Goal: Task Accomplishment & Management: Complete application form

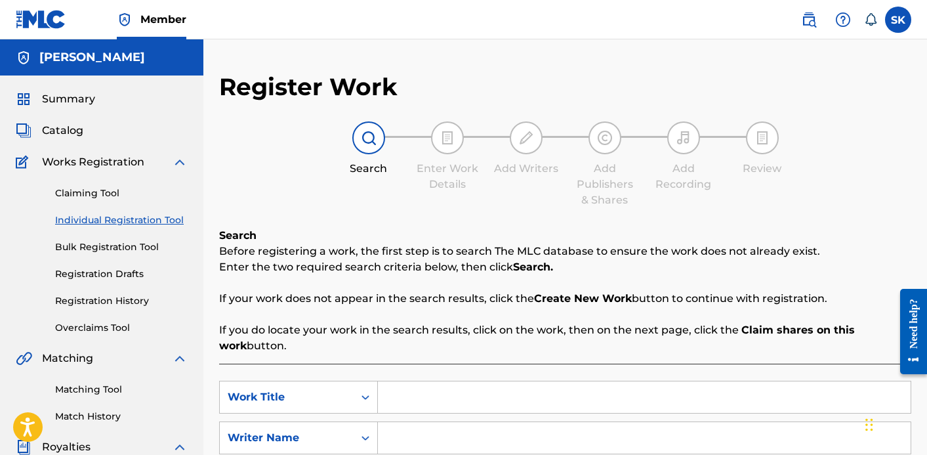
click at [413, 398] on input "Search Form" at bounding box center [644, 396] width 533 height 31
type input "a"
type input "Maya"
type input "[PERSON_NAME]"
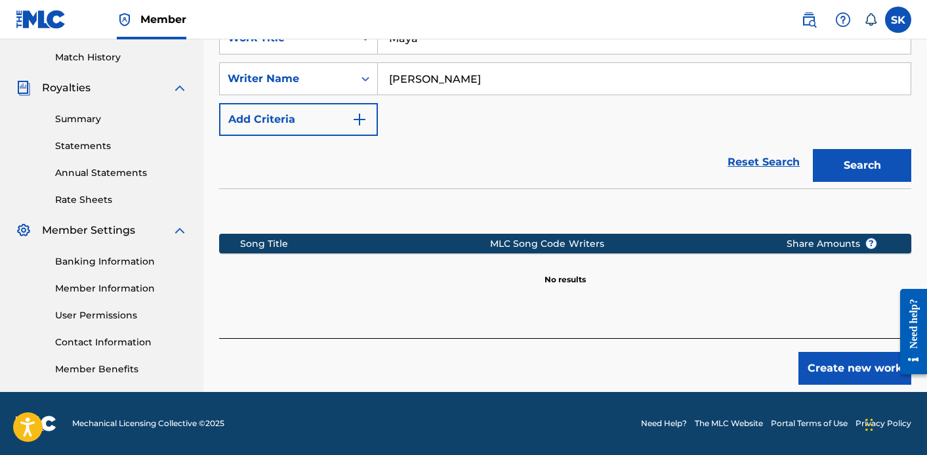
click at [855, 169] on button "Search" at bounding box center [862, 165] width 98 height 33
click at [851, 374] on button "Create new work" at bounding box center [855, 368] width 113 height 33
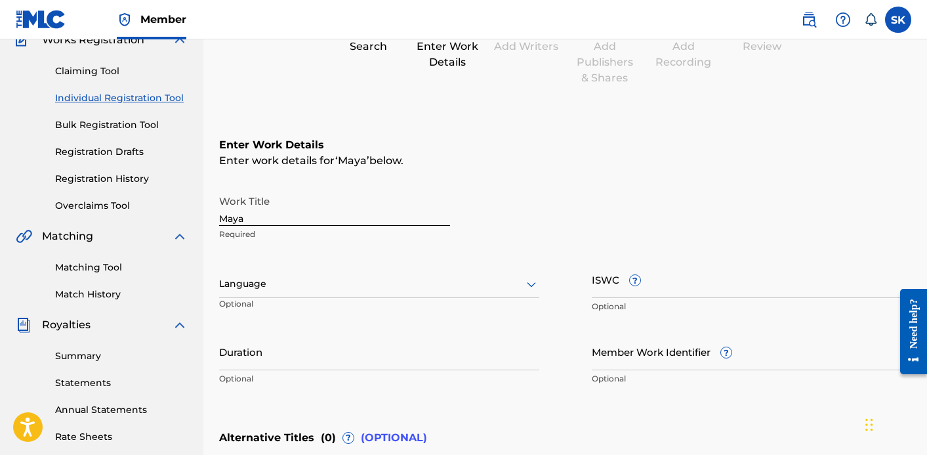
scroll to position [89, 0]
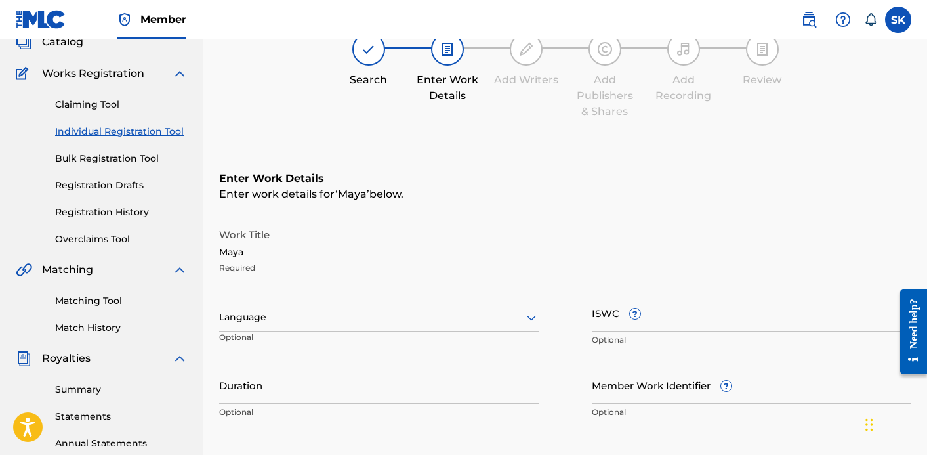
click at [603, 320] on input "ISWC ?" at bounding box center [752, 312] width 320 height 37
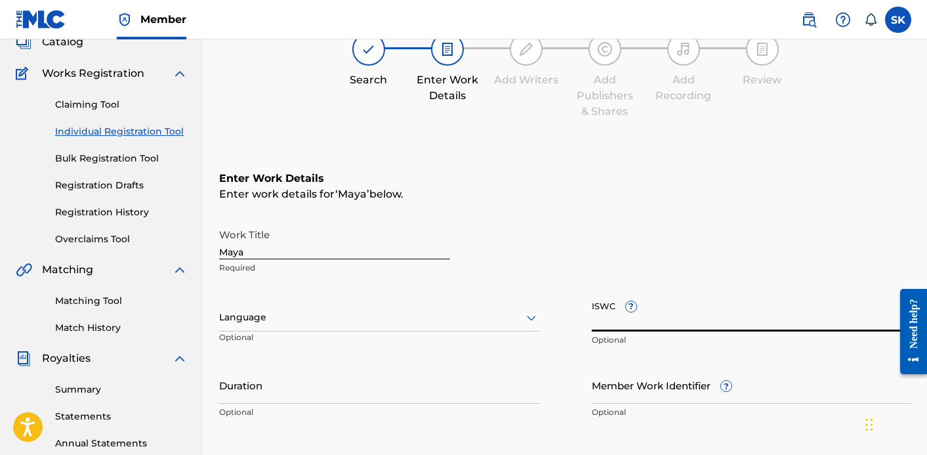
paste input "T3344005621"
type input "T3344005621"
click at [387, 382] on input "Duration" at bounding box center [379, 384] width 320 height 37
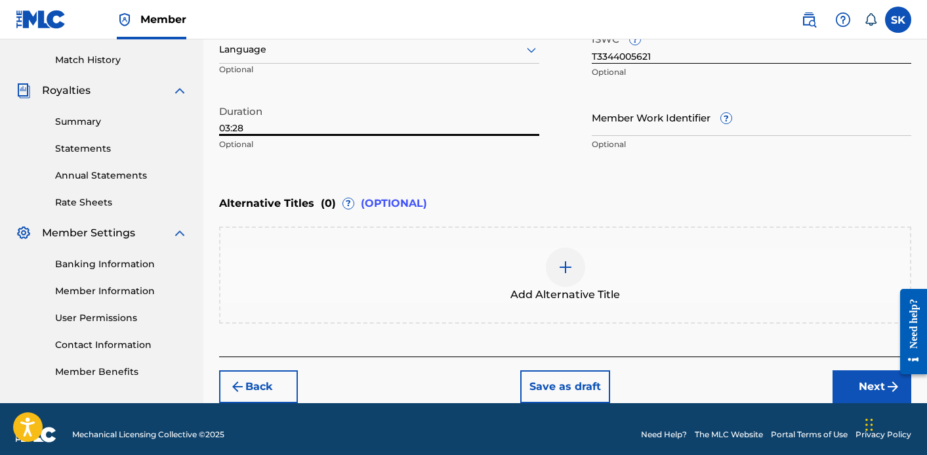
type input "03:28"
click at [880, 385] on button "Next" at bounding box center [872, 386] width 79 height 33
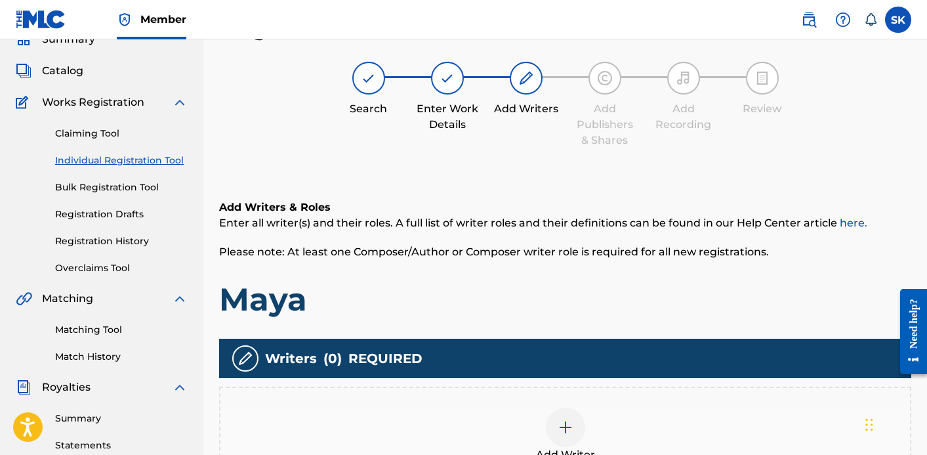
scroll to position [59, 0]
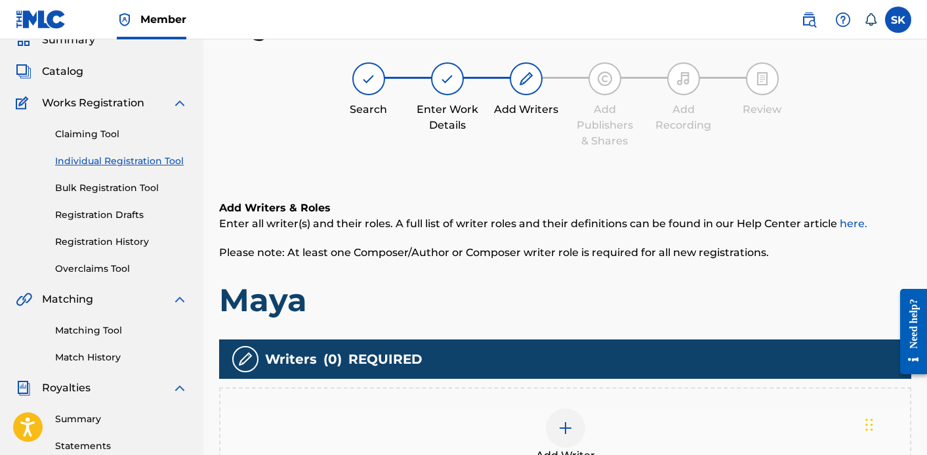
click at [665, 400] on div "Add Writer" at bounding box center [565, 435] width 692 height 97
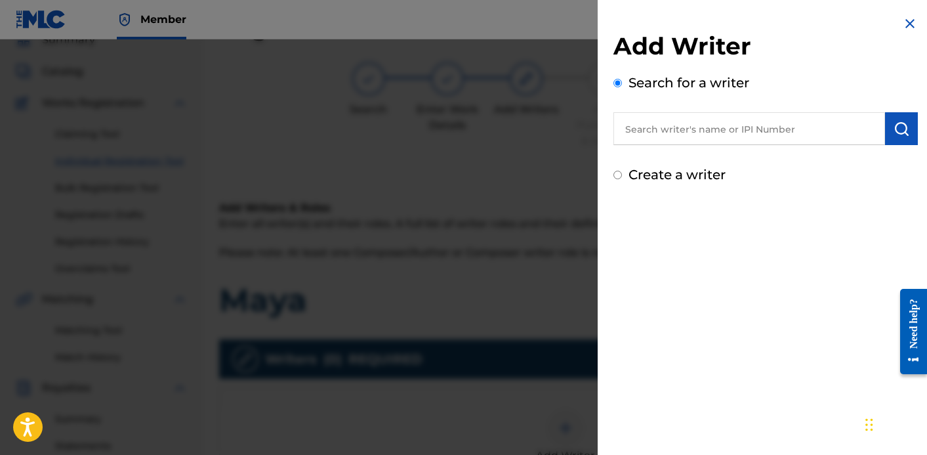
click at [717, 132] on input "text" at bounding box center [750, 128] width 272 height 33
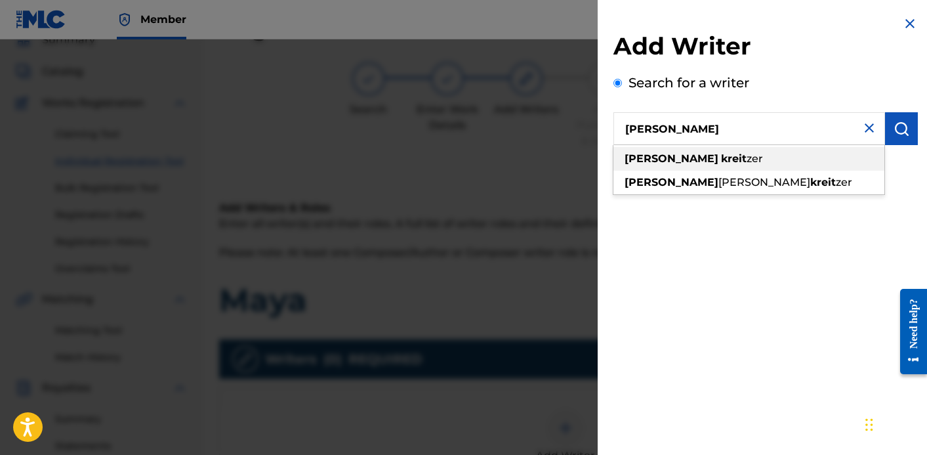
click at [717, 164] on div "[PERSON_NAME] zer" at bounding box center [749, 159] width 271 height 24
type input "[PERSON_NAME]"
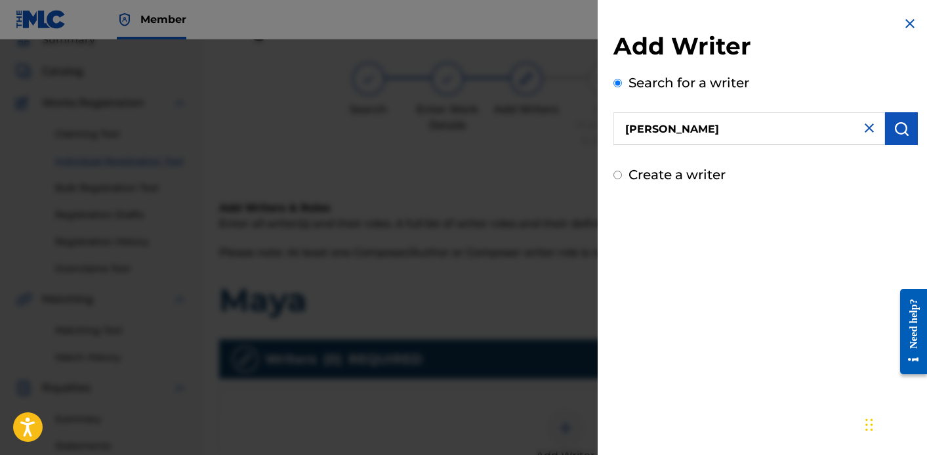
click at [747, 134] on input "[PERSON_NAME]" at bounding box center [750, 128] width 272 height 33
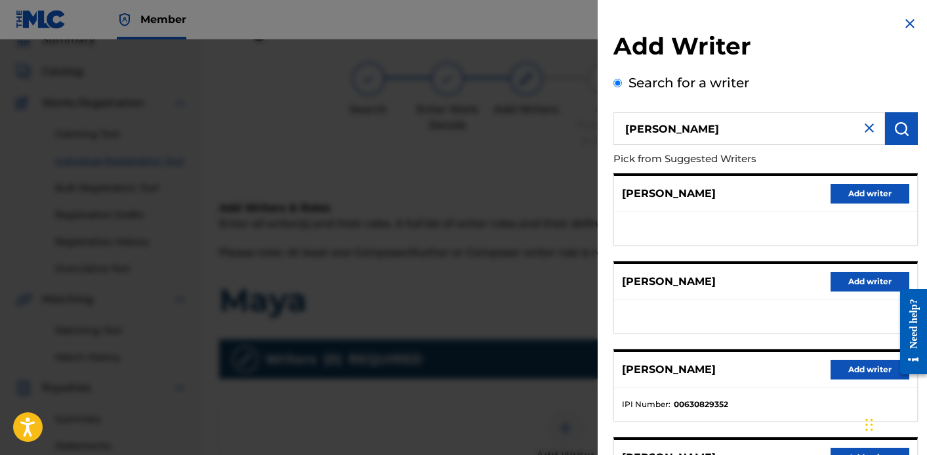
click at [862, 371] on button "Add writer" at bounding box center [870, 370] width 79 height 20
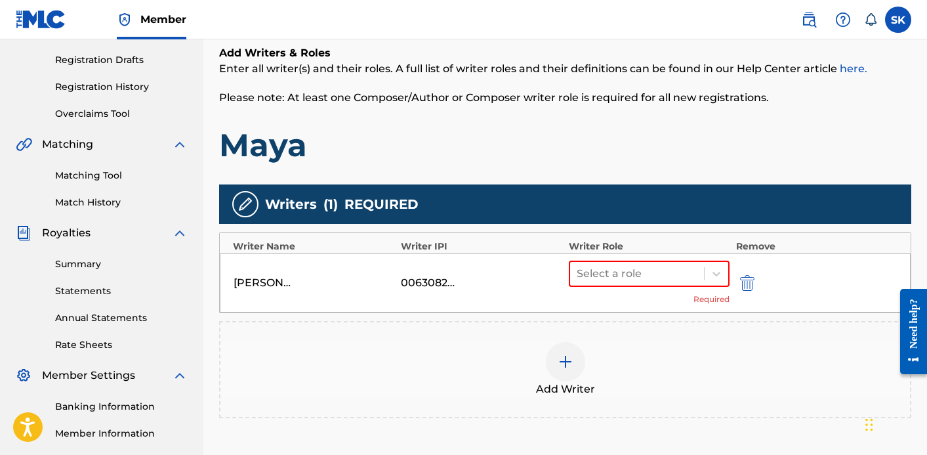
scroll to position [245, 0]
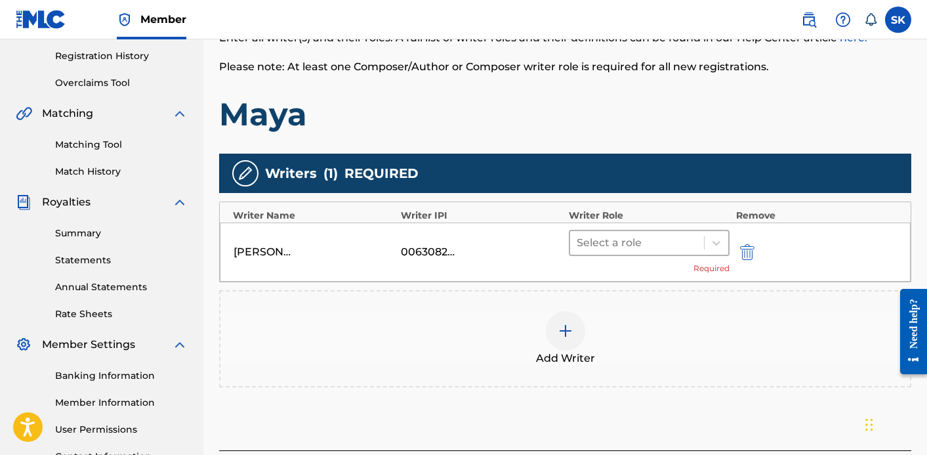
click at [639, 243] on div at bounding box center [637, 243] width 121 height 18
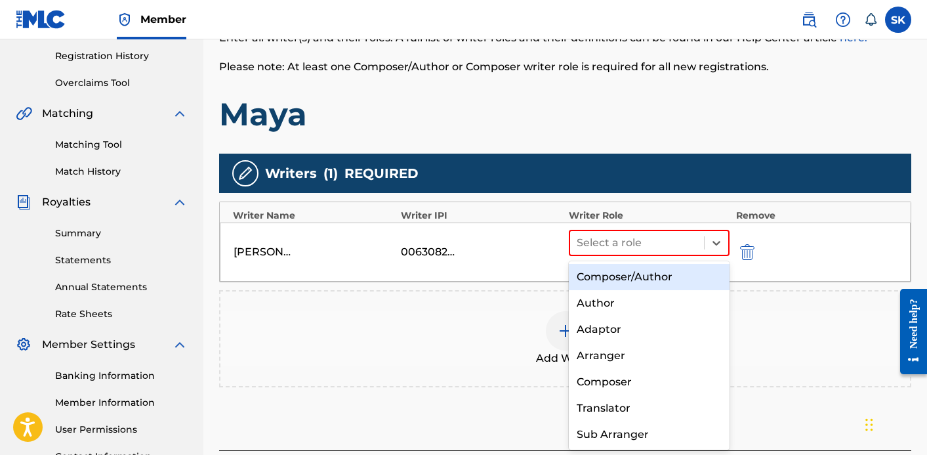
click at [633, 270] on div "Composer/Author" at bounding box center [649, 277] width 161 height 26
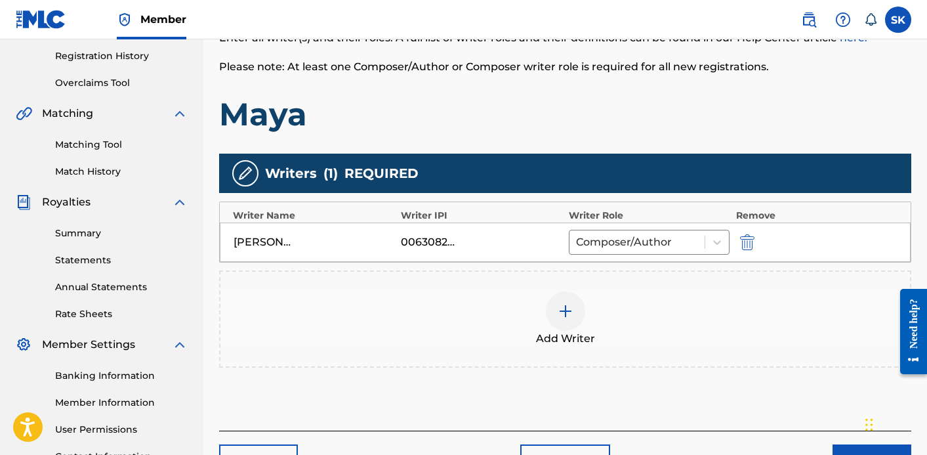
click at [553, 322] on div at bounding box center [565, 310] width 39 height 39
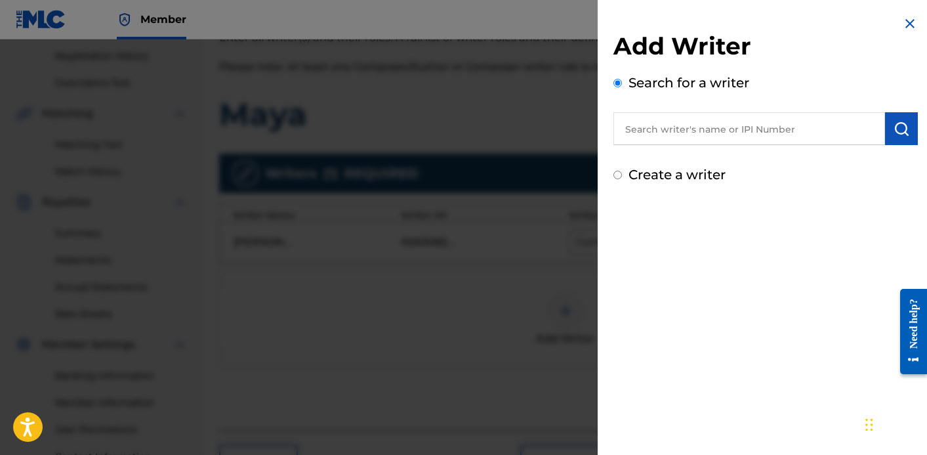
click at [723, 129] on input "text" at bounding box center [750, 128] width 272 height 33
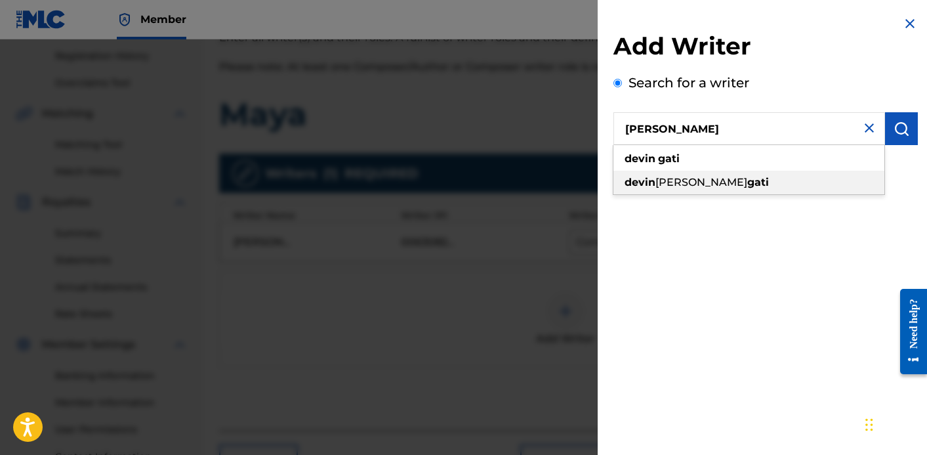
click at [697, 173] on div "[PERSON_NAME]" at bounding box center [749, 183] width 271 height 24
type input "[PERSON_NAME]"
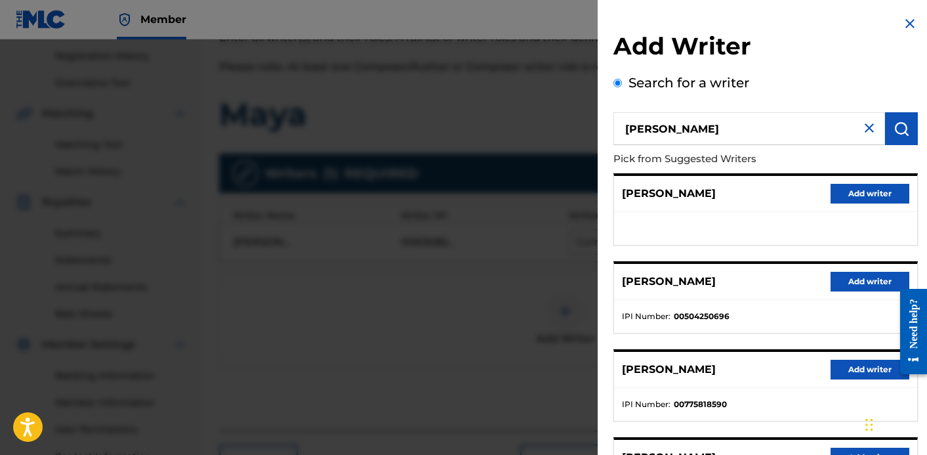
click at [846, 280] on button "Add writer" at bounding box center [870, 282] width 79 height 20
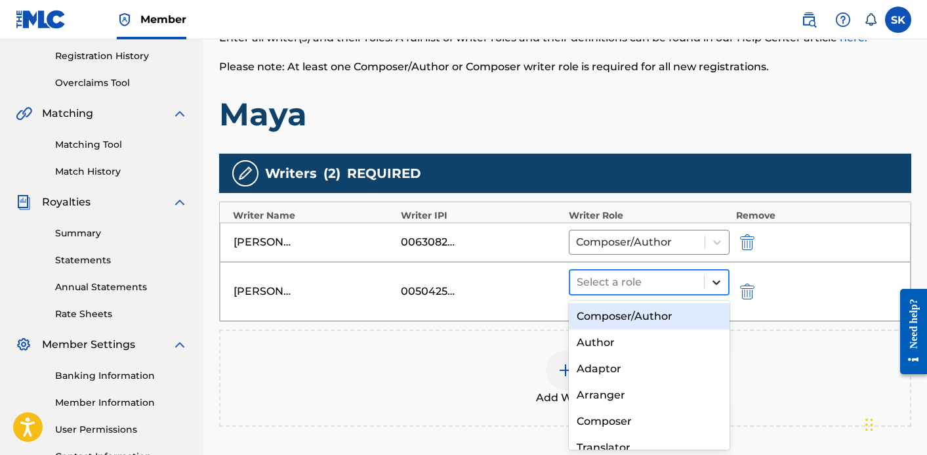
click at [707, 278] on div at bounding box center [717, 282] width 24 height 24
click at [694, 306] on div "Composer/Author" at bounding box center [649, 316] width 161 height 26
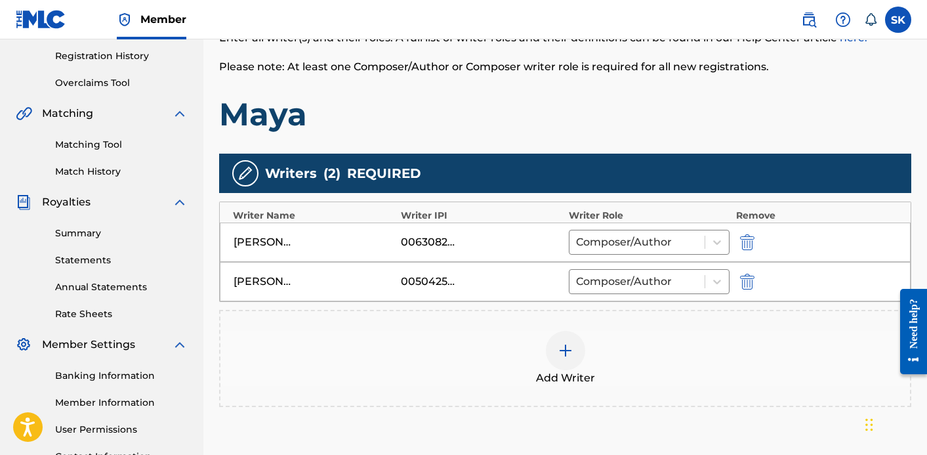
click at [586, 348] on div "Add Writer" at bounding box center [565, 358] width 690 height 55
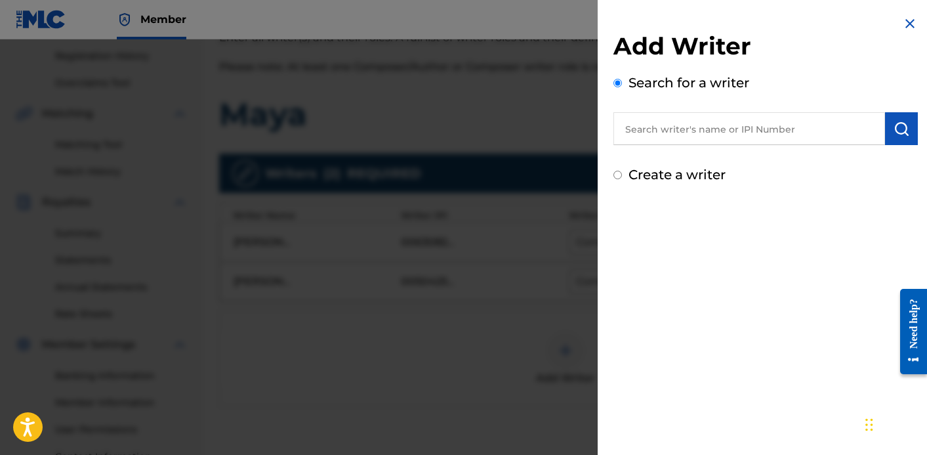
click at [698, 140] on input "text" at bounding box center [750, 128] width 272 height 33
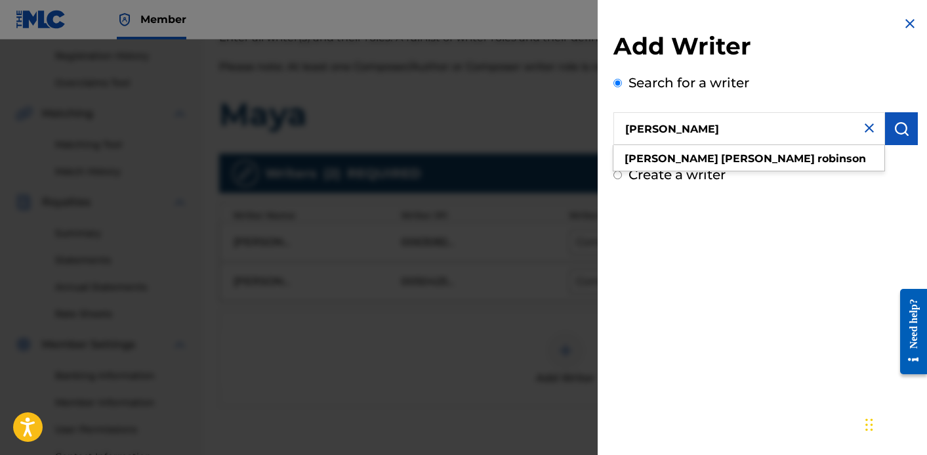
type input "[PERSON_NAME]"
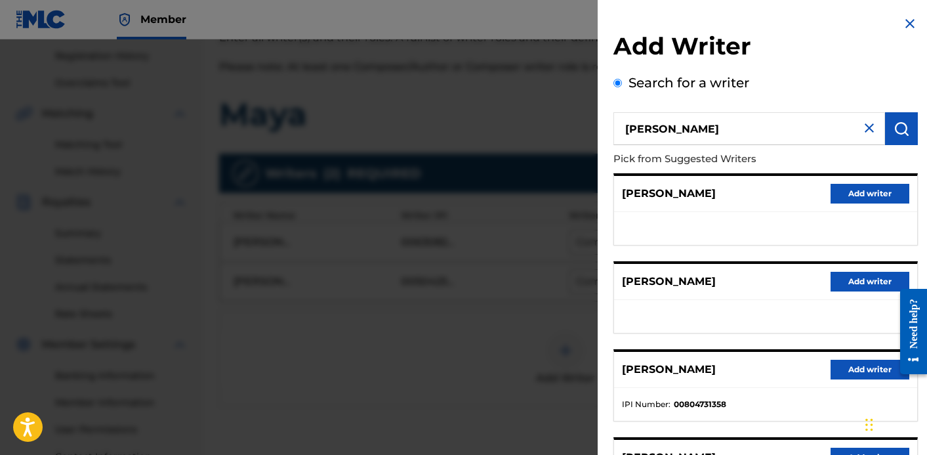
click at [847, 373] on button "Add writer" at bounding box center [870, 370] width 79 height 20
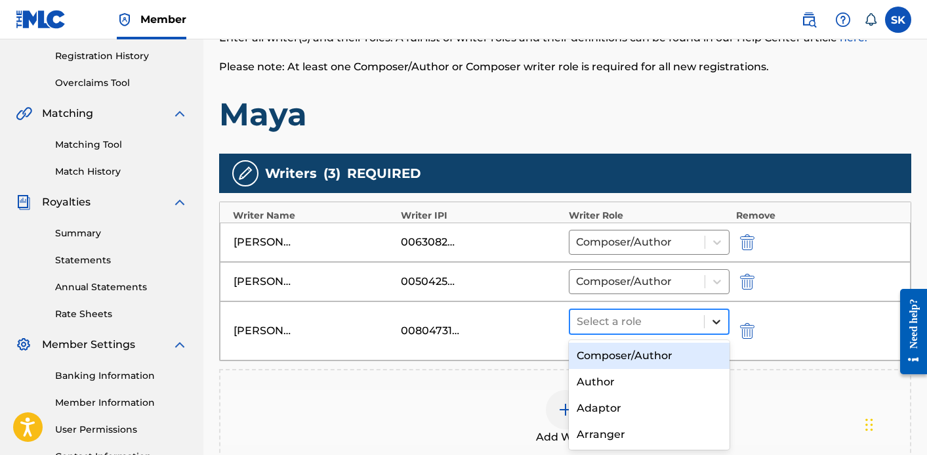
click at [707, 312] on div at bounding box center [717, 322] width 24 height 24
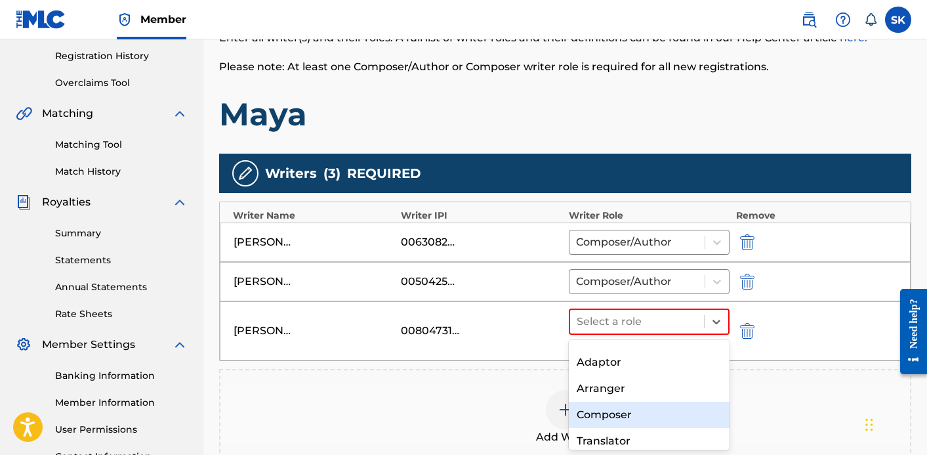
scroll to position [45, 0]
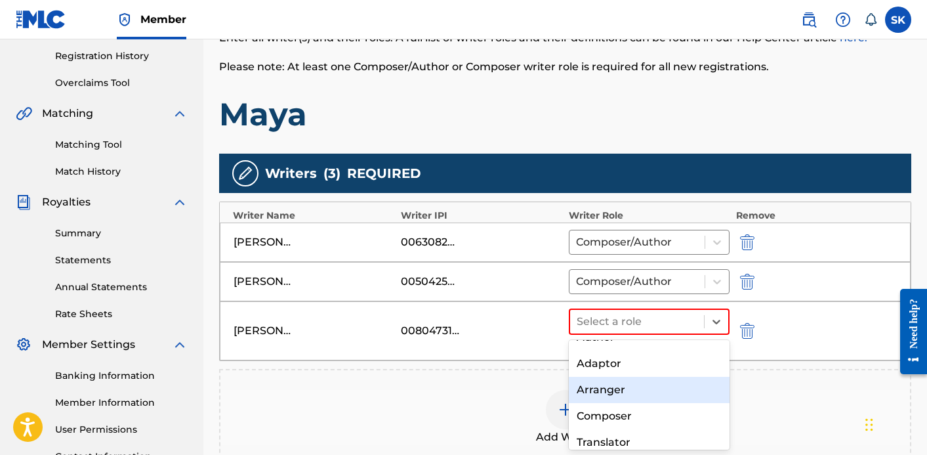
click at [675, 400] on div "Arranger" at bounding box center [649, 390] width 161 height 26
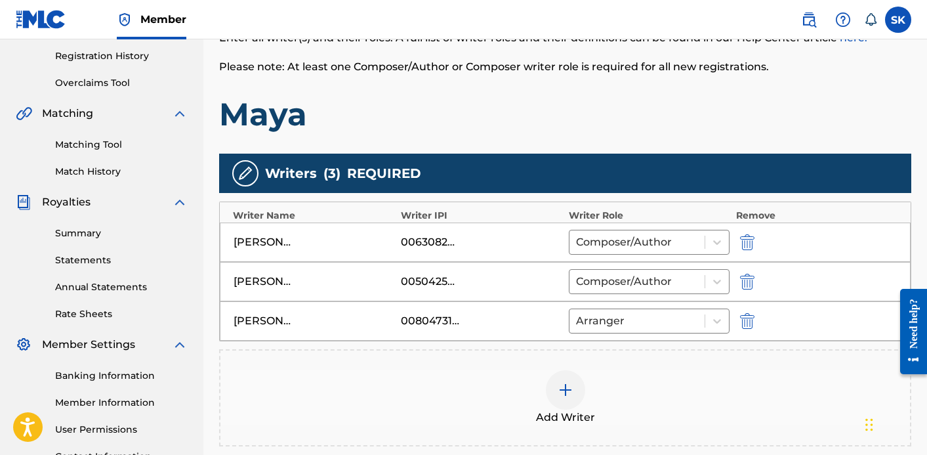
click at [657, 335] on div "[PERSON_NAME] 00804731358 Arranger" at bounding box center [565, 320] width 691 height 39
click at [657, 326] on div at bounding box center [637, 321] width 122 height 18
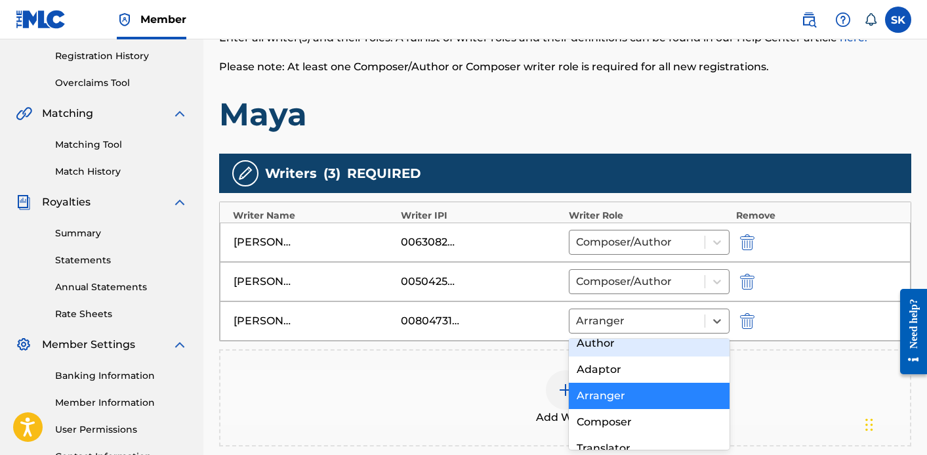
scroll to position [39, 0]
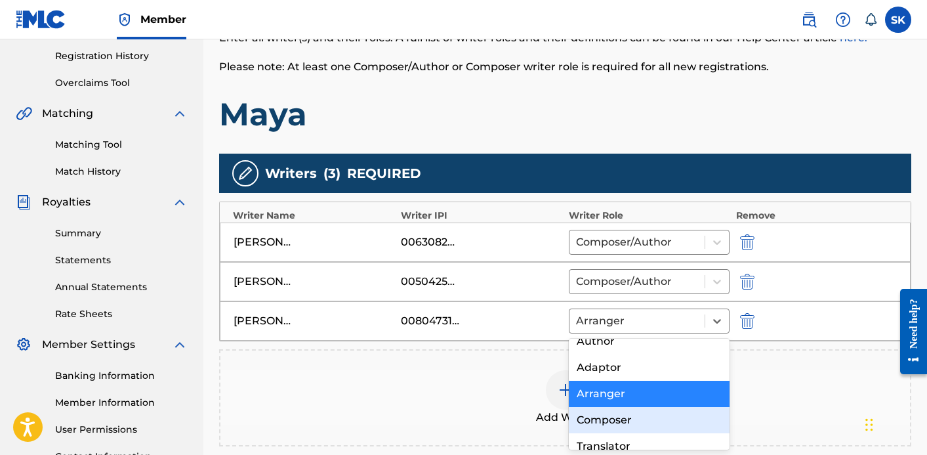
drag, startPoint x: 637, startPoint y: 436, endPoint x: 636, endPoint y: 420, distance: 15.8
click at [636, 420] on div "Composer/Author Author Adaptor Arranger Composer Translator Sub Arranger Sub Au…" at bounding box center [649, 395] width 161 height 112
click at [636, 420] on div "Composer" at bounding box center [649, 420] width 161 height 26
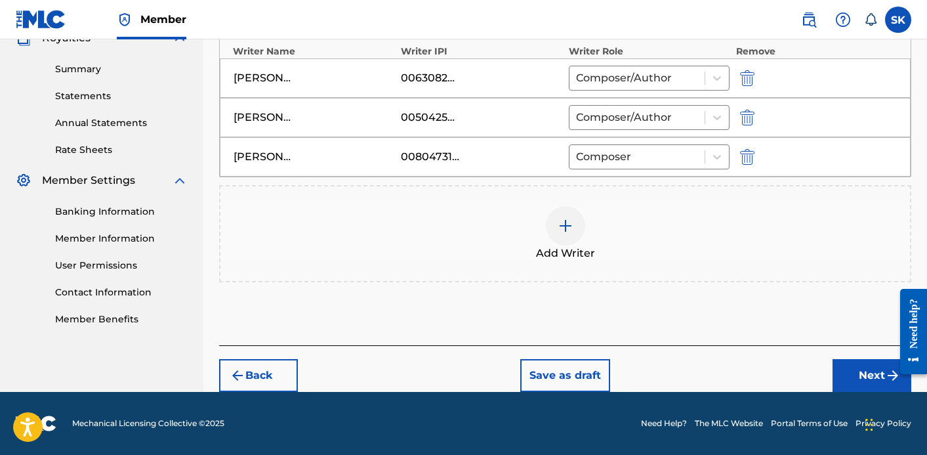
click at [866, 383] on button "Next" at bounding box center [872, 375] width 79 height 33
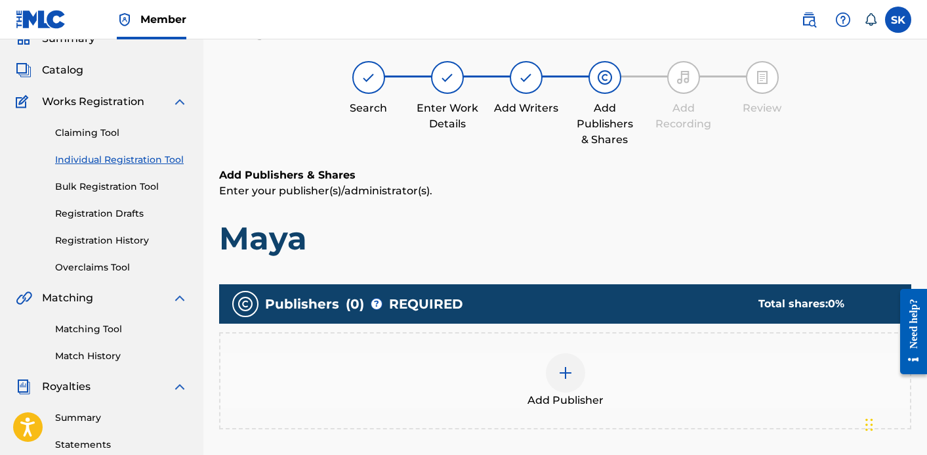
scroll to position [59, 0]
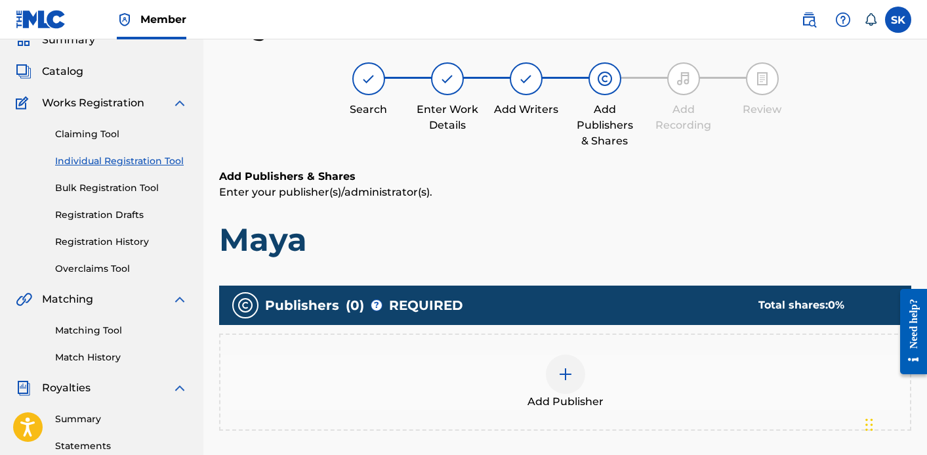
click at [626, 374] on div "Add Publisher" at bounding box center [565, 381] width 690 height 55
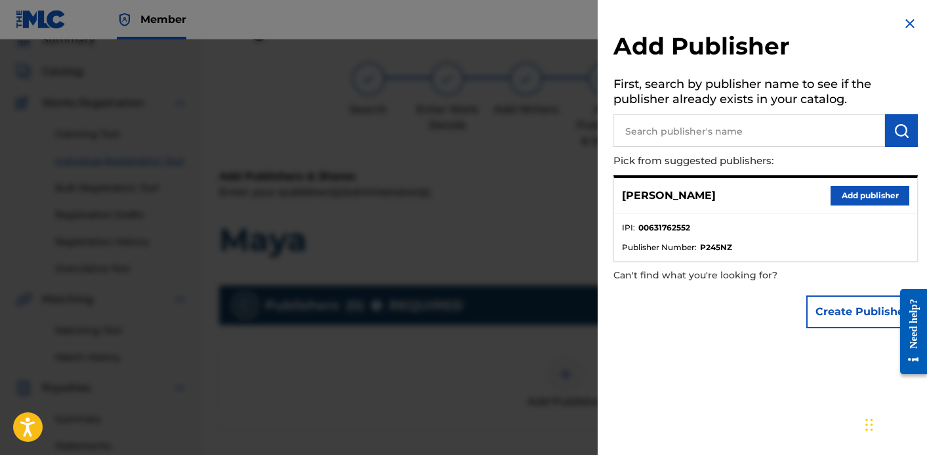
click at [853, 190] on button "Add publisher" at bounding box center [870, 196] width 79 height 20
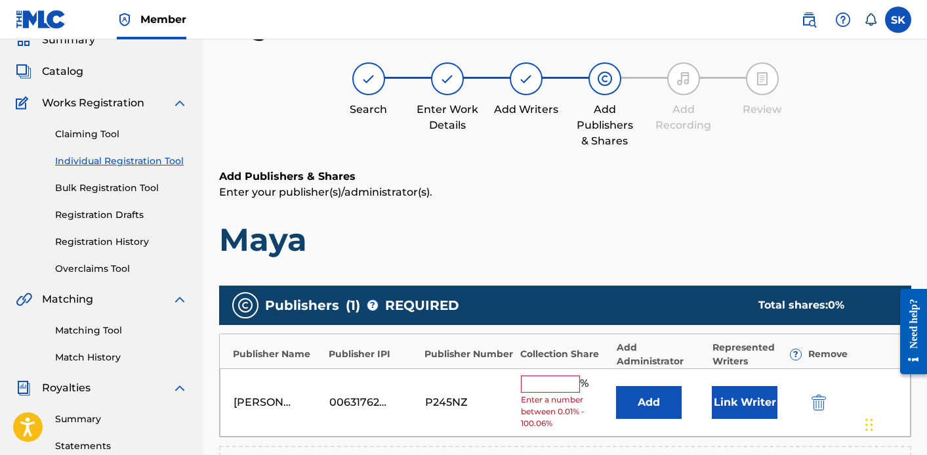
click at [547, 389] on input "text" at bounding box center [550, 383] width 59 height 17
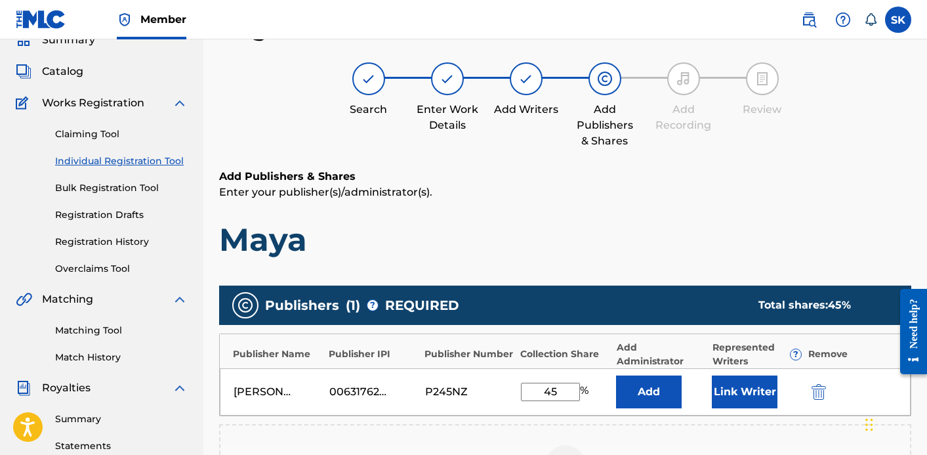
type input "45"
click at [739, 393] on button "Link Writer" at bounding box center [745, 391] width 66 height 33
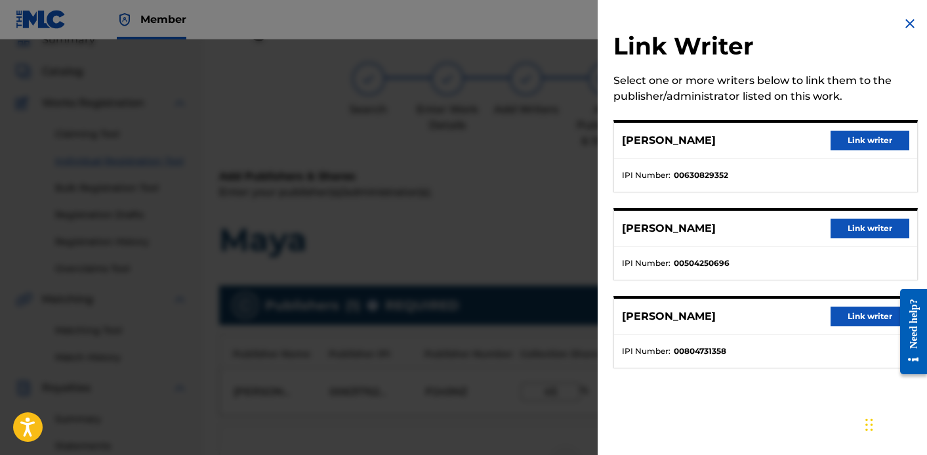
click at [834, 140] on button "Link writer" at bounding box center [870, 141] width 79 height 20
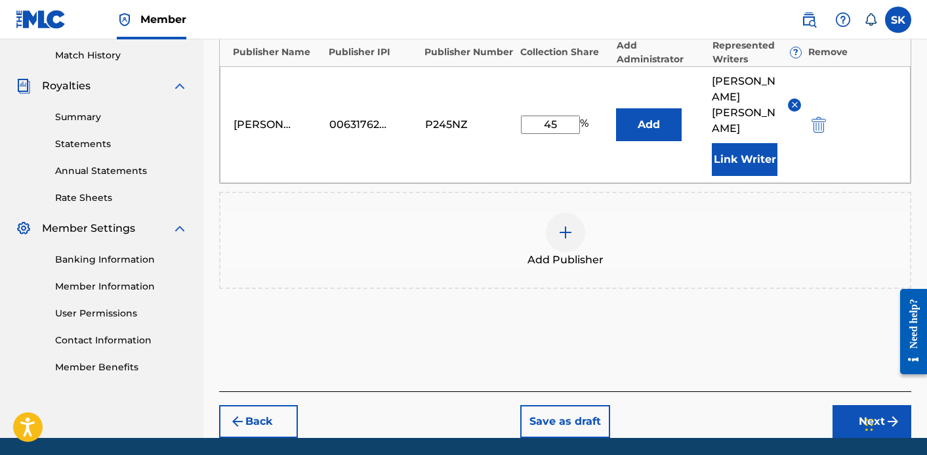
scroll to position [365, 0]
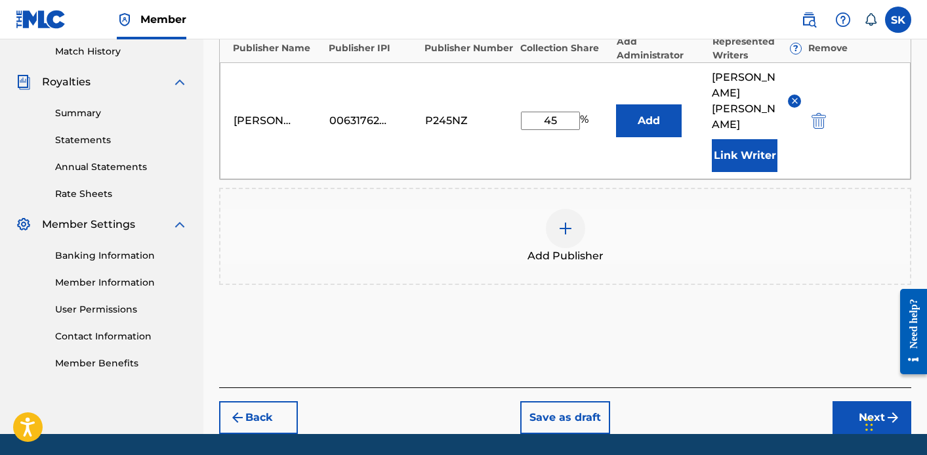
click at [847, 387] on div "Back Save as draft Next" at bounding box center [565, 410] width 692 height 47
click at [851, 401] on button "Next" at bounding box center [872, 417] width 79 height 33
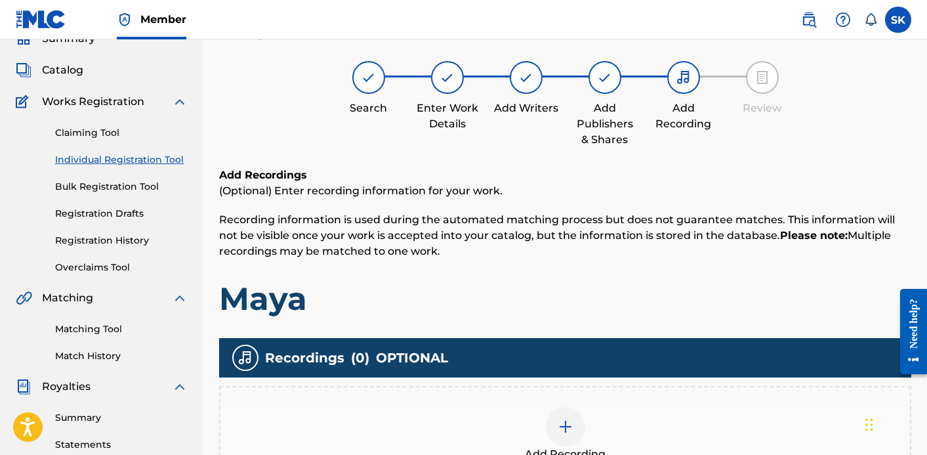
scroll to position [59, 0]
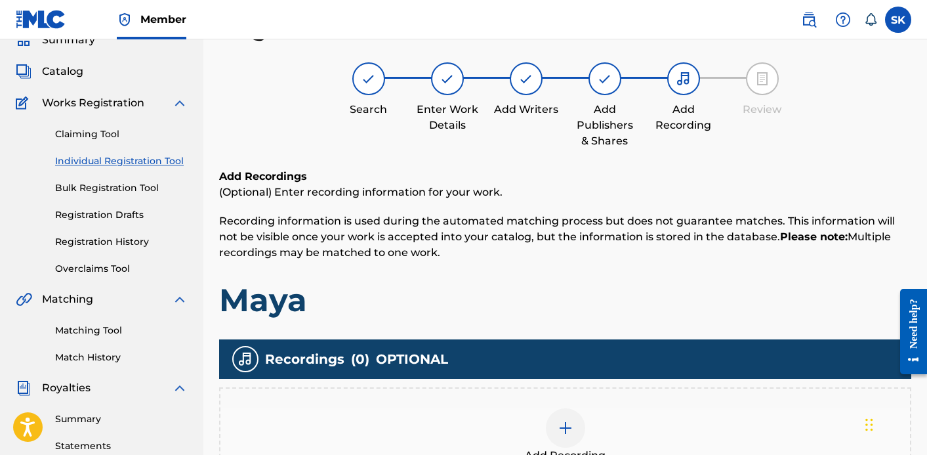
click at [556, 418] on div at bounding box center [565, 427] width 39 height 39
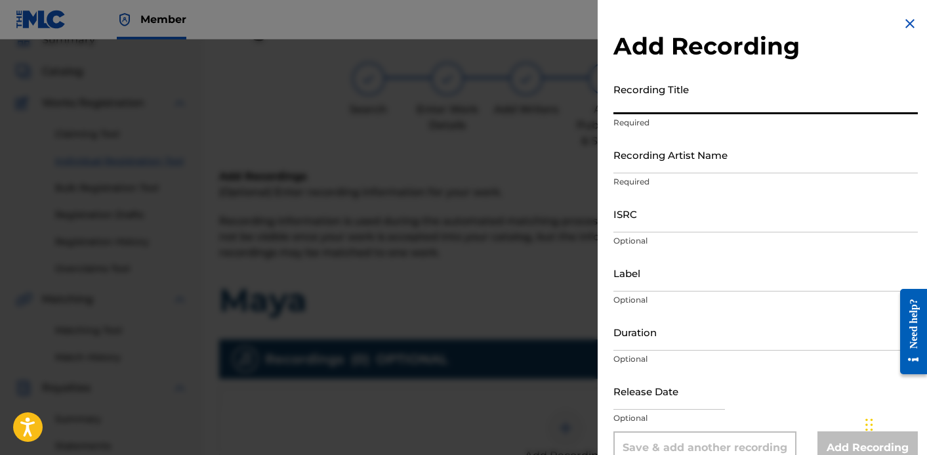
click at [667, 89] on input "Recording Title" at bounding box center [766, 95] width 304 height 37
type input "Maya"
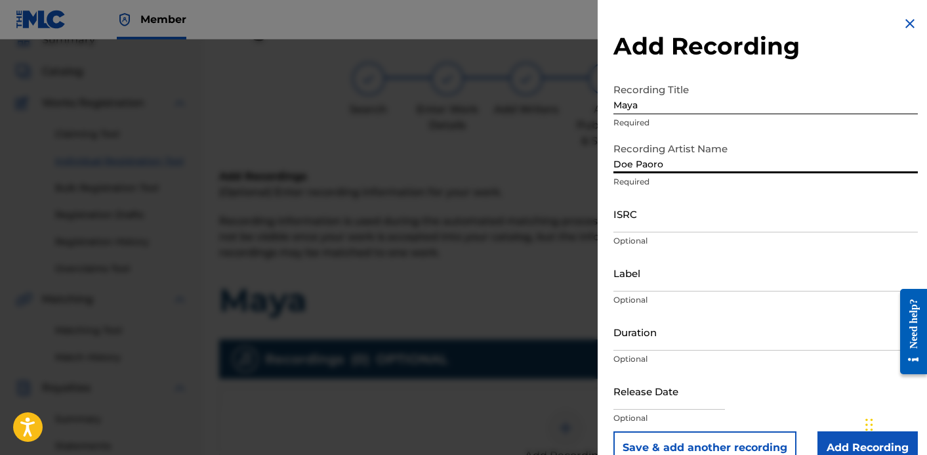
type input "Doe Paoro"
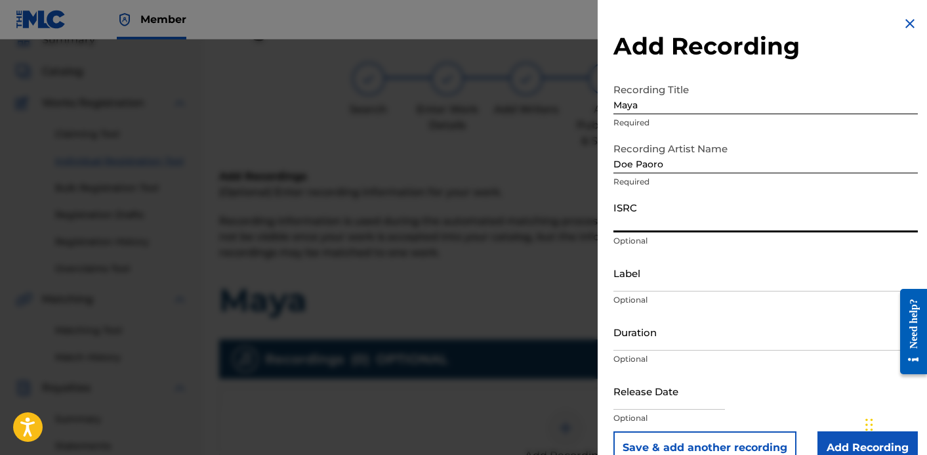
paste input "QZWFW2561999"
type input "QZWFW2561999"
click at [651, 279] on input "Label" at bounding box center [766, 272] width 304 height 37
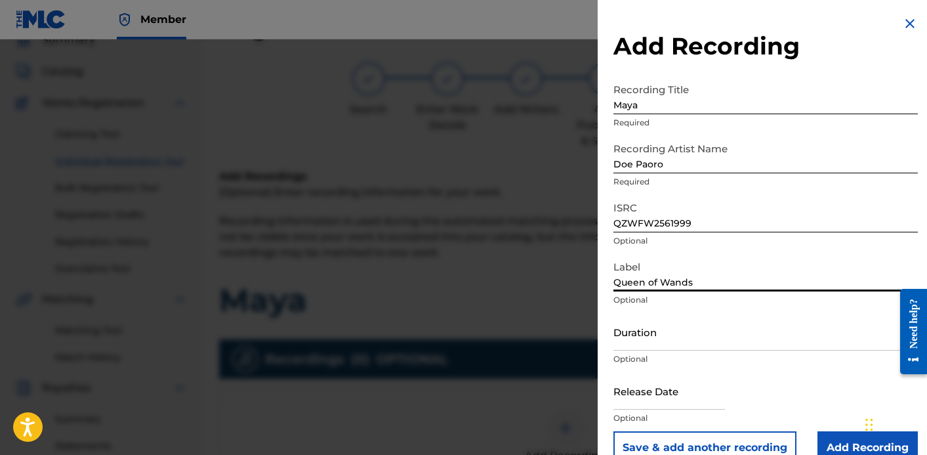
type input "Queen of Wands"
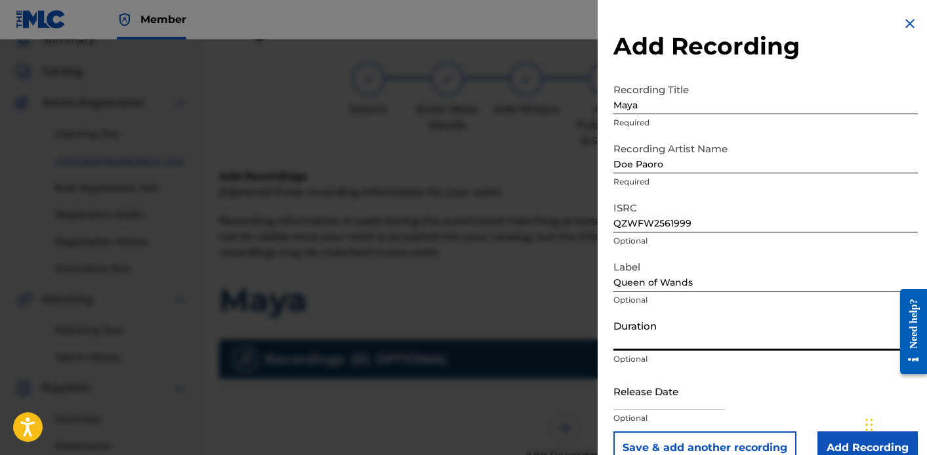
click at [660, 339] on input "Duration" at bounding box center [766, 331] width 304 height 37
type input "03:28"
click at [658, 373] on input "text" at bounding box center [670, 390] width 112 height 37
select select "7"
select select "2025"
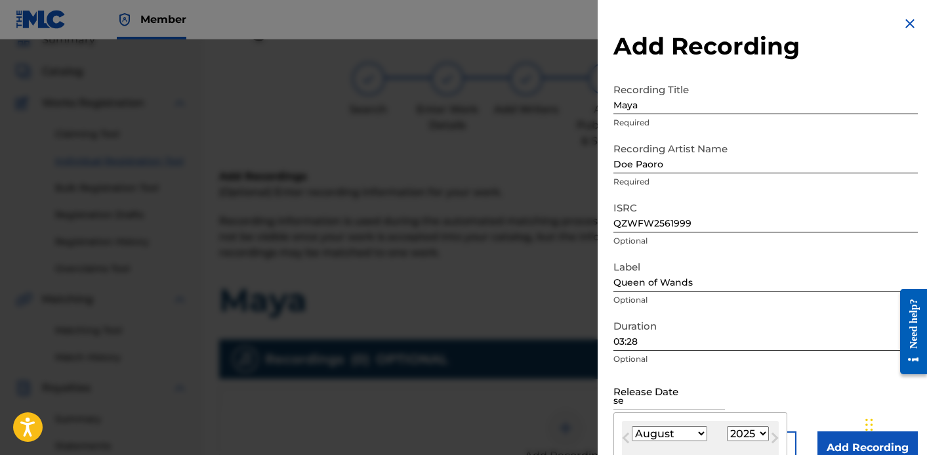
type input "[DATE]"
select select "8"
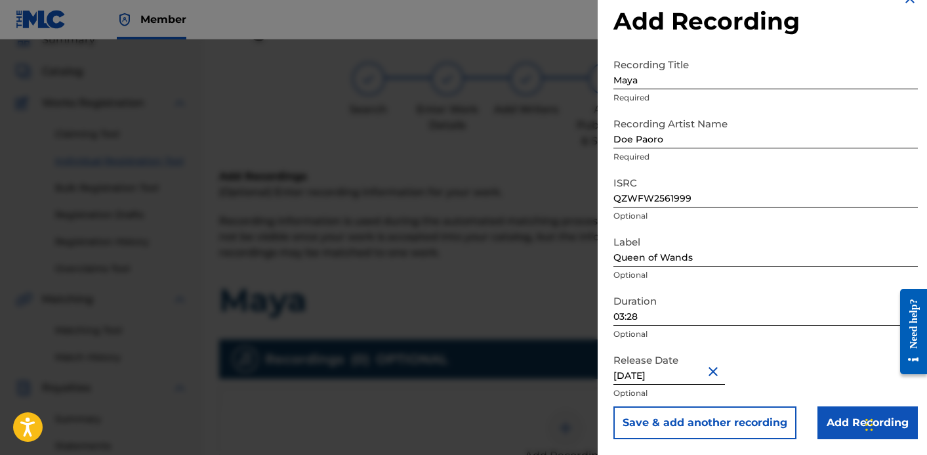
click at [804, 231] on form "Recording Title [PERSON_NAME] Required Recording Artist Name Doe Paoro Required…" at bounding box center [766, 245] width 304 height 387
click at [836, 417] on input "Add Recording" at bounding box center [868, 422] width 100 height 33
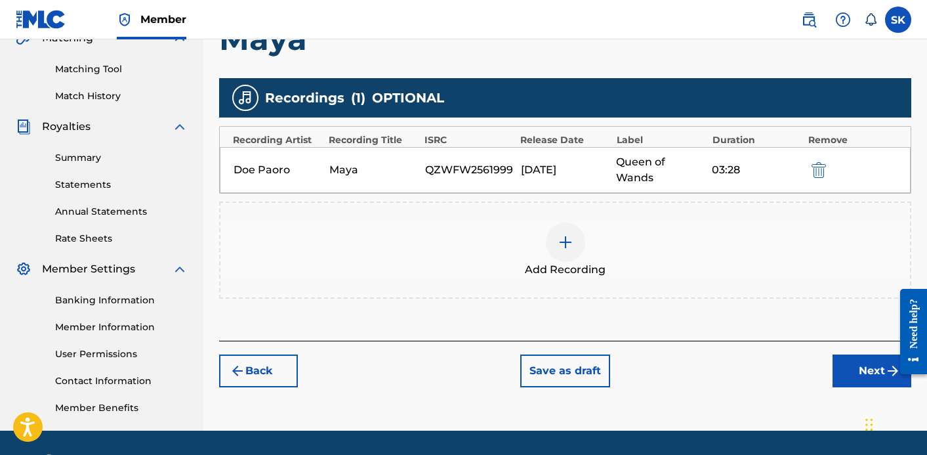
scroll to position [359, 0]
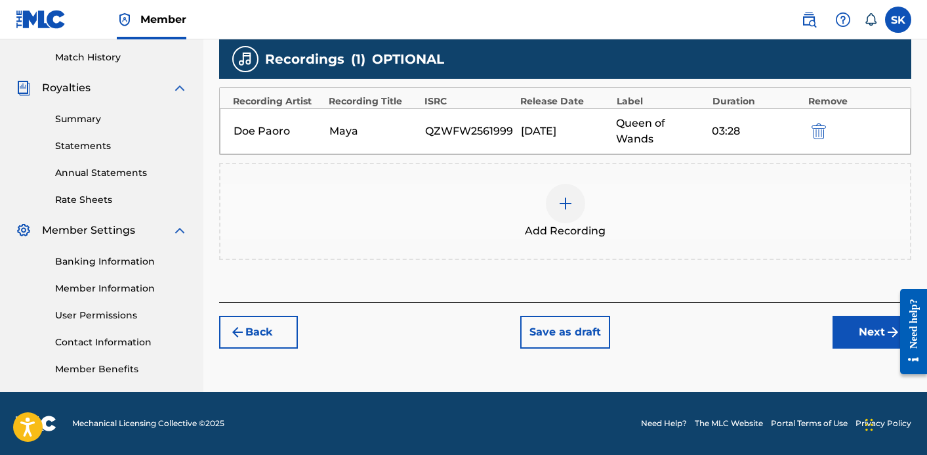
click at [879, 302] on div "Back Save as draft Next" at bounding box center [565, 325] width 692 height 47
click at [871, 317] on button "Next" at bounding box center [872, 332] width 79 height 33
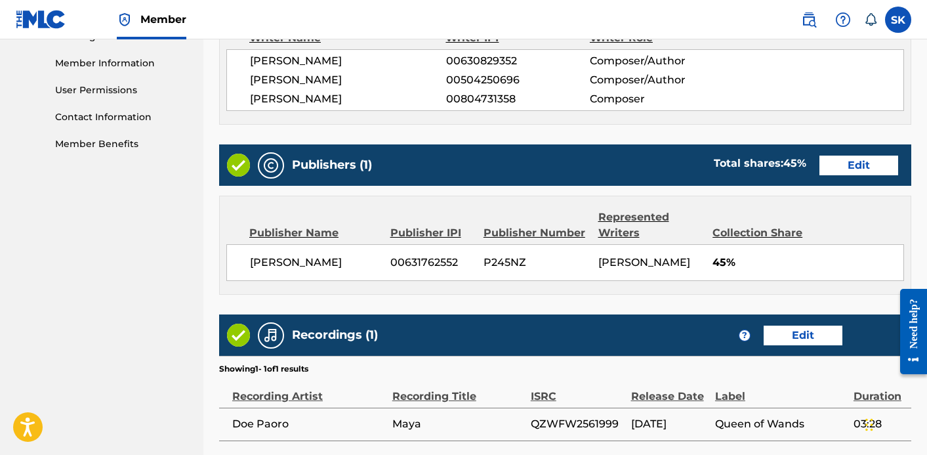
scroll to position [669, 0]
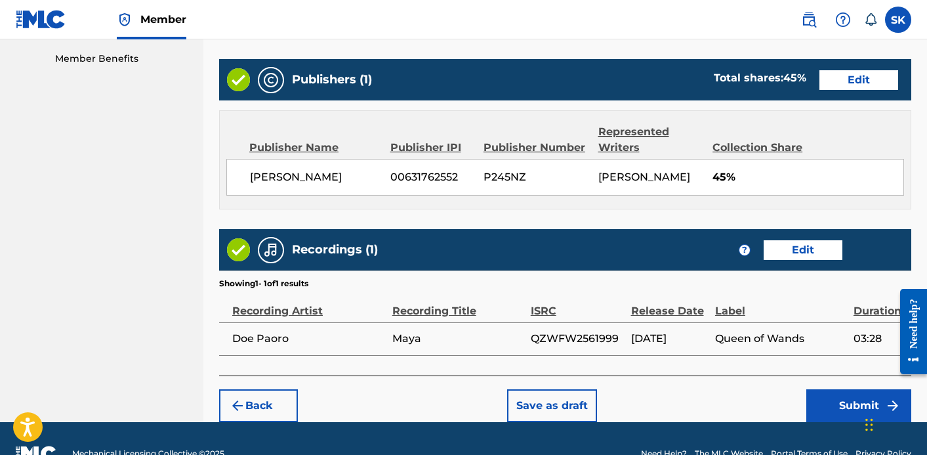
click at [841, 415] on button "Submit" at bounding box center [859, 405] width 105 height 33
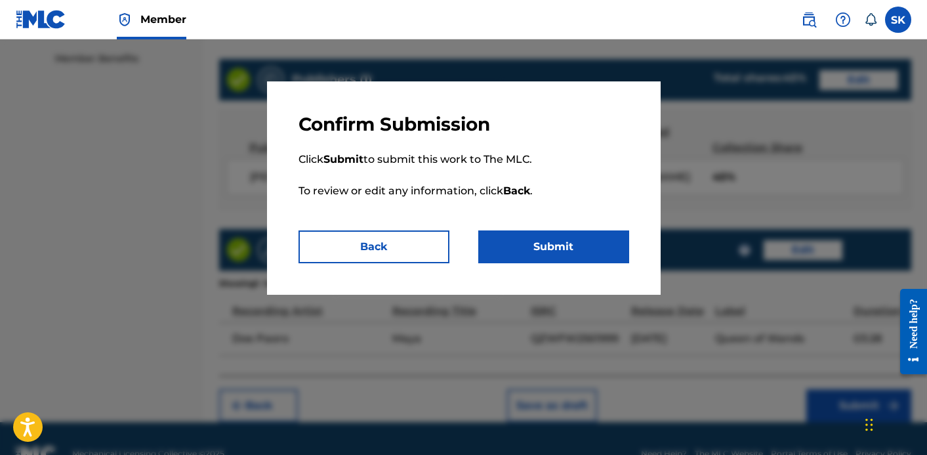
click at [537, 249] on button "Submit" at bounding box center [553, 246] width 151 height 33
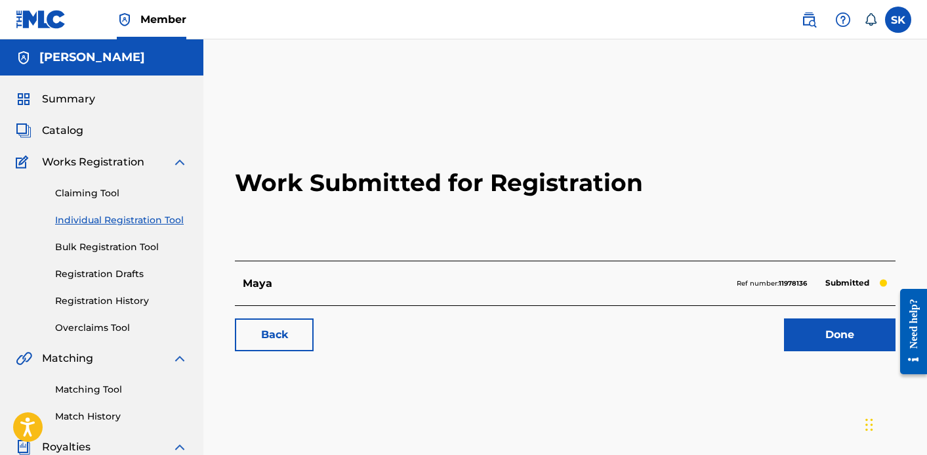
click at [824, 341] on link "Done" at bounding box center [840, 334] width 112 height 33
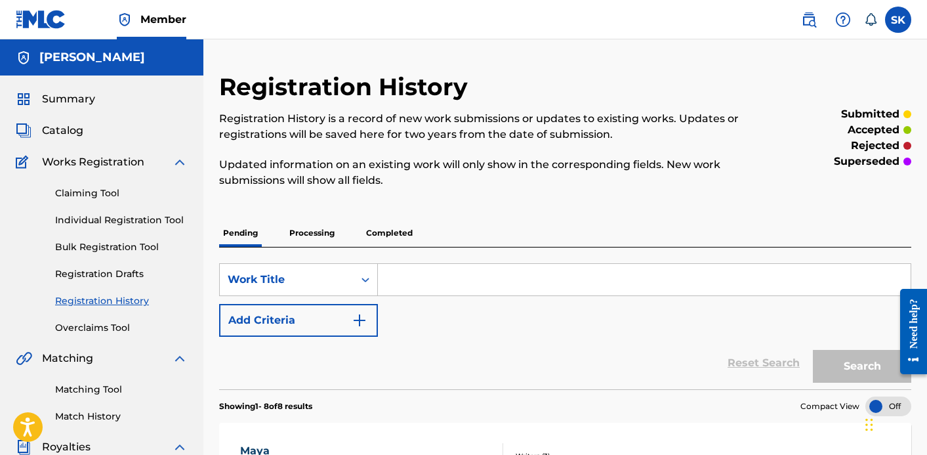
click at [164, 214] on link "Individual Registration Tool" at bounding box center [121, 220] width 133 height 14
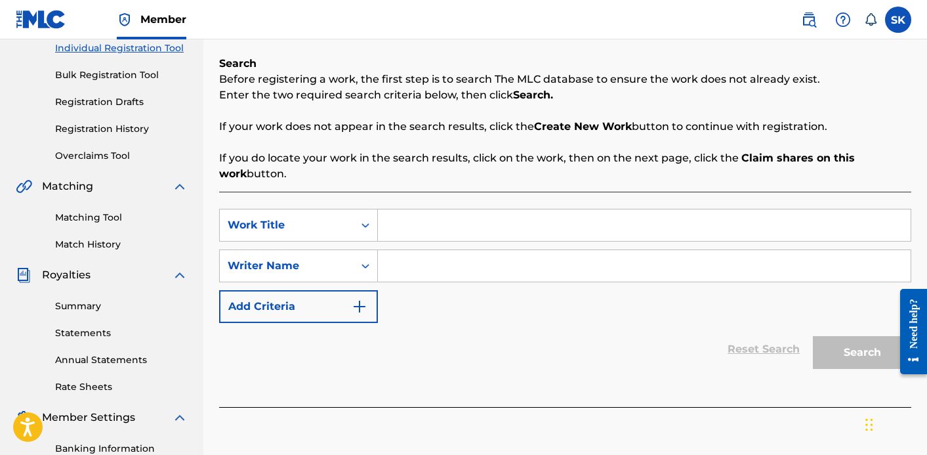
scroll to position [175, 0]
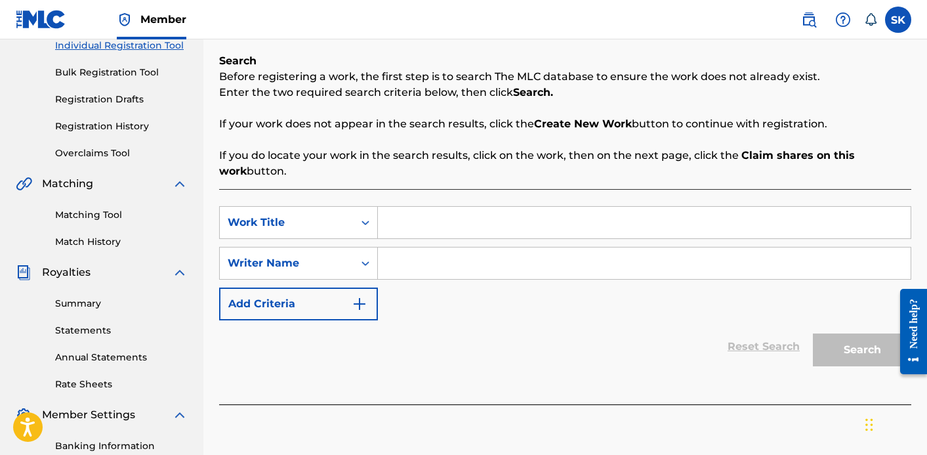
click at [446, 213] on input "Search Form" at bounding box center [644, 222] width 533 height 31
click at [450, 222] on input "Omnipresecia" at bounding box center [644, 222] width 533 height 31
type input "Omnipresencia"
click at [463, 257] on input "Search Form" at bounding box center [644, 262] width 533 height 31
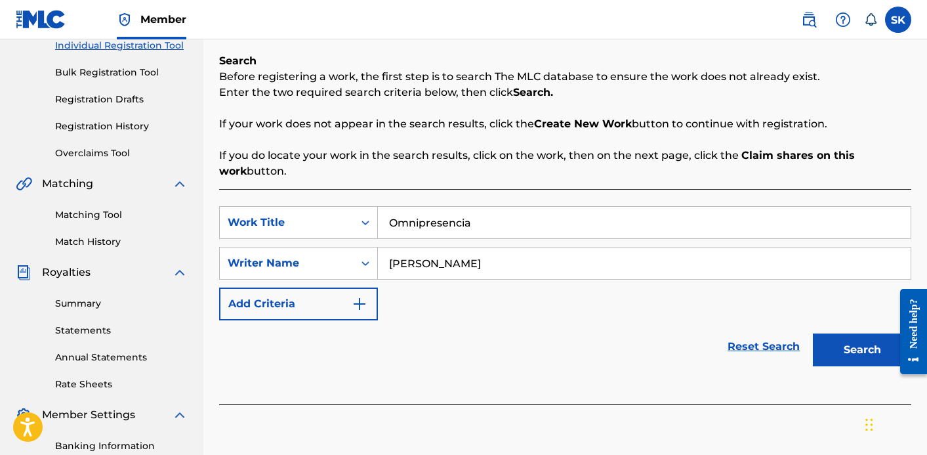
type input "[PERSON_NAME]"
click at [813, 333] on button "Search" at bounding box center [862, 349] width 98 height 33
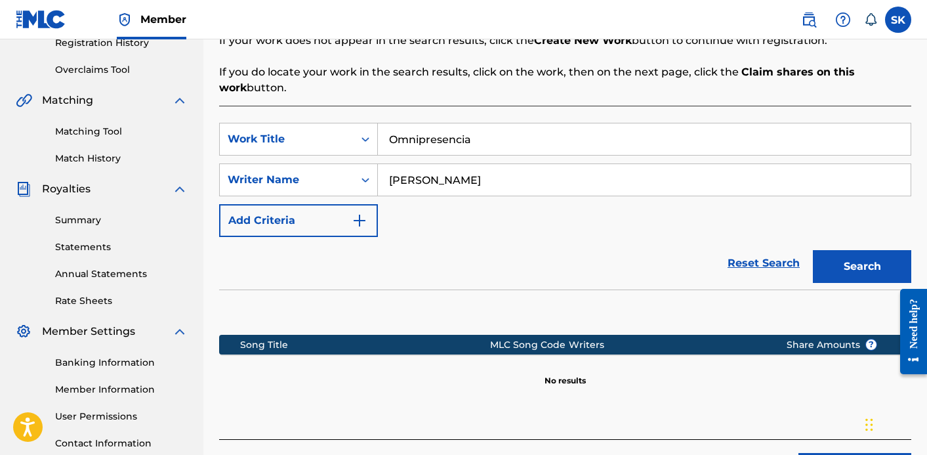
scroll to position [359, 0]
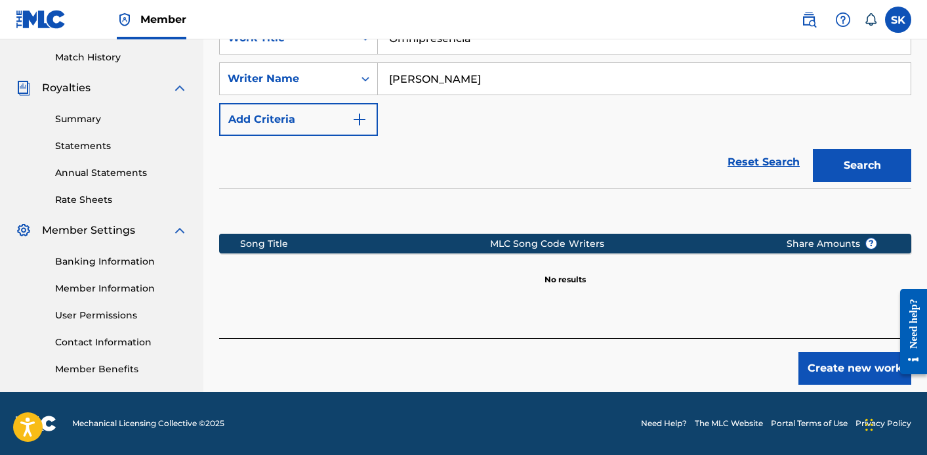
click at [838, 369] on button "Create new work" at bounding box center [855, 368] width 113 height 33
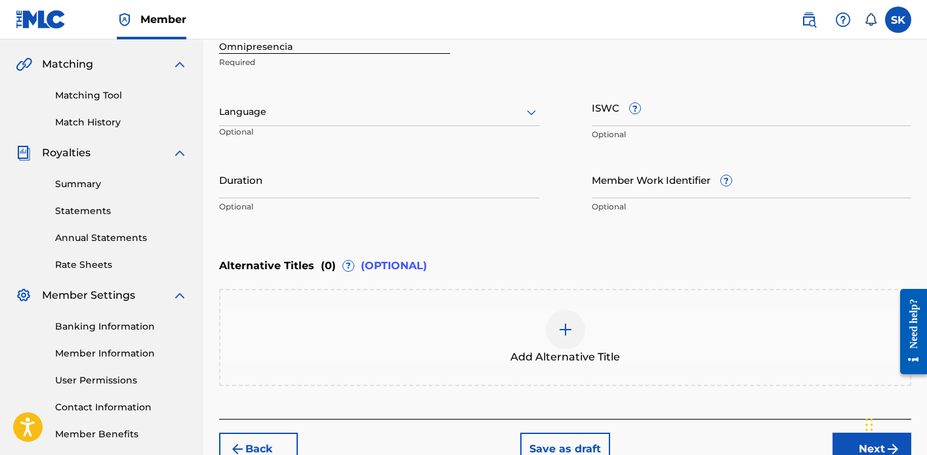
scroll to position [183, 0]
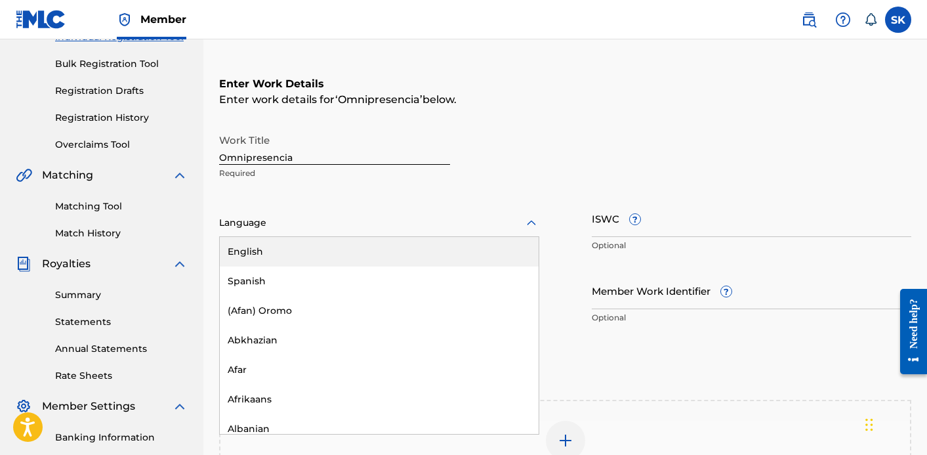
click at [345, 219] on div at bounding box center [379, 223] width 320 height 16
type input "s"
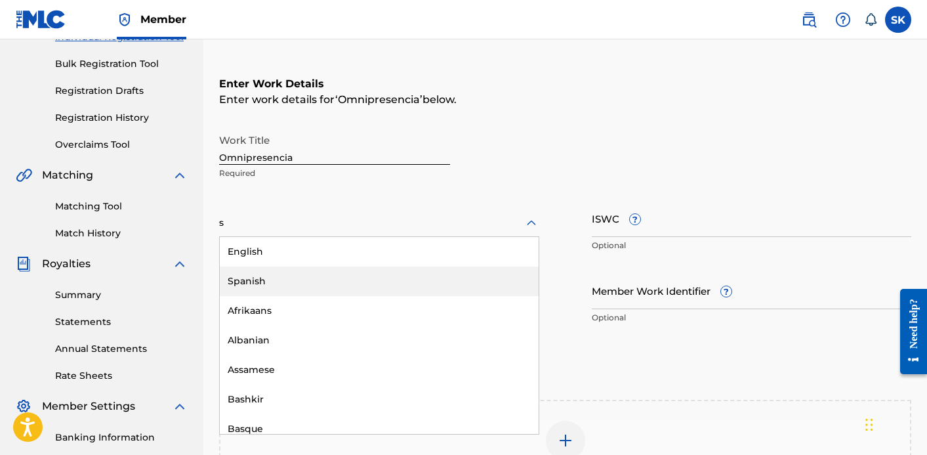
click at [317, 272] on div "Spanish" at bounding box center [379, 281] width 319 height 30
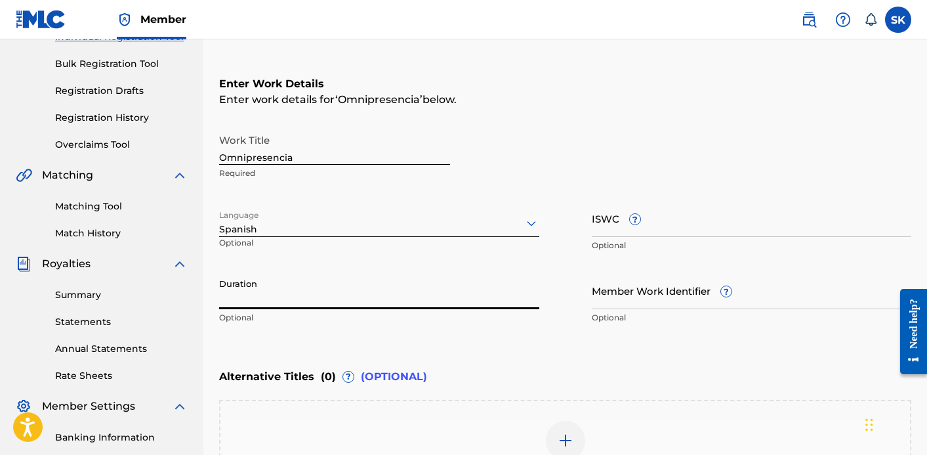
click at [300, 292] on input "Duration" at bounding box center [379, 290] width 320 height 37
type input "03:51"
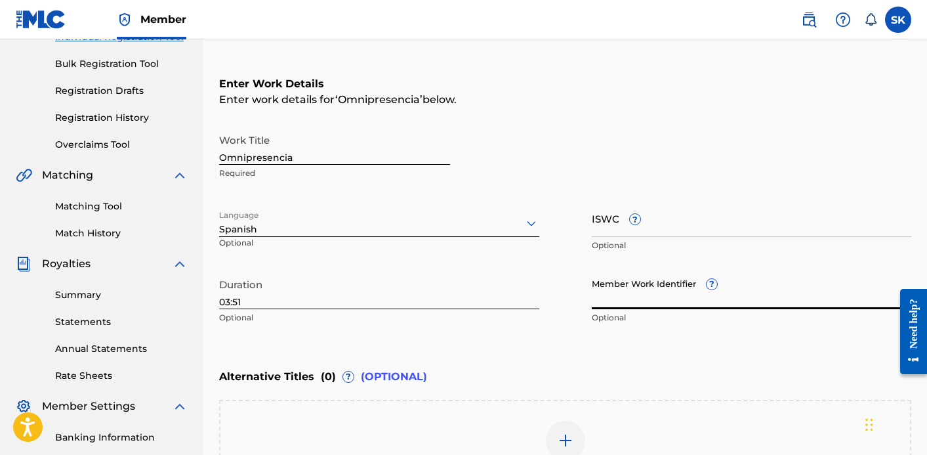
click at [597, 217] on input "ISWC ?" at bounding box center [752, 217] width 320 height 37
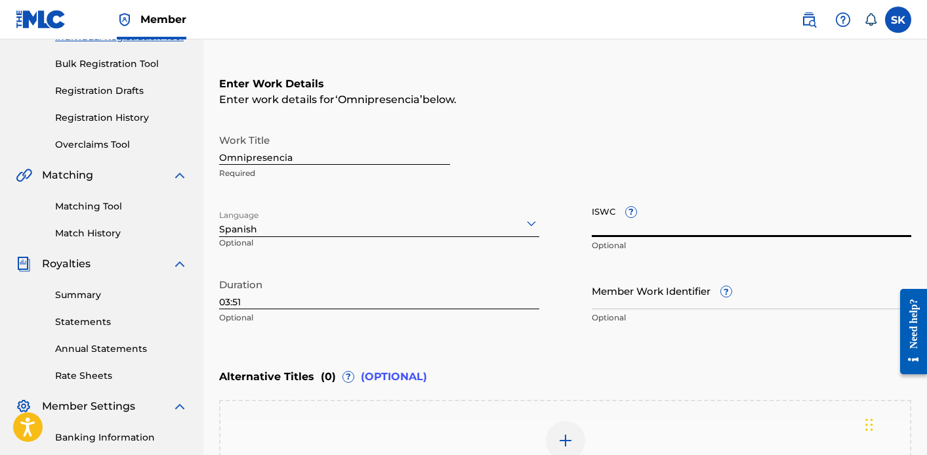
paste input "T3344002962"
type input "T3344002962"
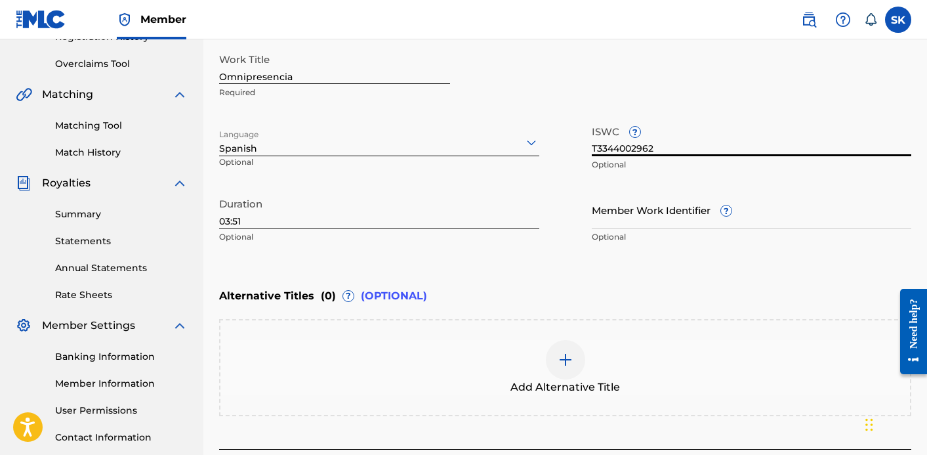
scroll to position [367, 0]
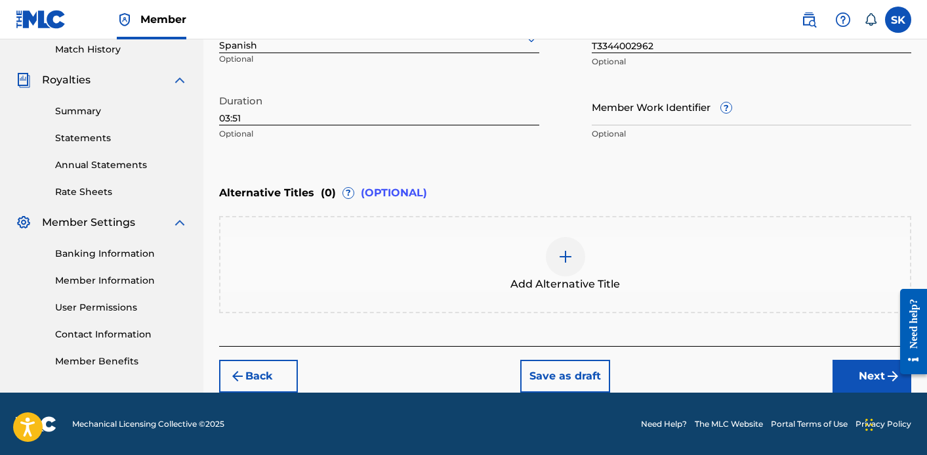
click at [866, 378] on button "Next" at bounding box center [872, 376] width 79 height 33
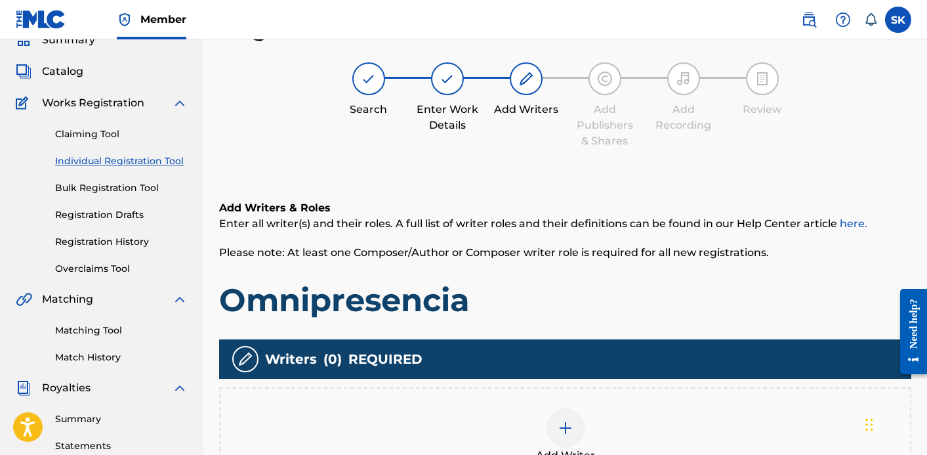
scroll to position [173, 0]
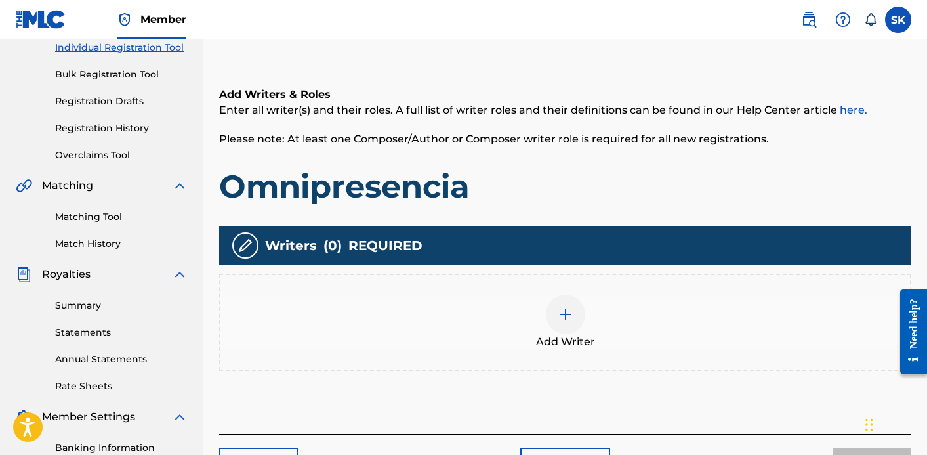
click at [552, 334] on span "Add Writer" at bounding box center [565, 342] width 59 height 16
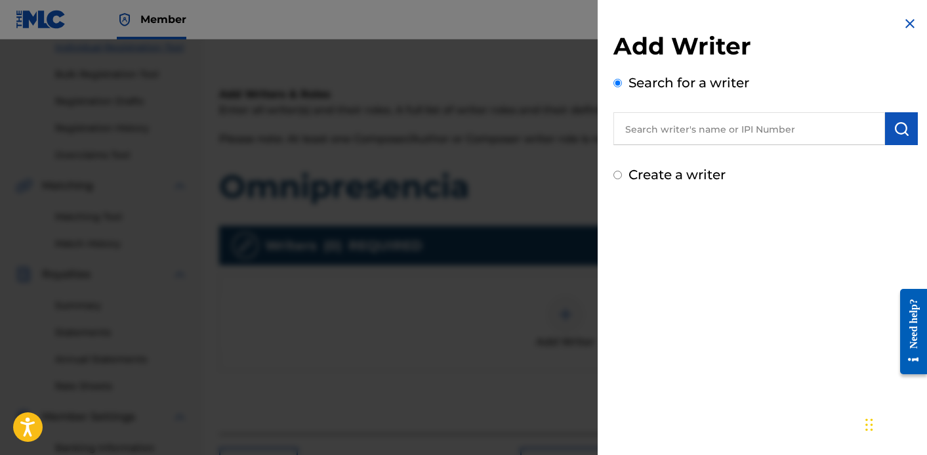
click at [683, 130] on input "text" at bounding box center [750, 128] width 272 height 33
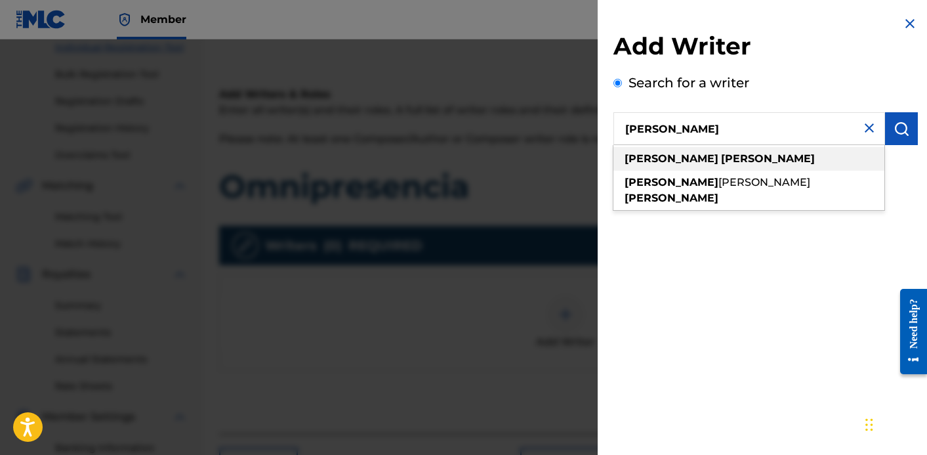
click at [721, 161] on strong "[PERSON_NAME]" at bounding box center [768, 158] width 94 height 12
type input "[PERSON_NAME]"
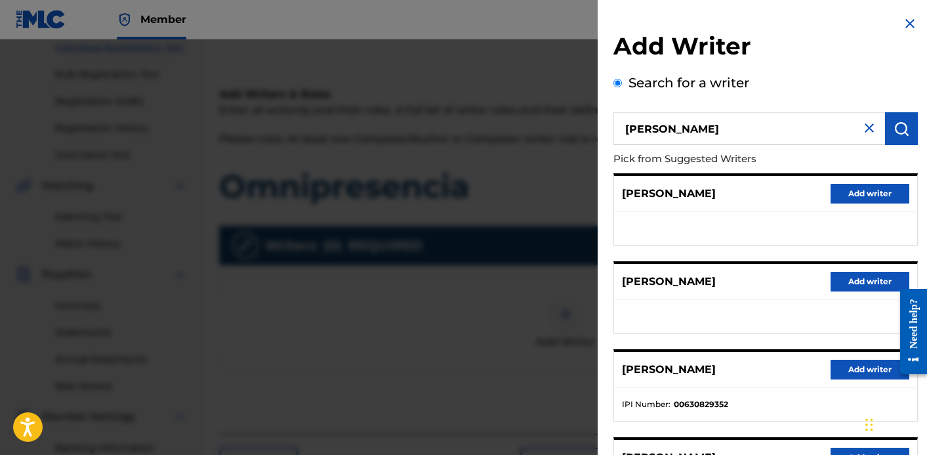
click at [850, 371] on button "Add writer" at bounding box center [870, 370] width 79 height 20
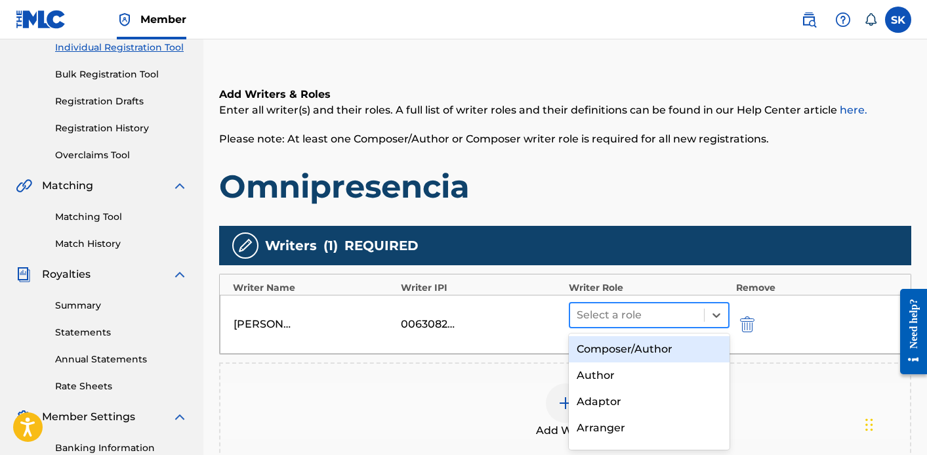
click at [659, 321] on div at bounding box center [637, 315] width 121 height 18
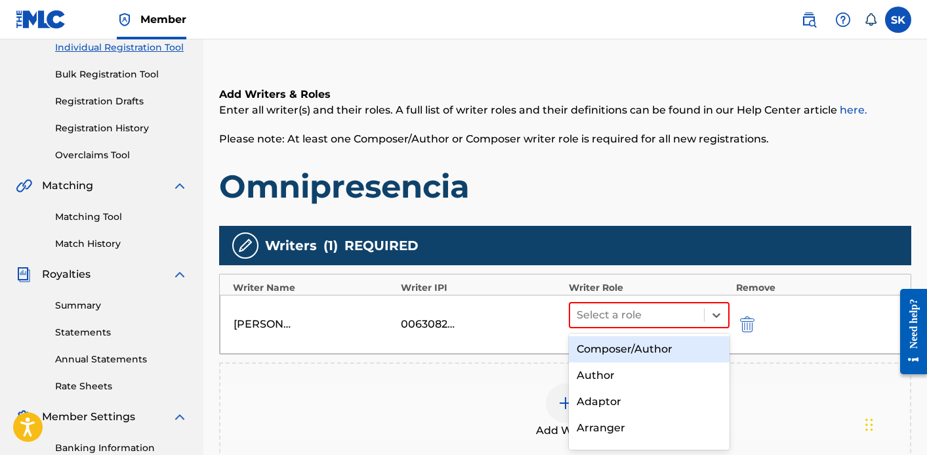
click at [649, 347] on div "Composer/Author" at bounding box center [649, 349] width 161 height 26
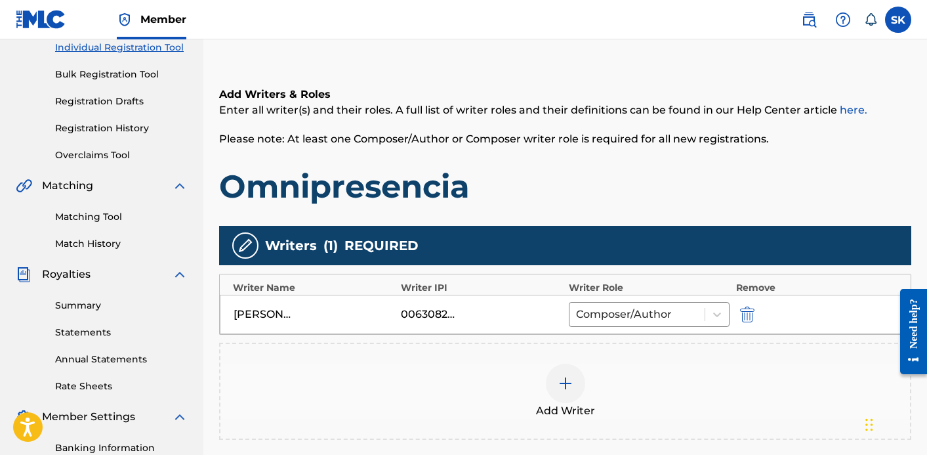
click at [585, 385] on div "Add Writer" at bounding box center [565, 391] width 690 height 55
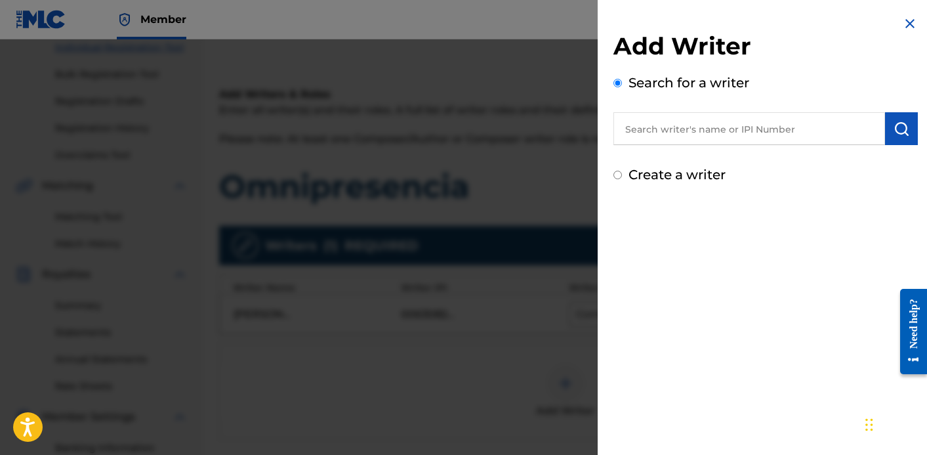
click at [662, 130] on input "text" at bounding box center [750, 128] width 272 height 33
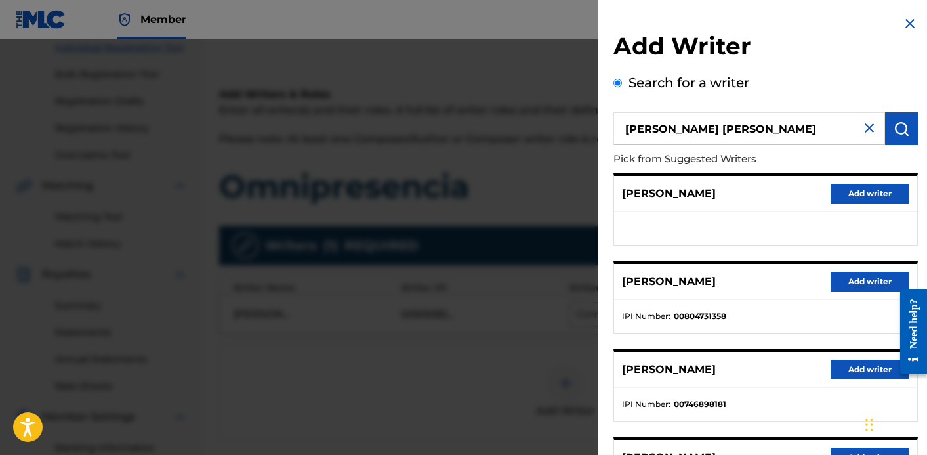
click at [713, 131] on input "[PERSON_NAME] [PERSON_NAME]" at bounding box center [750, 128] width 272 height 33
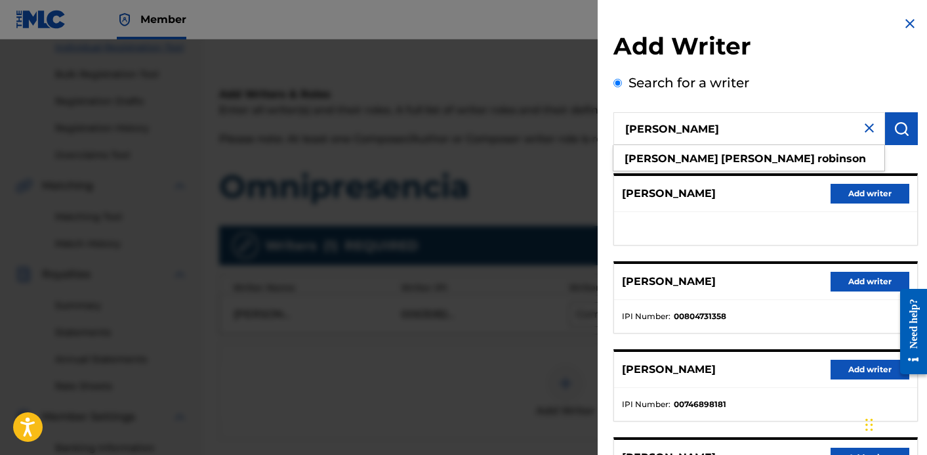
type input "[PERSON_NAME]"
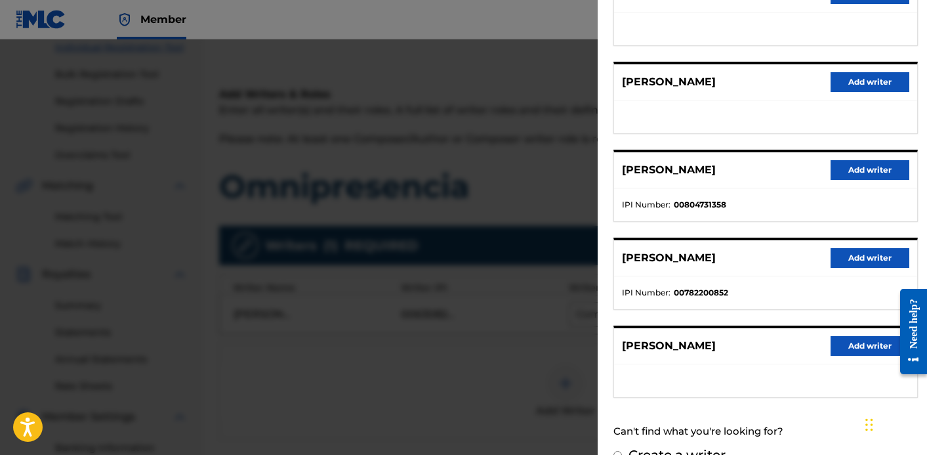
scroll to position [225, 0]
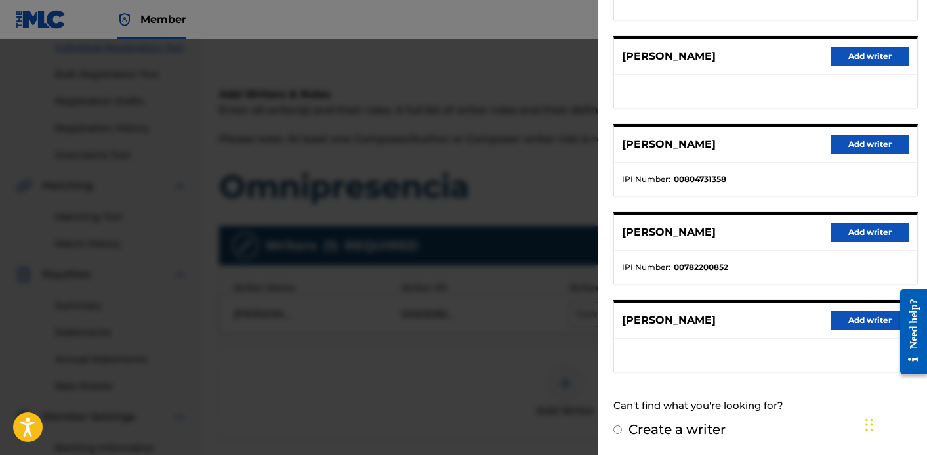
click at [859, 322] on button "Add writer" at bounding box center [870, 320] width 79 height 20
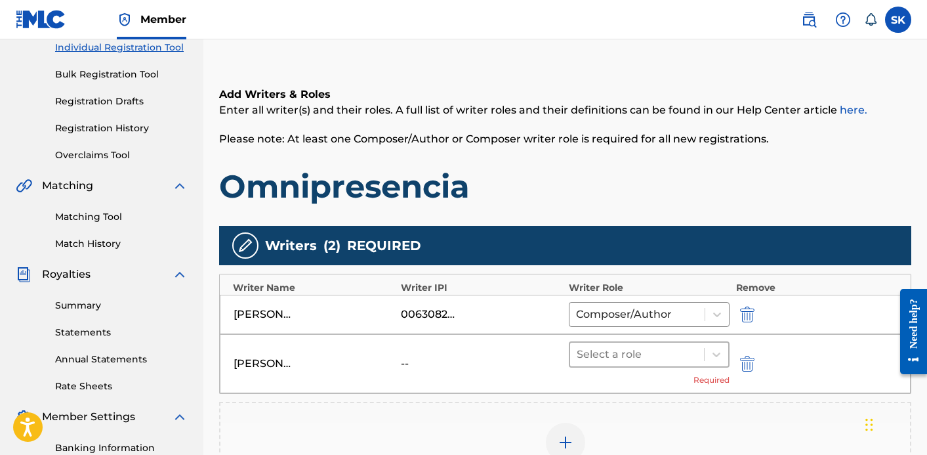
click at [691, 344] on div "Select a role" at bounding box center [637, 355] width 134 height 24
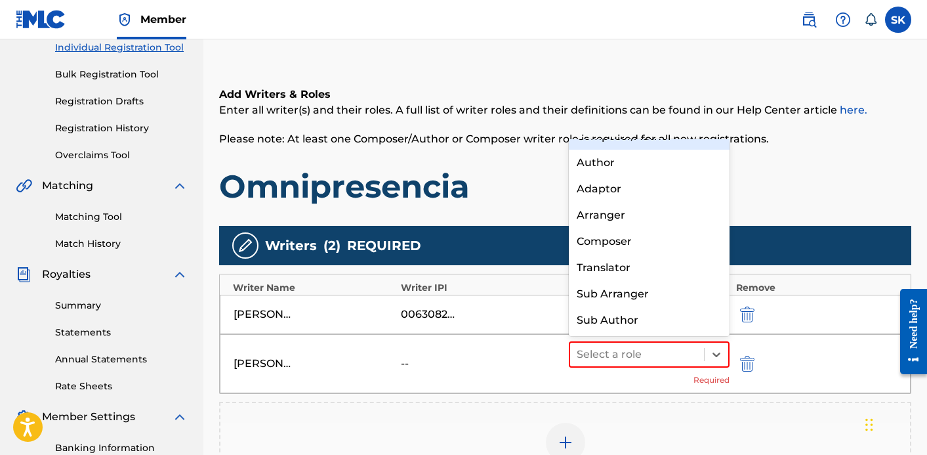
scroll to position [0, 0]
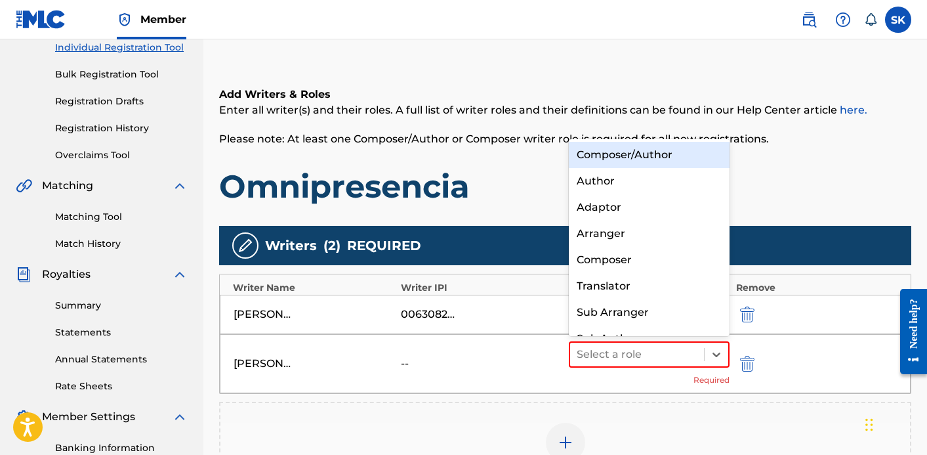
click at [644, 152] on div "Composer/Author" at bounding box center [649, 155] width 161 height 26
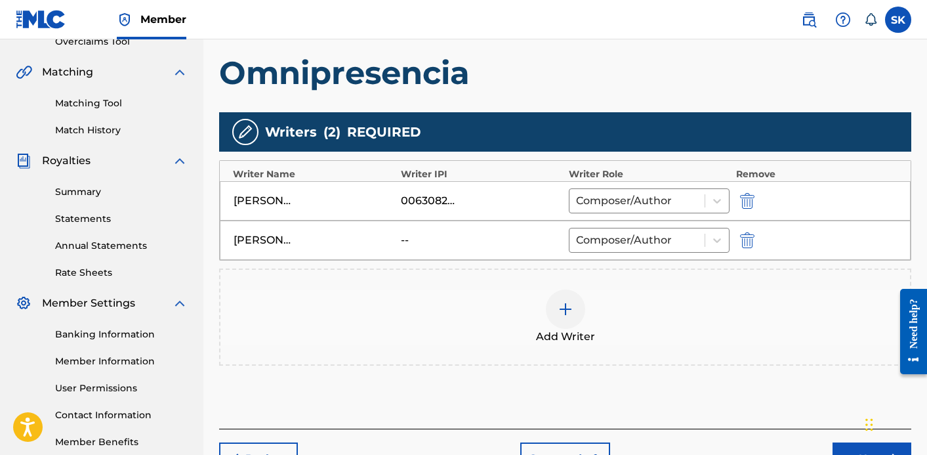
scroll to position [337, 0]
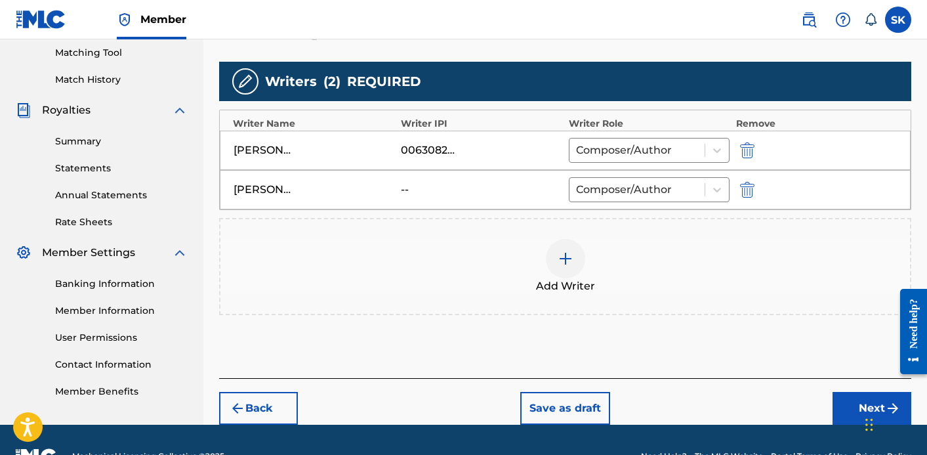
click at [866, 414] on div "Chat Widget" at bounding box center [895, 423] width 66 height 63
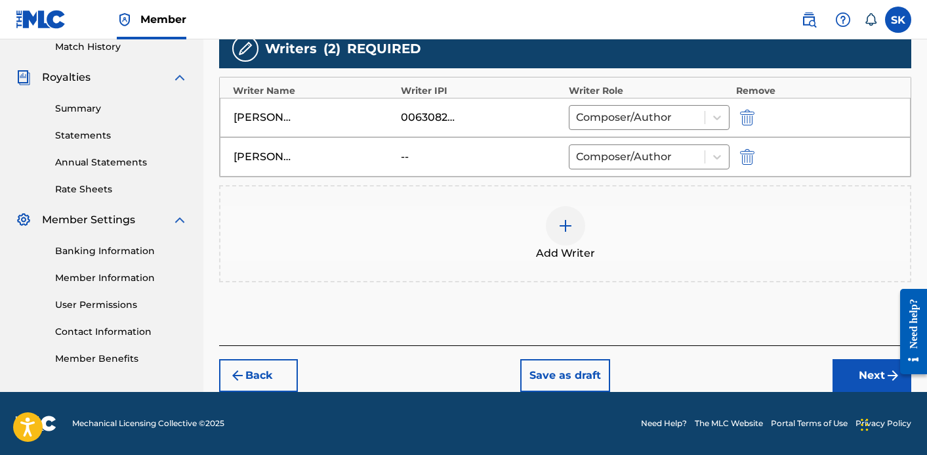
click at [875, 372] on button "Next" at bounding box center [872, 375] width 79 height 33
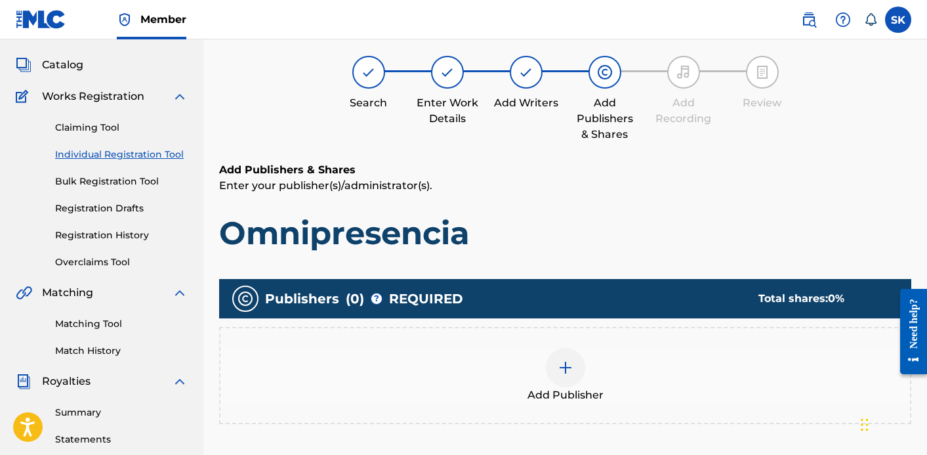
scroll to position [59, 0]
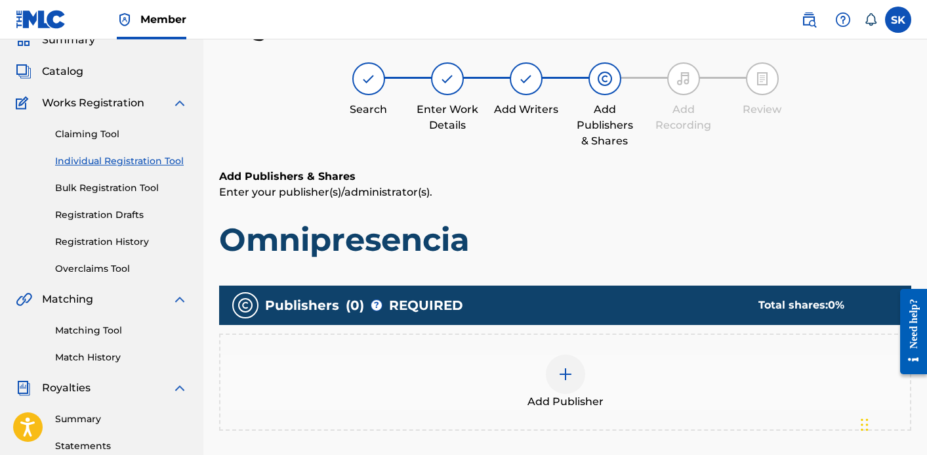
click at [561, 368] on img at bounding box center [566, 374] width 16 height 16
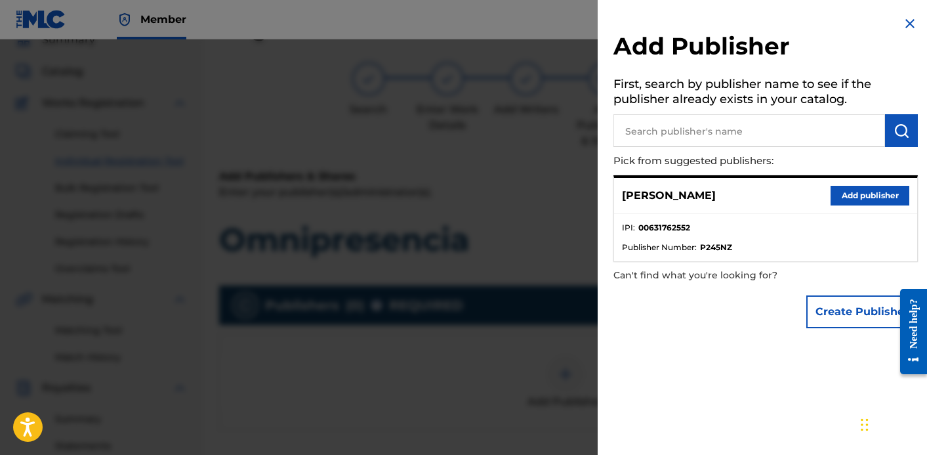
click at [695, 126] on input "text" at bounding box center [750, 130] width 272 height 33
click at [812, 199] on div "[PERSON_NAME] Add publisher" at bounding box center [765, 196] width 303 height 36
click at [843, 196] on button "Add publisher" at bounding box center [870, 196] width 79 height 20
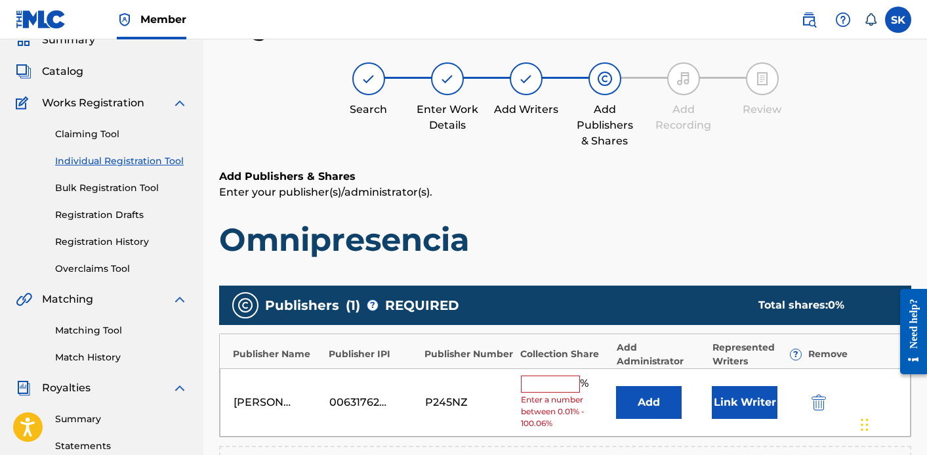
click at [547, 385] on input "text" at bounding box center [550, 383] width 59 height 17
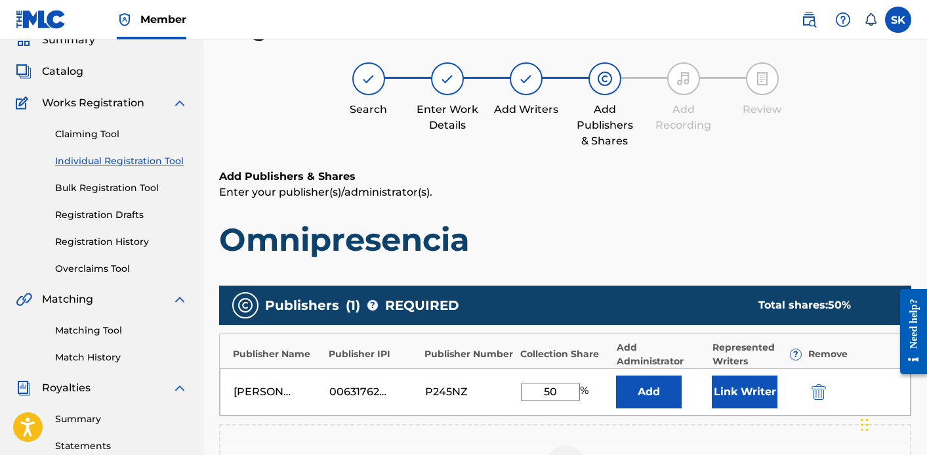
type input "50"
click at [761, 385] on button "Link Writer" at bounding box center [745, 391] width 66 height 33
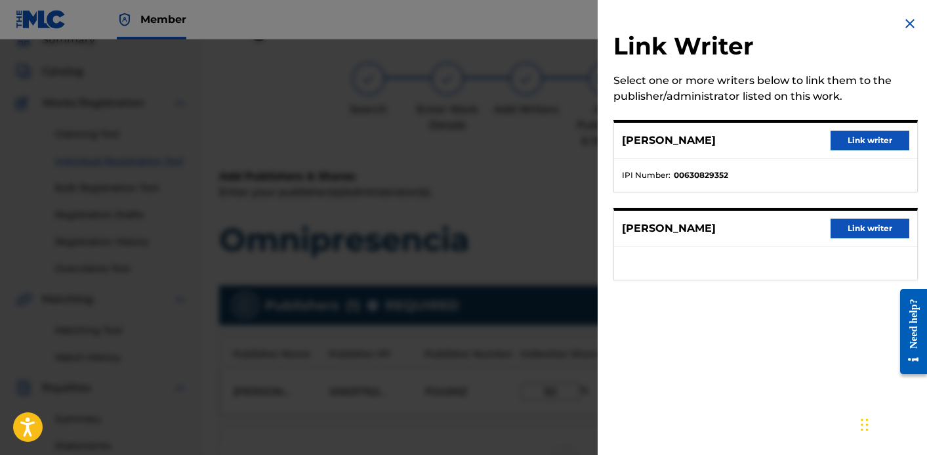
click at [865, 142] on button "Link writer" at bounding box center [870, 141] width 79 height 20
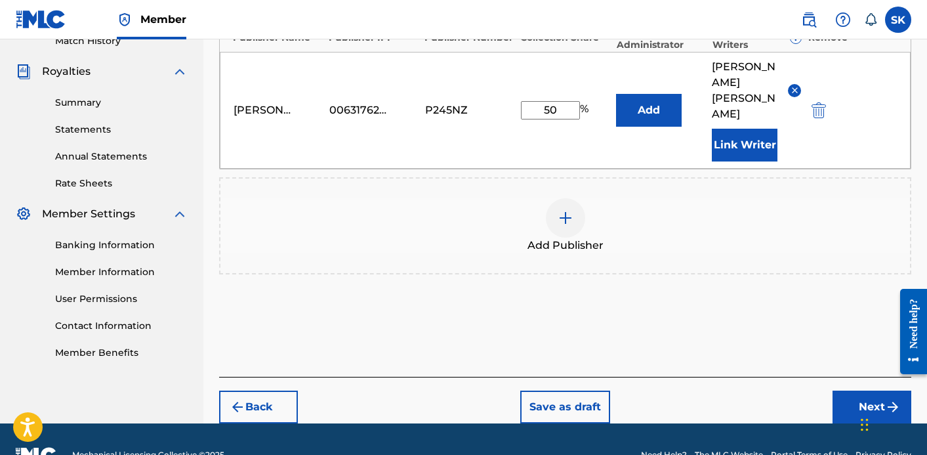
click at [870, 390] on button "Next" at bounding box center [872, 406] width 79 height 33
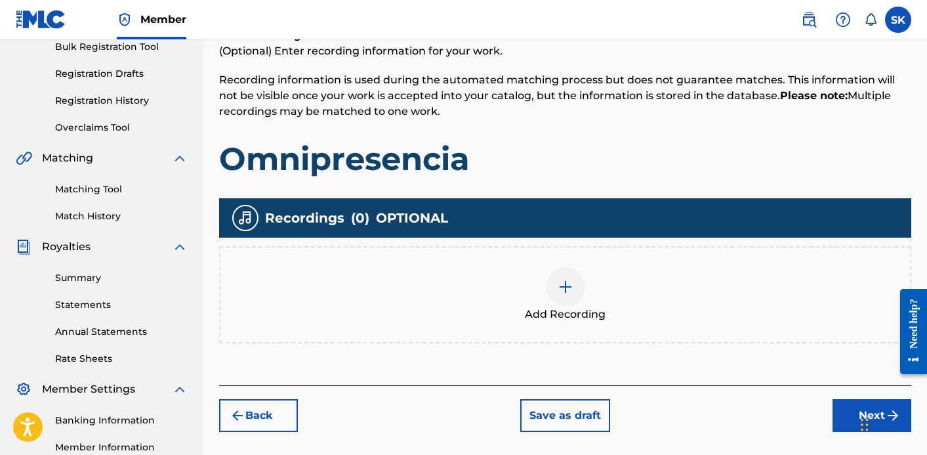
scroll to position [299, 0]
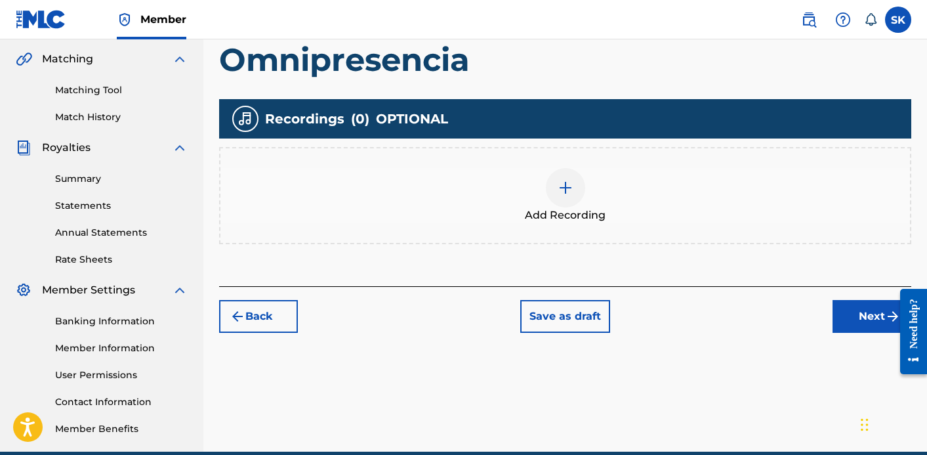
click at [585, 201] on div "Add Recording" at bounding box center [565, 195] width 690 height 55
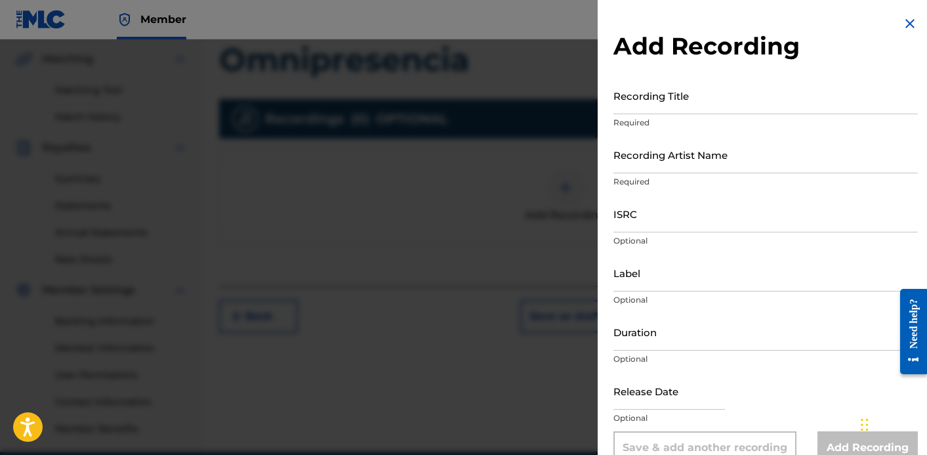
click at [670, 86] on input "Recording Title" at bounding box center [766, 95] width 304 height 37
click at [694, 98] on input "The Language of Past L" at bounding box center [766, 95] width 304 height 37
type input "Omniprencia"
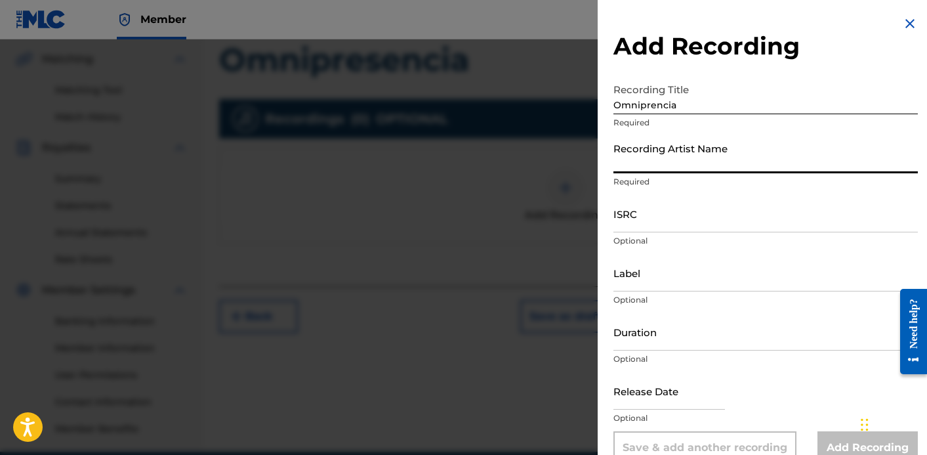
type input "S"
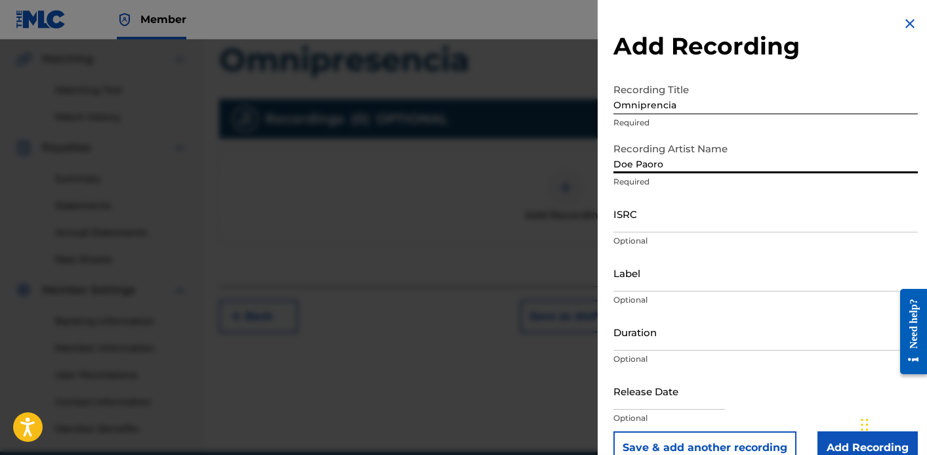
type input "Doe Paoro"
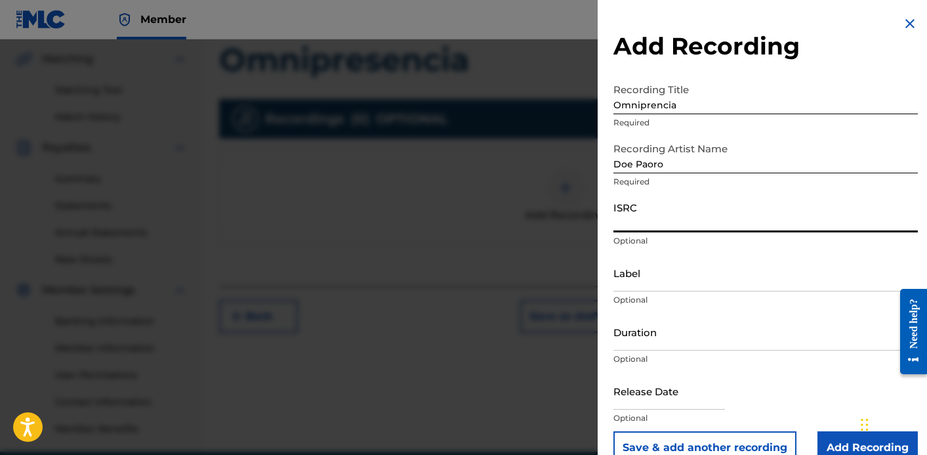
type input "ç"
paste input "T3344002962"
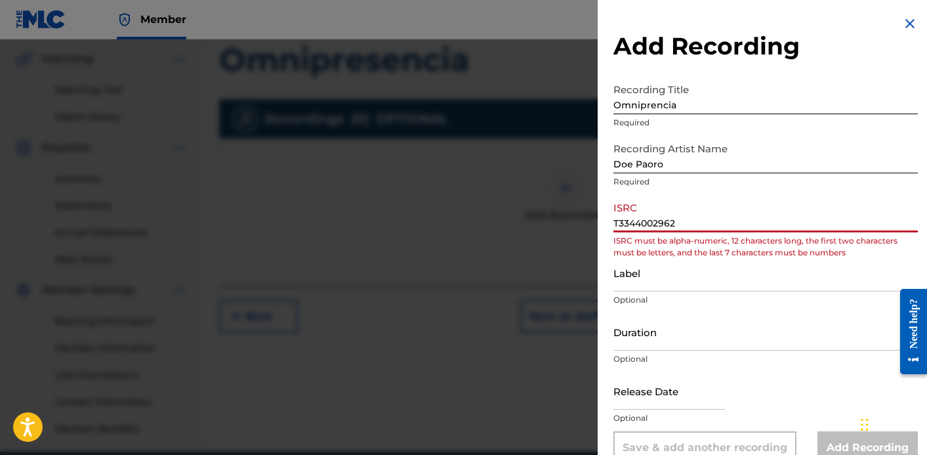
click at [632, 228] on input "T3344002962" at bounding box center [766, 213] width 304 height 37
click at [629, 220] on input "T3344002962" at bounding box center [766, 213] width 304 height 37
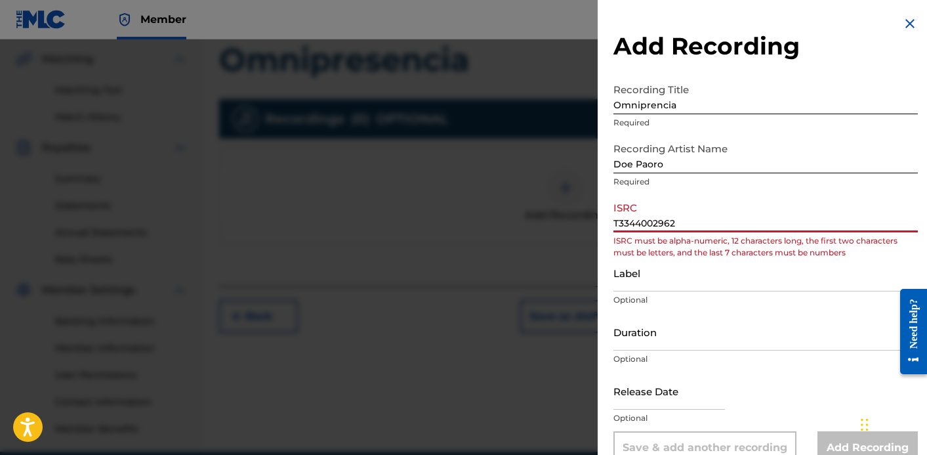
paste input "QZWFW2562000"
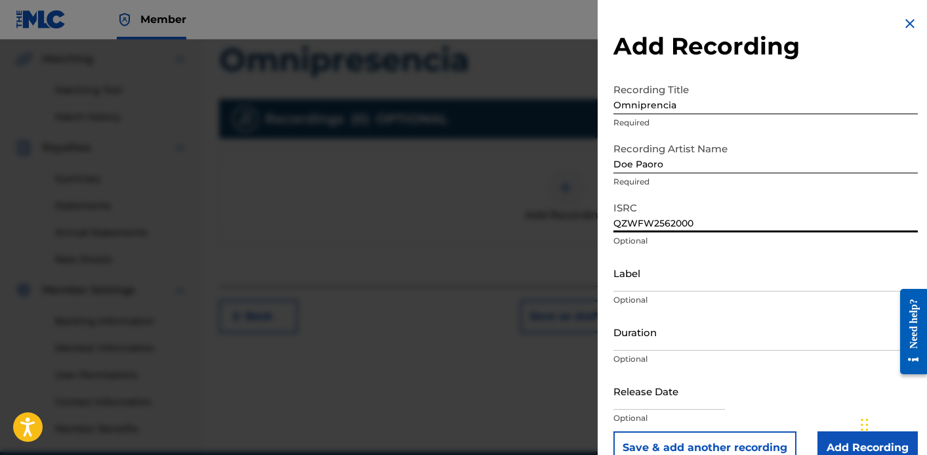
type input "QZWFW2562000"
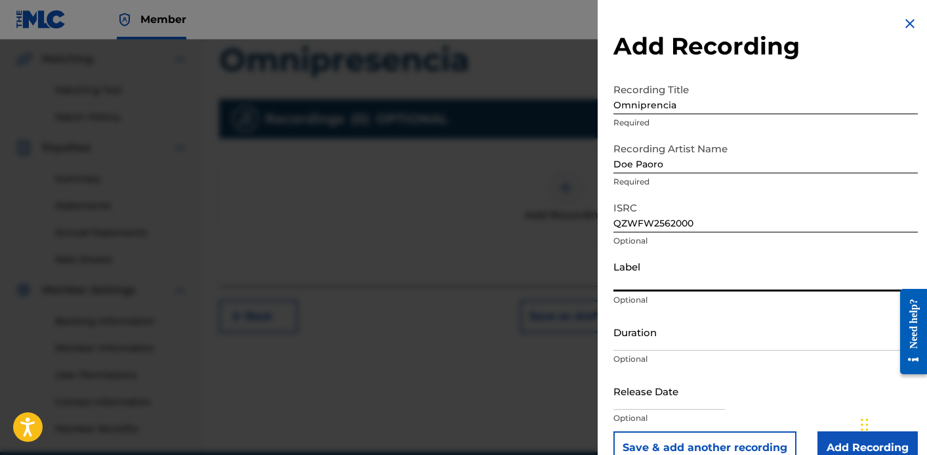
click at [640, 271] on input "Label" at bounding box center [766, 272] width 304 height 37
type input "Queen of Wands"
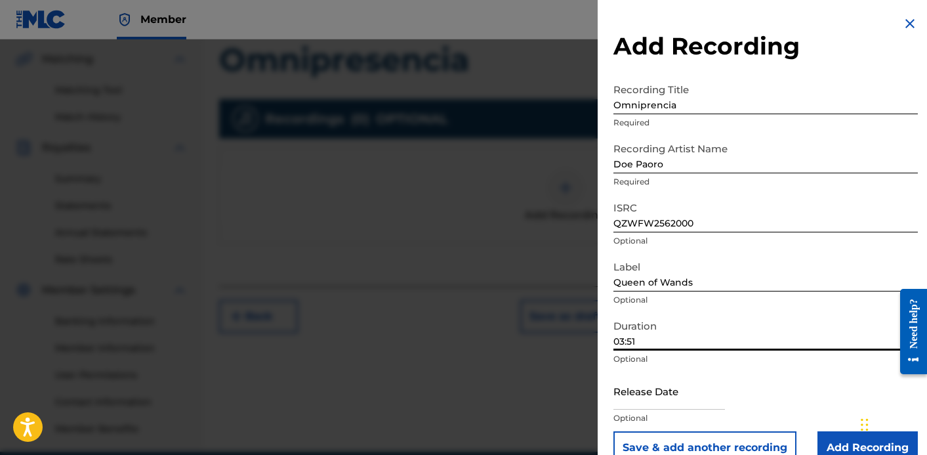
type input "03:51"
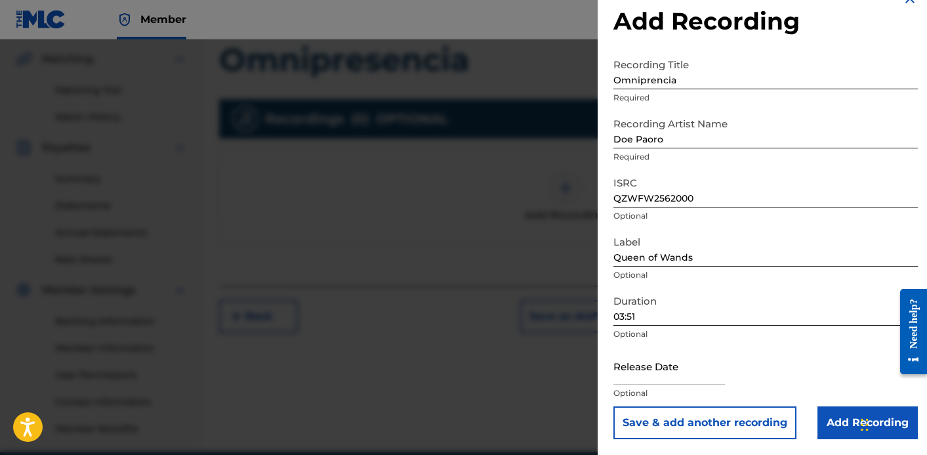
click at [692, 375] on input "text" at bounding box center [670, 365] width 112 height 37
select select "7"
select select "2025"
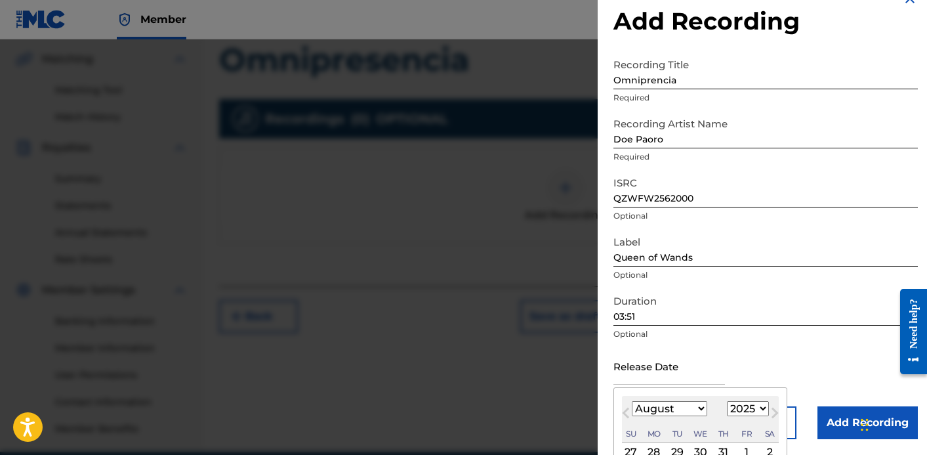
type input "[DATE]"
select select "8"
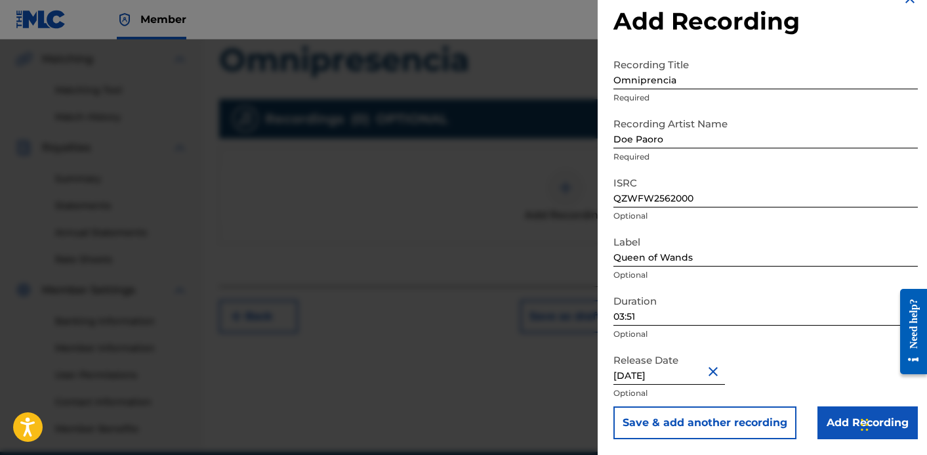
click at [843, 416] on input "Add Recording" at bounding box center [868, 422] width 100 height 33
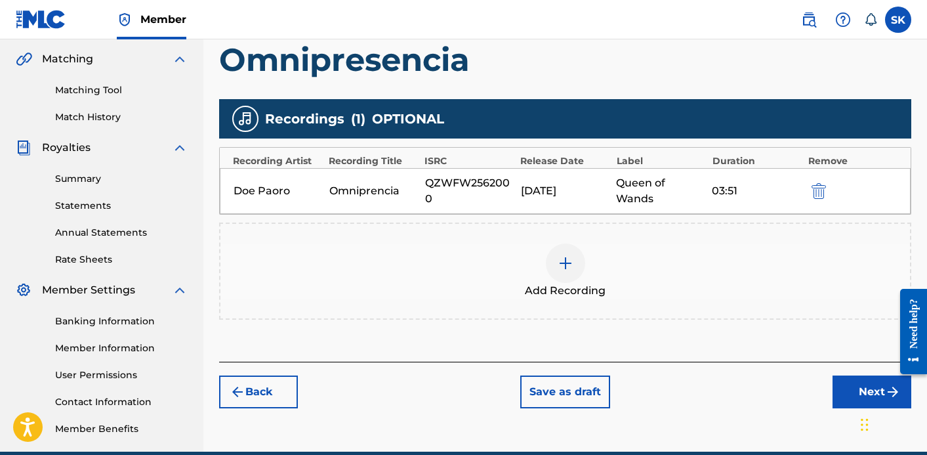
click at [841, 386] on button "Next" at bounding box center [872, 391] width 79 height 33
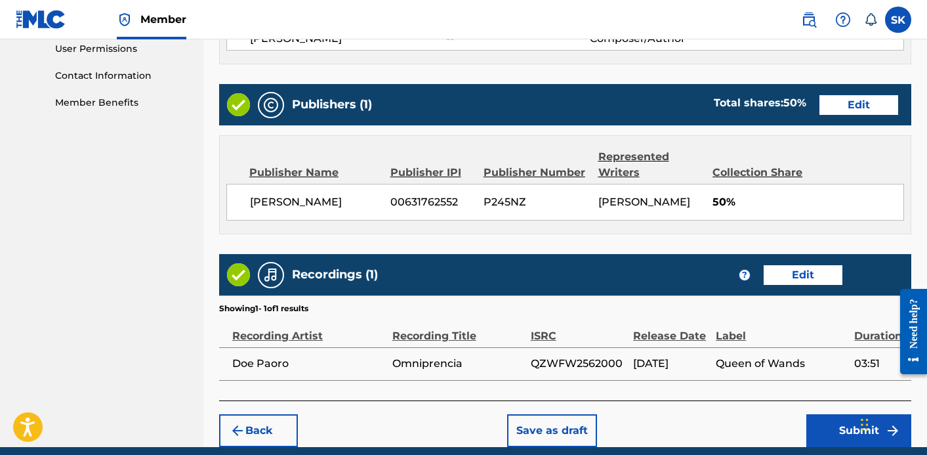
scroll to position [679, 0]
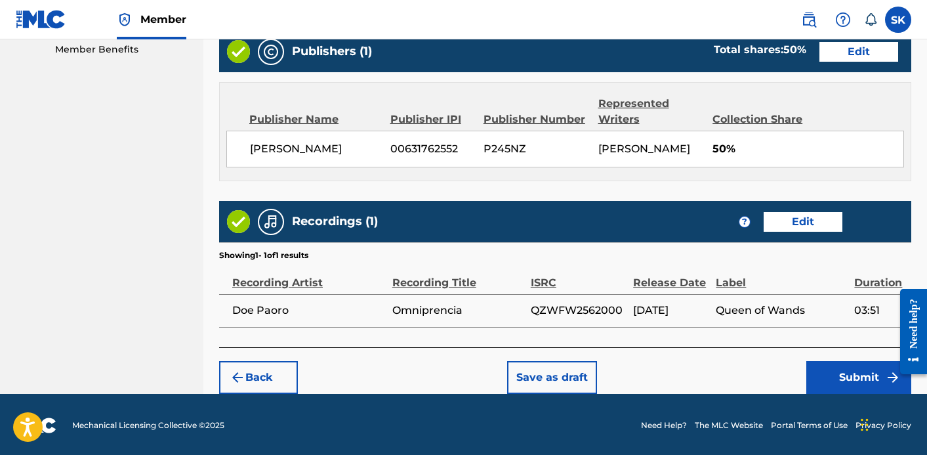
click at [828, 375] on button "Submit" at bounding box center [859, 377] width 105 height 33
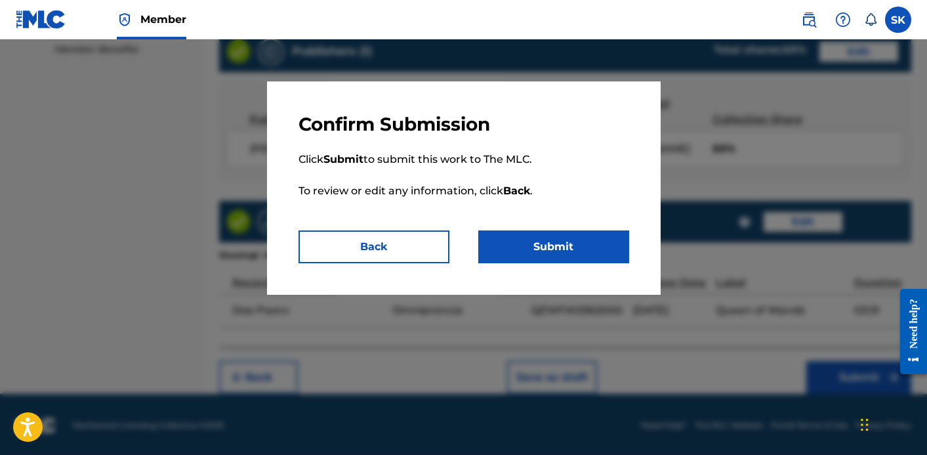
click at [616, 249] on button "Submit" at bounding box center [553, 246] width 151 height 33
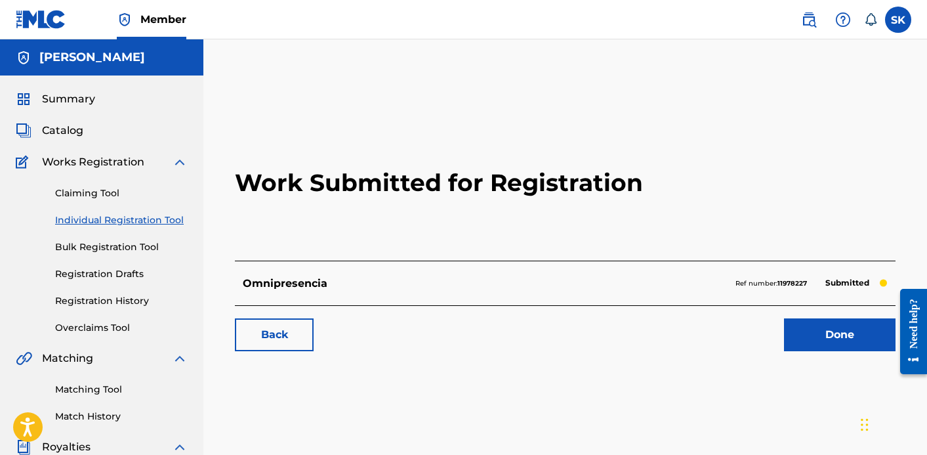
click at [826, 330] on link "Done" at bounding box center [840, 334] width 112 height 33
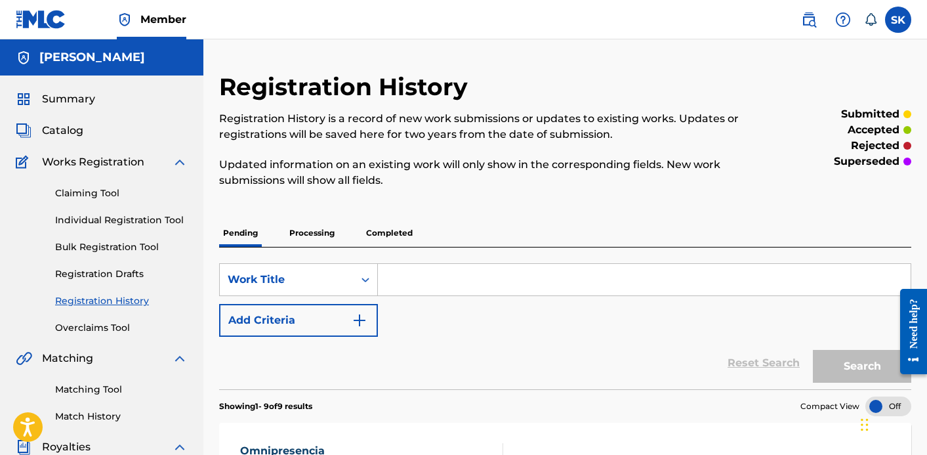
click at [136, 222] on link "Individual Registration Tool" at bounding box center [121, 220] width 133 height 14
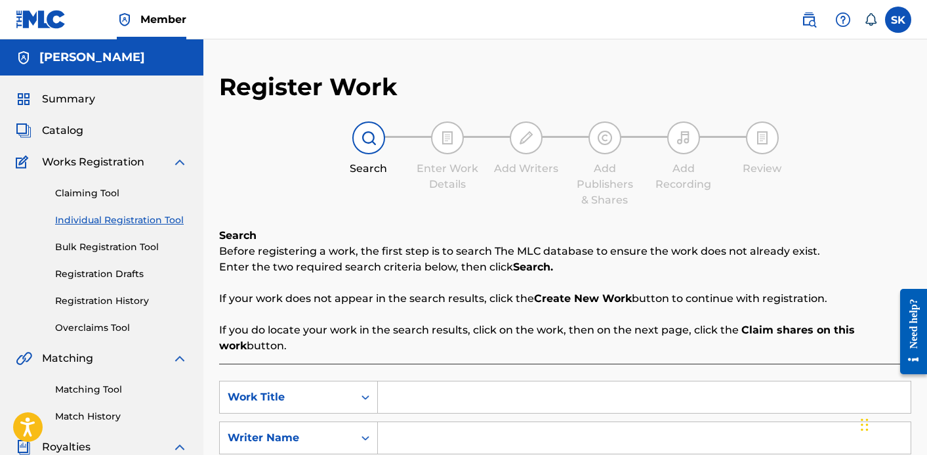
click at [394, 403] on input "Search Form" at bounding box center [644, 396] width 533 height 31
type input "Living through Collapse"
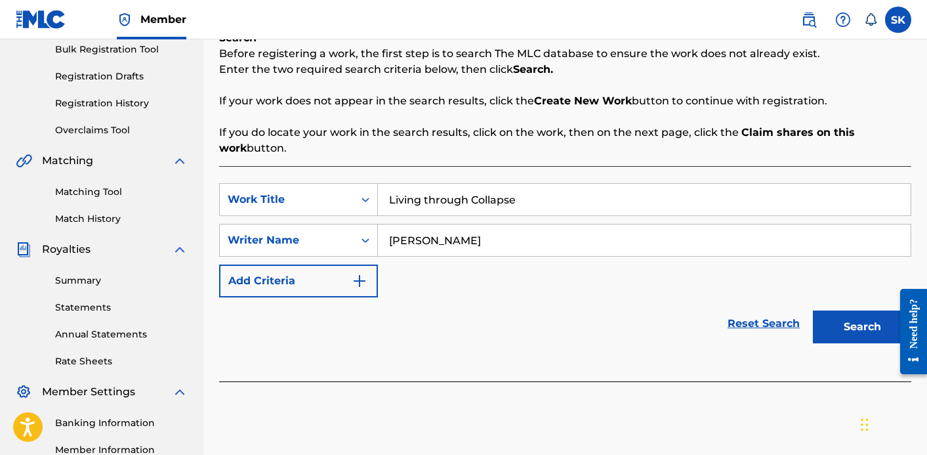
scroll to position [286, 0]
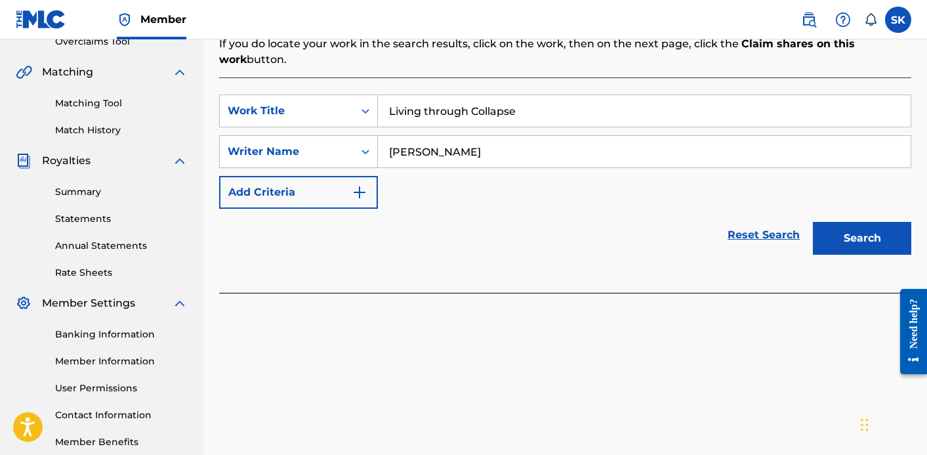
type input "[PERSON_NAME]"
click at [887, 238] on button "Search" at bounding box center [862, 238] width 98 height 33
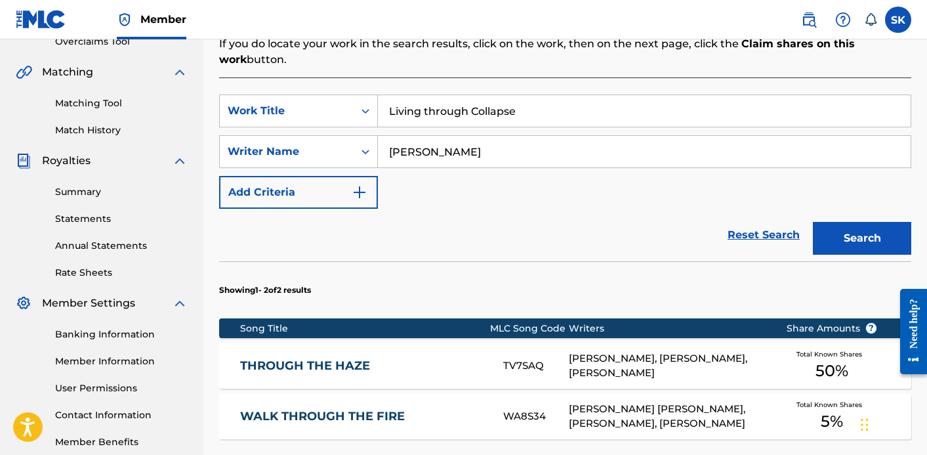
scroll to position [494, 0]
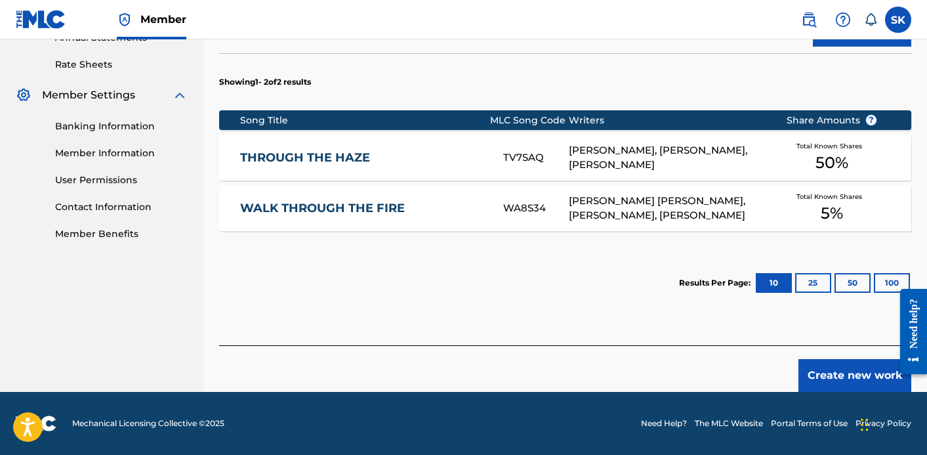
click at [810, 373] on button "Create new work" at bounding box center [855, 375] width 113 height 33
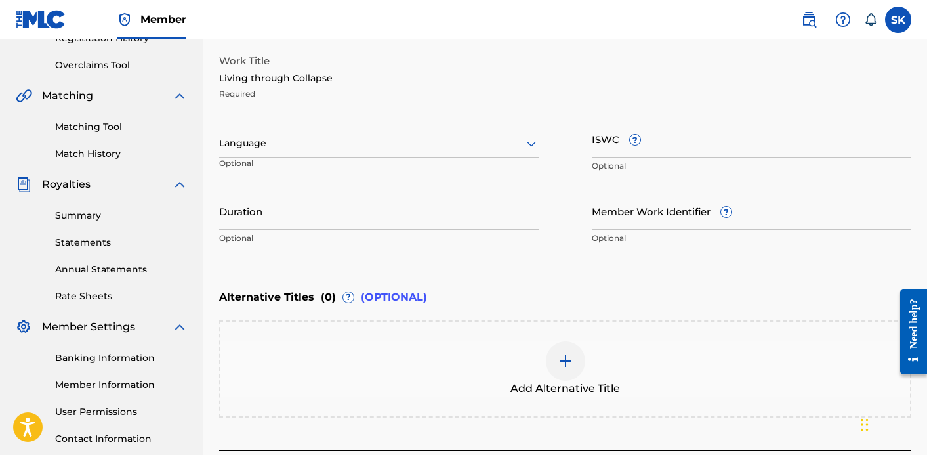
scroll to position [201, 0]
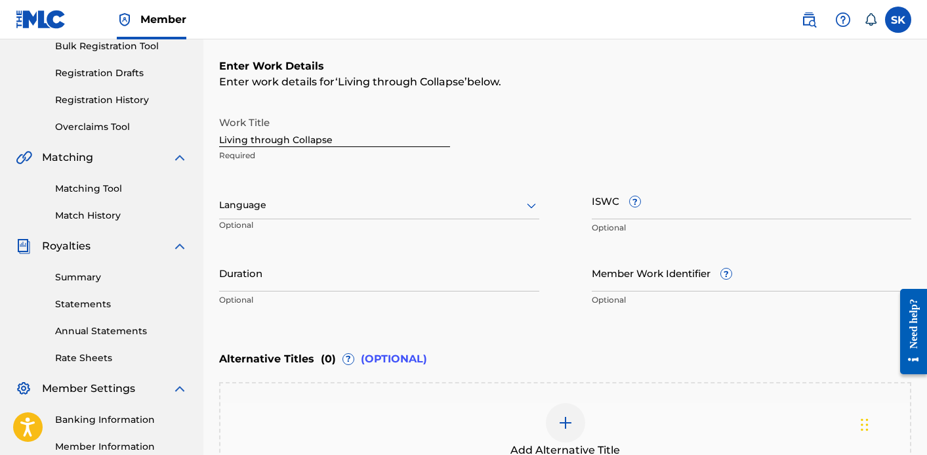
click at [367, 199] on div at bounding box center [379, 205] width 320 height 16
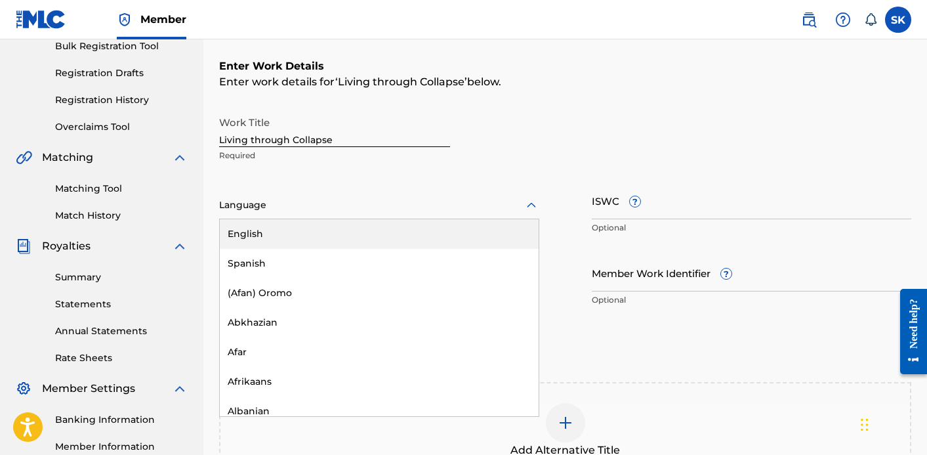
click at [348, 223] on div "English" at bounding box center [379, 234] width 319 height 30
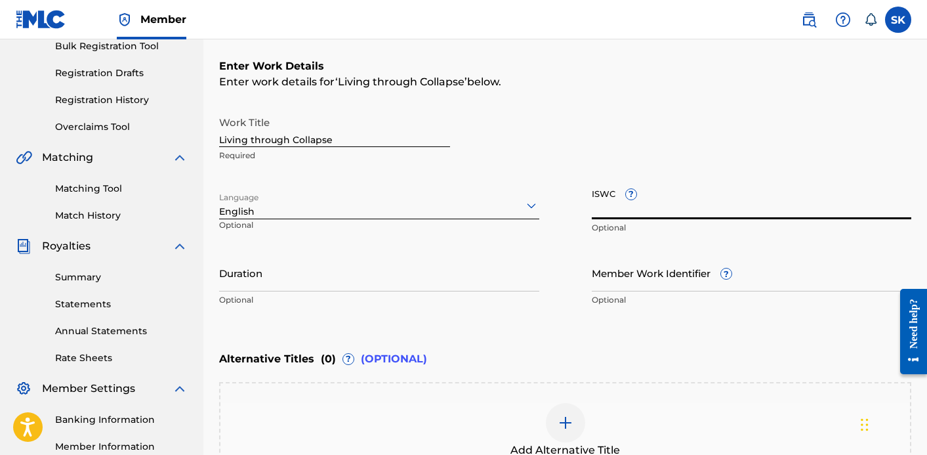
click at [594, 199] on input "ISWC ?" at bounding box center [752, 200] width 320 height 37
paste input "T3344002779"
type input "T3344002779"
click at [300, 271] on input "Duration" at bounding box center [379, 272] width 320 height 37
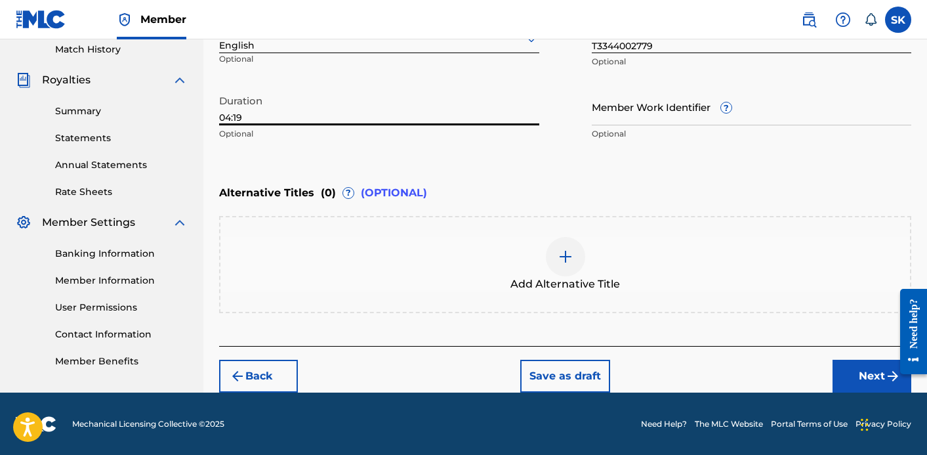
type input "04:19"
click at [869, 386] on button "Next" at bounding box center [872, 376] width 79 height 33
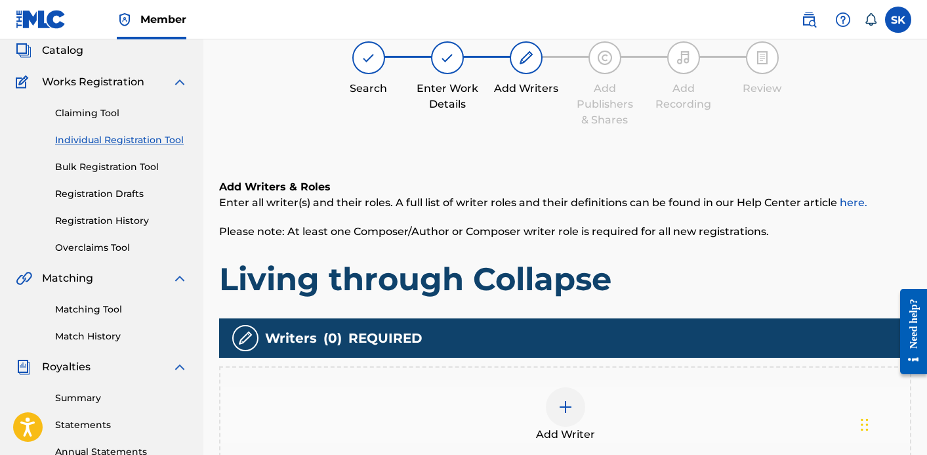
scroll to position [96, 0]
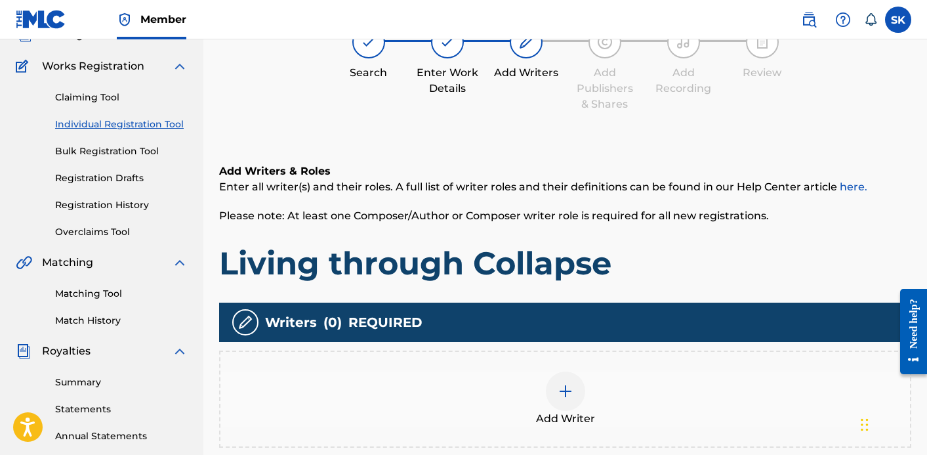
click at [576, 380] on div at bounding box center [565, 390] width 39 height 39
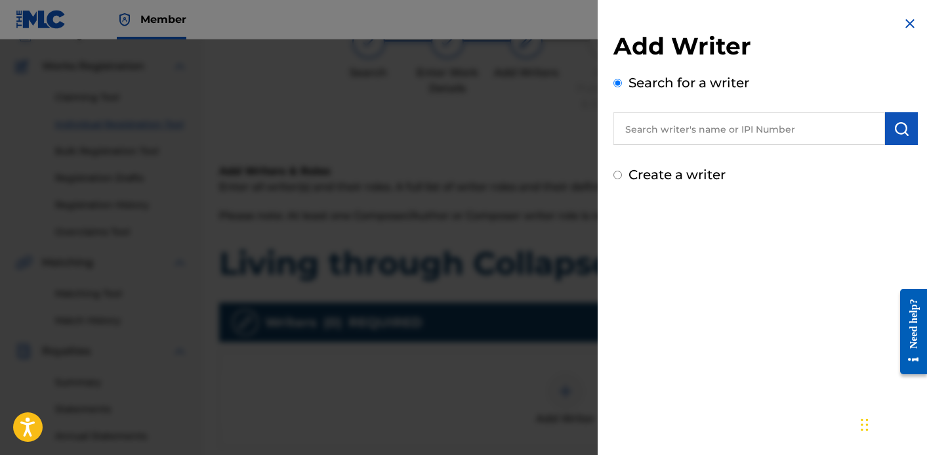
click at [688, 119] on input "text" at bounding box center [750, 128] width 272 height 33
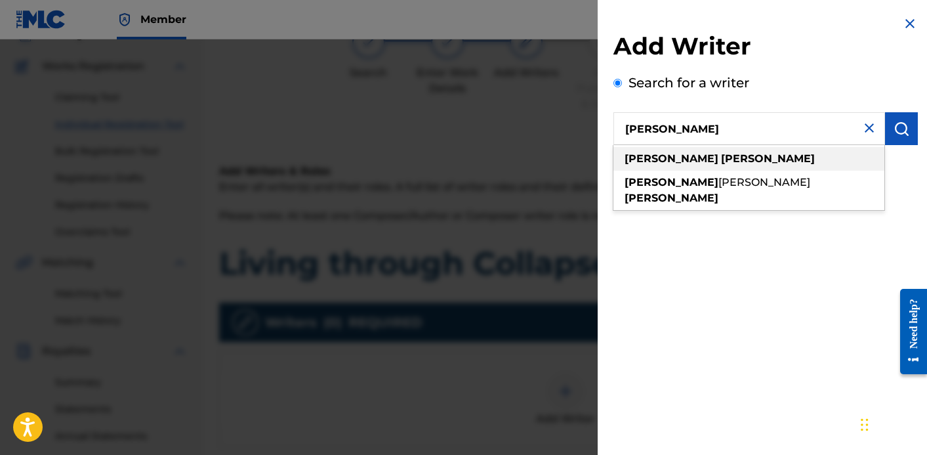
click at [721, 163] on strong "[PERSON_NAME]" at bounding box center [768, 158] width 94 height 12
type input "[PERSON_NAME]"
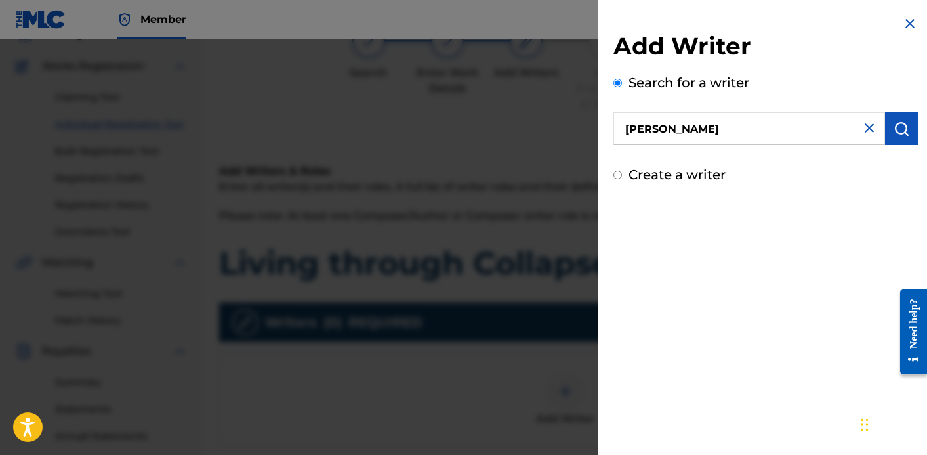
click at [898, 129] on img "submit" at bounding box center [902, 129] width 16 height 16
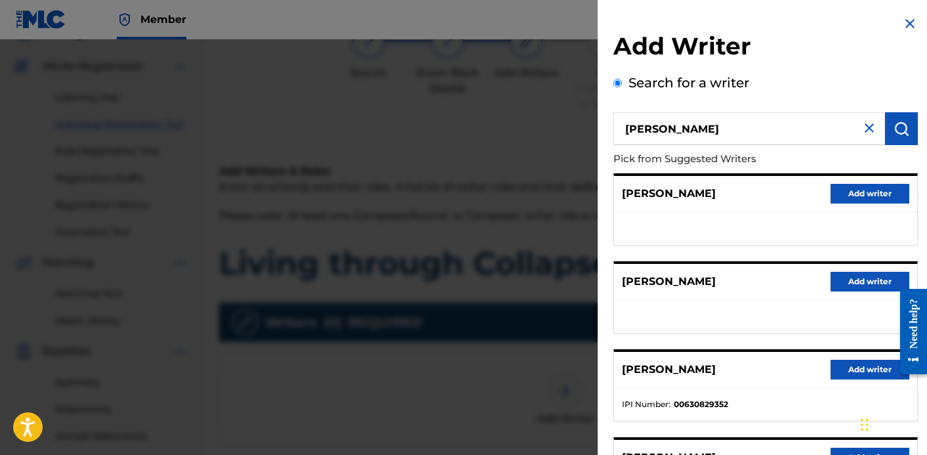
click at [841, 362] on button "Add writer" at bounding box center [870, 370] width 79 height 20
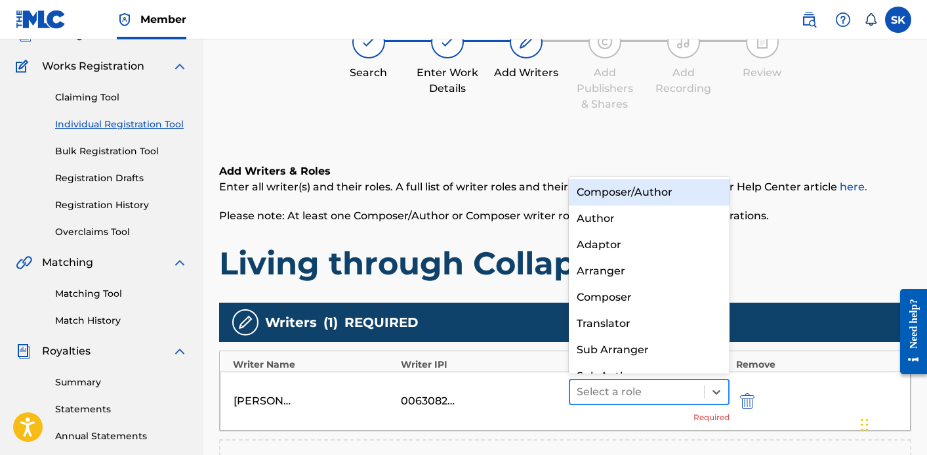
click at [635, 394] on div at bounding box center [637, 392] width 121 height 18
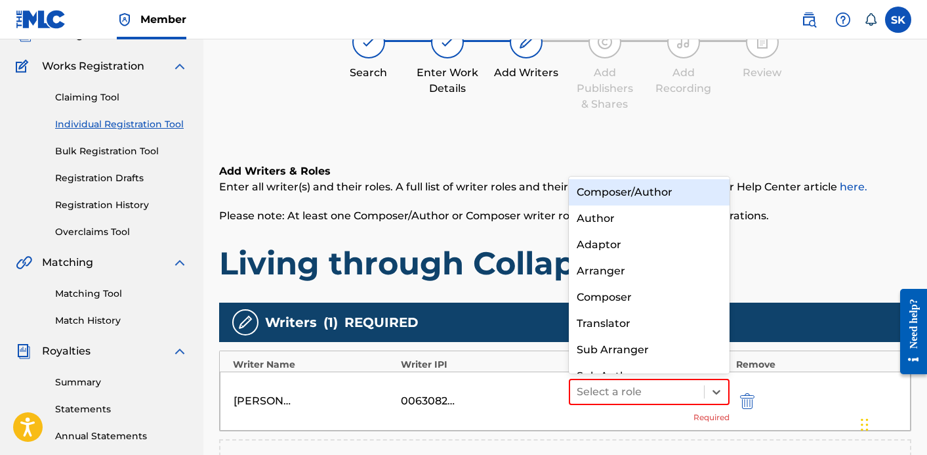
click at [614, 189] on div "Composer/Author" at bounding box center [649, 192] width 161 height 26
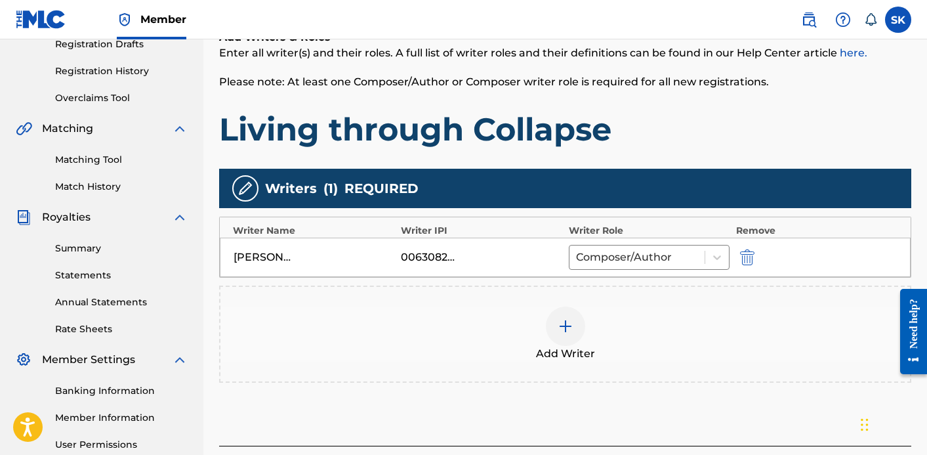
scroll to position [306, 0]
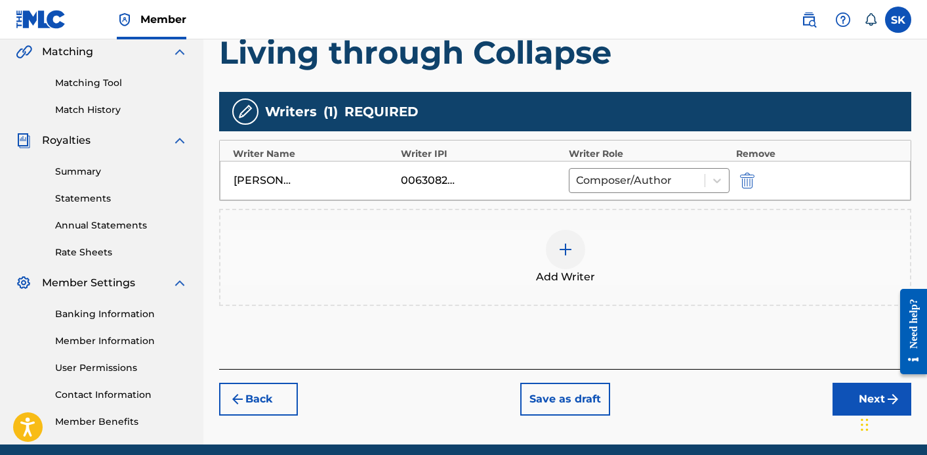
click at [600, 240] on div "Add Writer" at bounding box center [565, 257] width 690 height 55
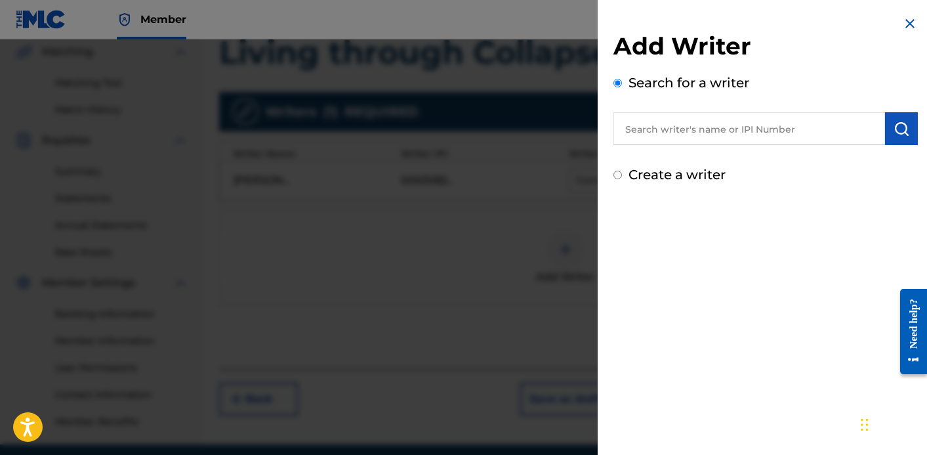
click at [653, 146] on div "Add Writer Search for a writer Create a writer" at bounding box center [766, 107] width 304 height 153
click at [651, 136] on input "text" at bounding box center [750, 128] width 272 height 33
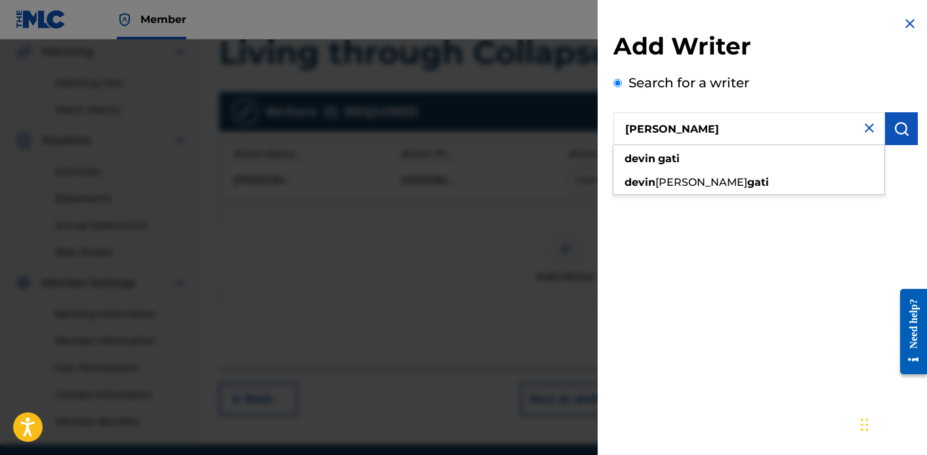
type input "[PERSON_NAME]"
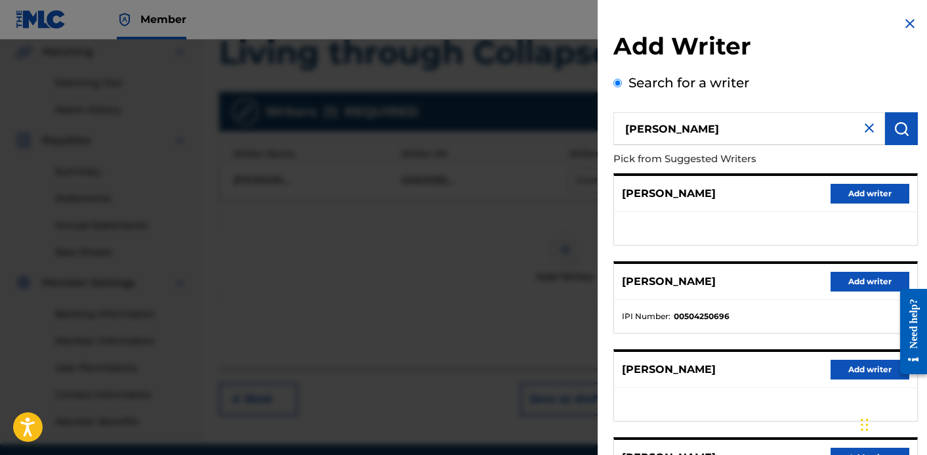
click at [846, 286] on button "Add writer" at bounding box center [870, 282] width 79 height 20
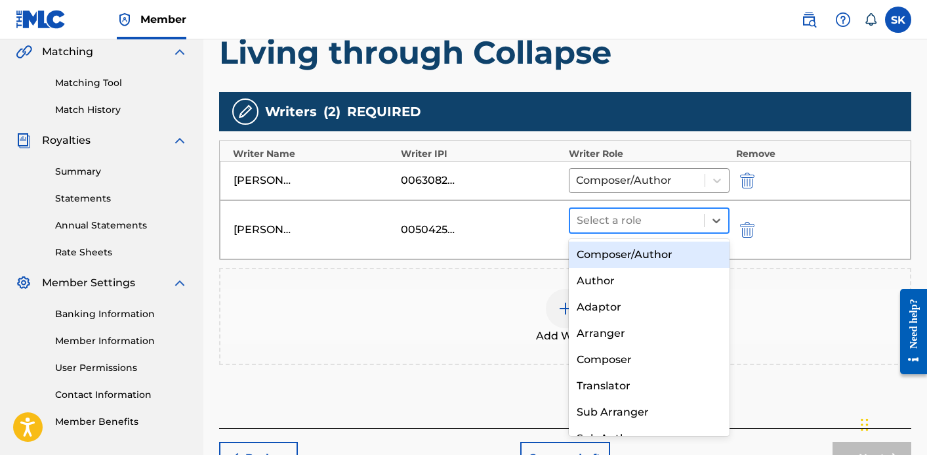
click at [649, 229] on div "Select a role" at bounding box center [637, 221] width 134 height 24
click at [647, 247] on div "Composer/Author" at bounding box center [649, 254] width 161 height 26
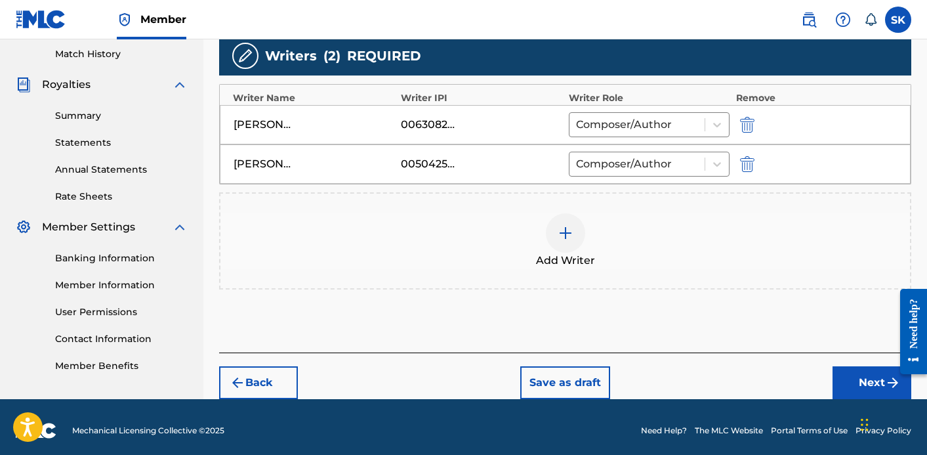
click at [875, 389] on button "Next" at bounding box center [872, 382] width 79 height 33
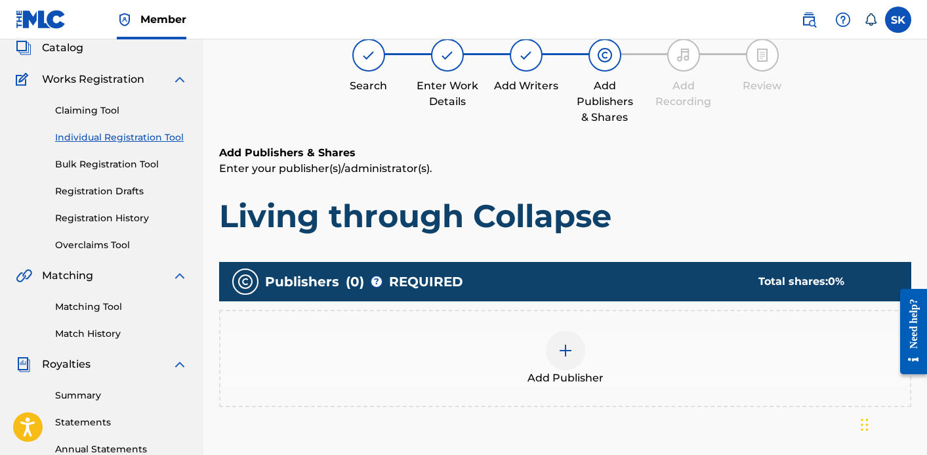
scroll to position [59, 0]
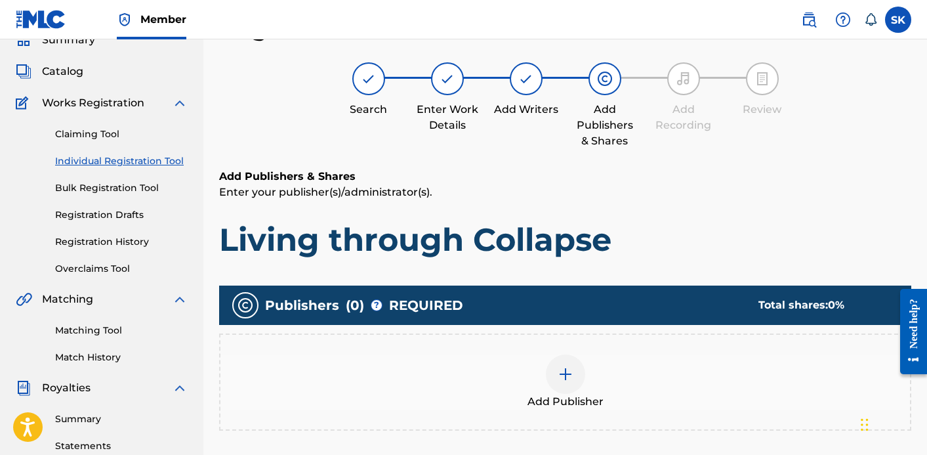
click at [673, 368] on div "Add Publisher" at bounding box center [565, 381] width 690 height 55
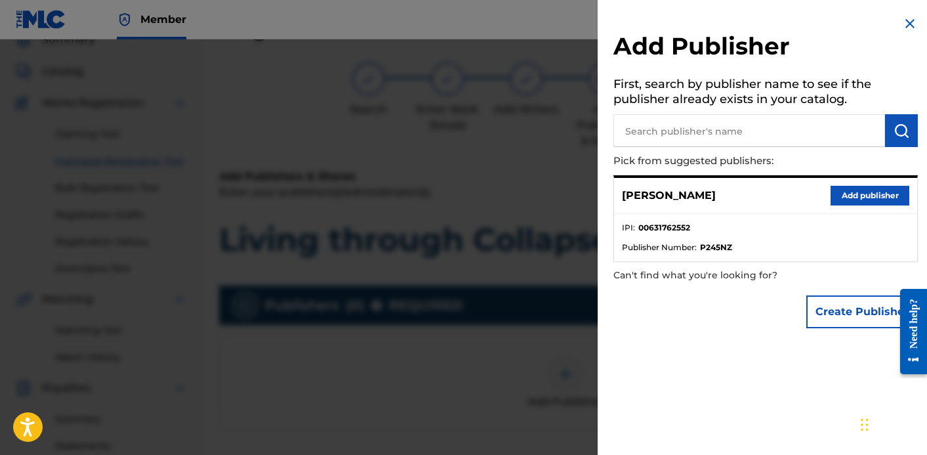
click at [886, 203] on button "Add publisher" at bounding box center [870, 196] width 79 height 20
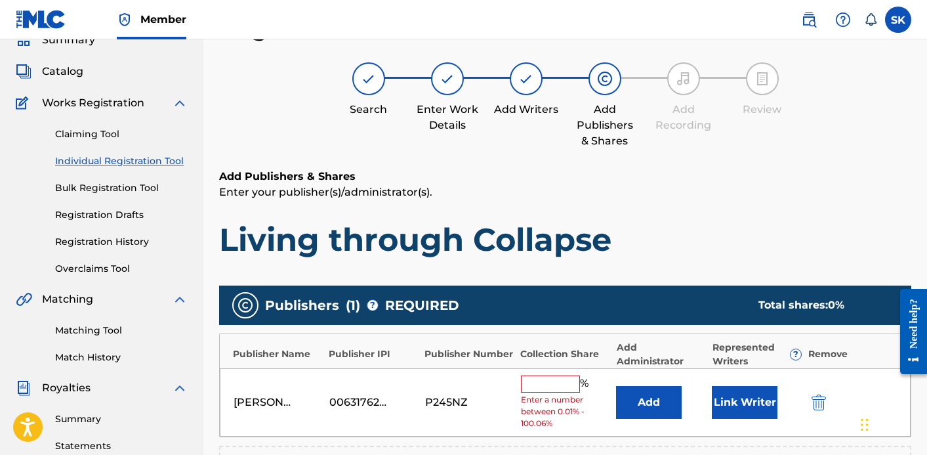
click at [532, 392] on input "text" at bounding box center [550, 383] width 59 height 17
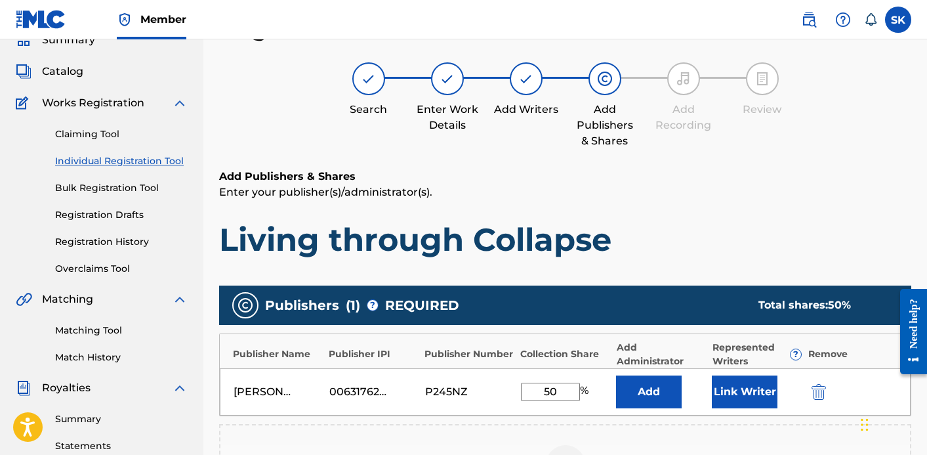
type input "50"
click at [737, 408] on div "[PERSON_NAME] 00631762552 P245NZ 50 % Add Link Writer" at bounding box center [565, 391] width 691 height 47
click at [734, 390] on button "Link Writer" at bounding box center [745, 391] width 66 height 33
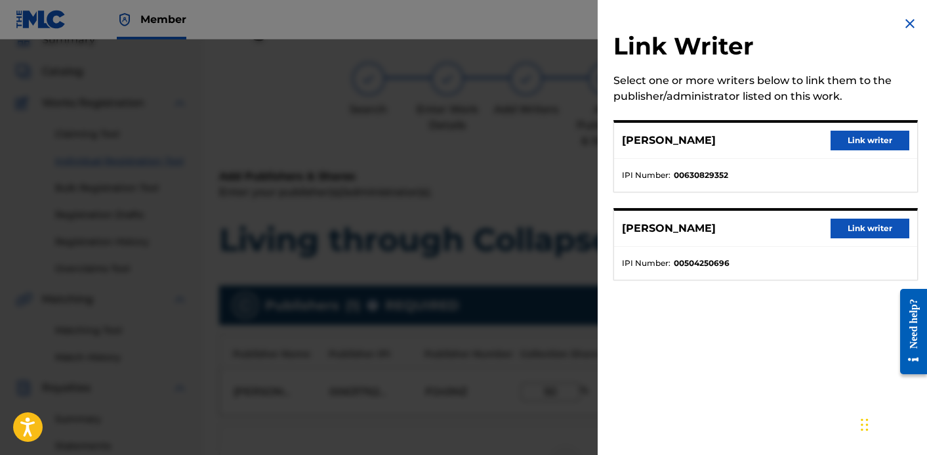
click at [857, 131] on button "Link writer" at bounding box center [870, 141] width 79 height 20
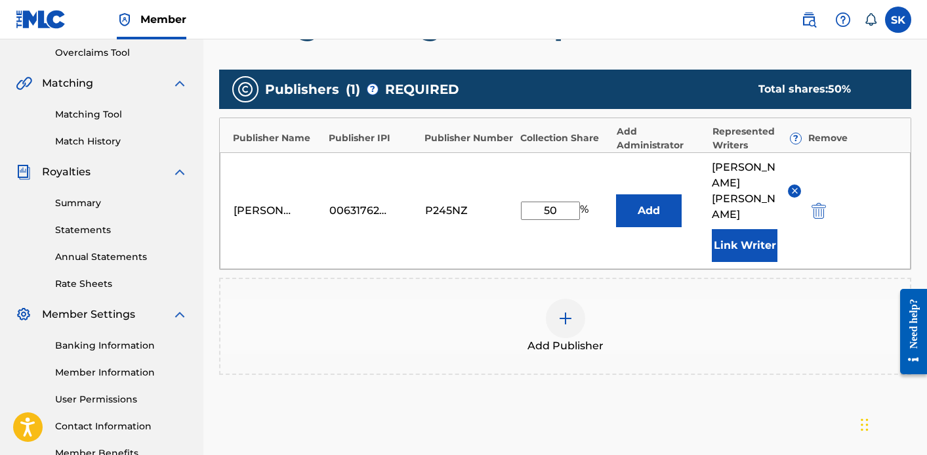
scroll to position [336, 0]
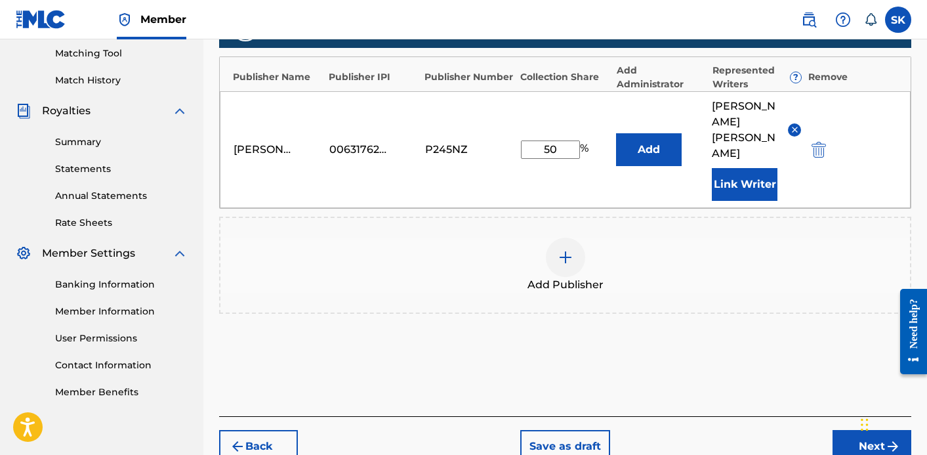
click at [848, 430] on button "Next" at bounding box center [872, 446] width 79 height 33
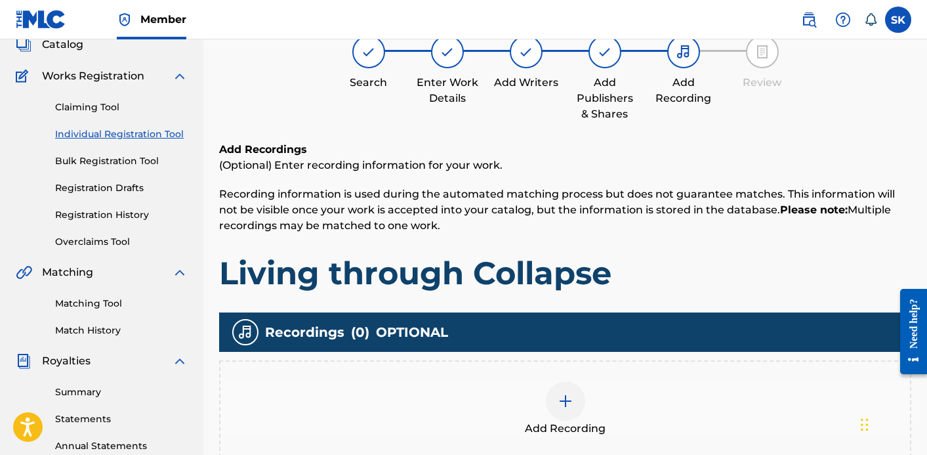
scroll to position [95, 0]
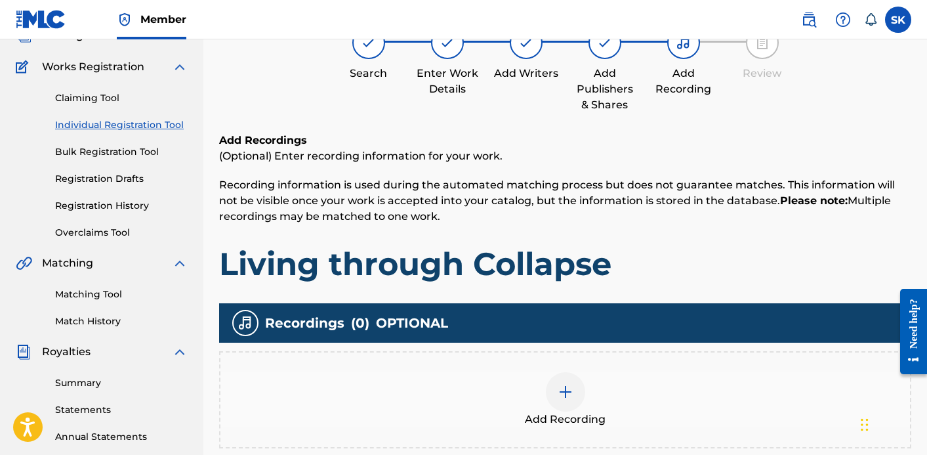
click at [700, 405] on div "Add Recording" at bounding box center [565, 399] width 690 height 55
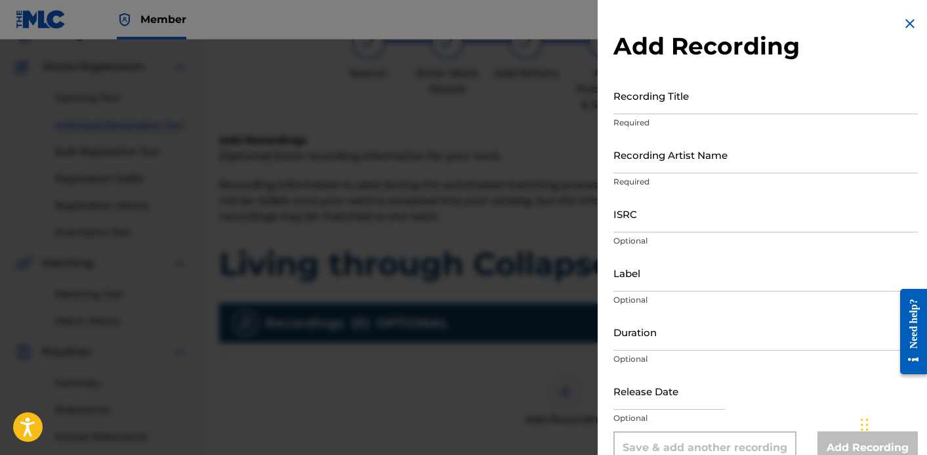
click at [688, 103] on input "Recording Title" at bounding box center [766, 95] width 304 height 37
type input "Living through Collapse"
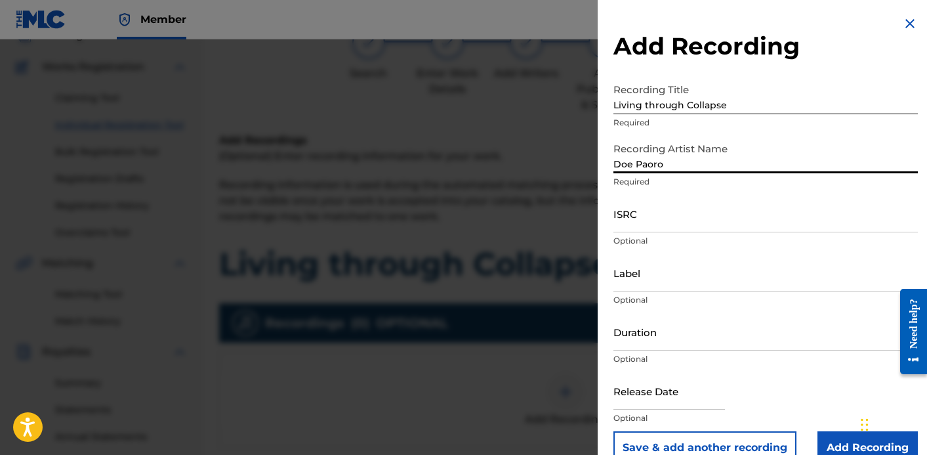
type input "Doe Paoro"
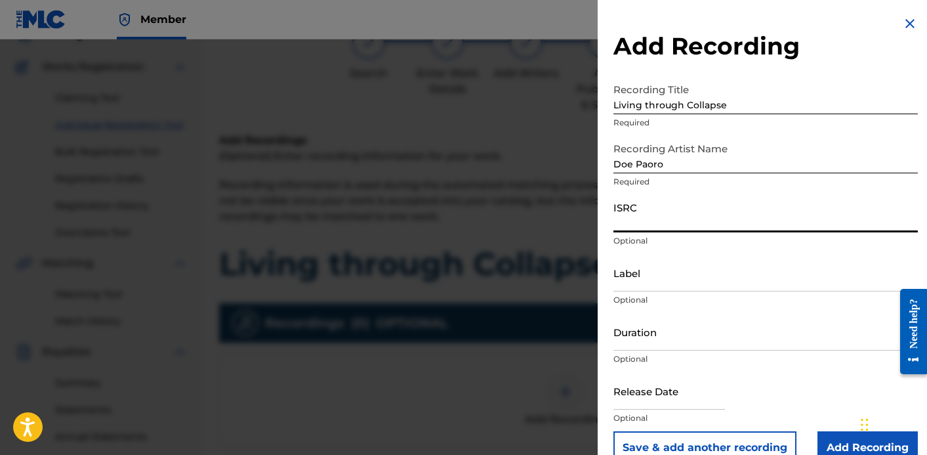
paste input "QZWFW2562001"
type input "QZWFW2562001"
click at [684, 276] on input "Label" at bounding box center [766, 272] width 304 height 37
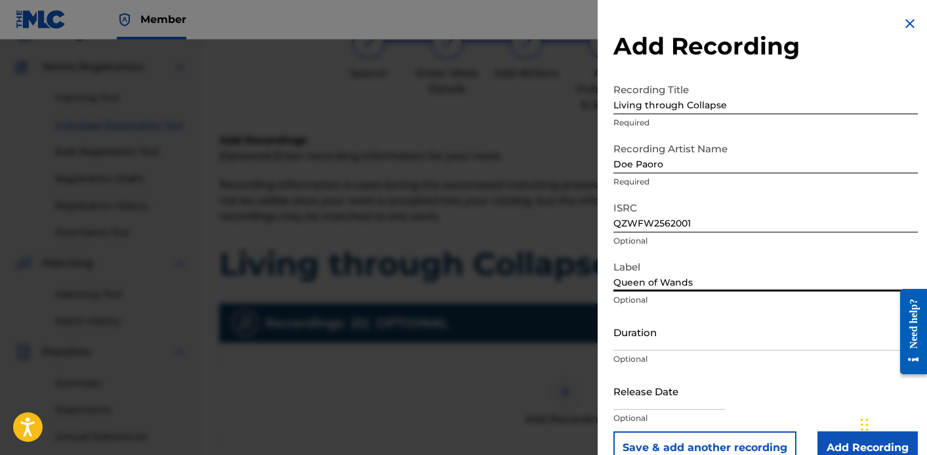
type input "Queen of Wands"
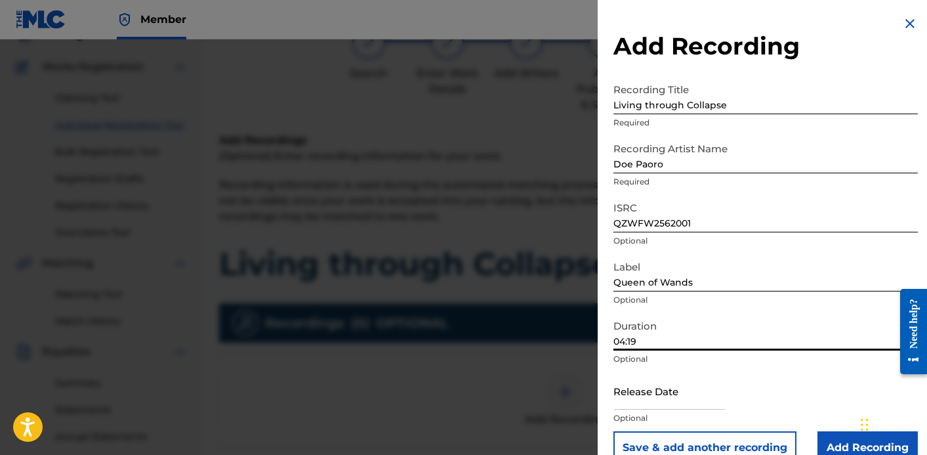
type input "04:19"
type input "[DATE]"
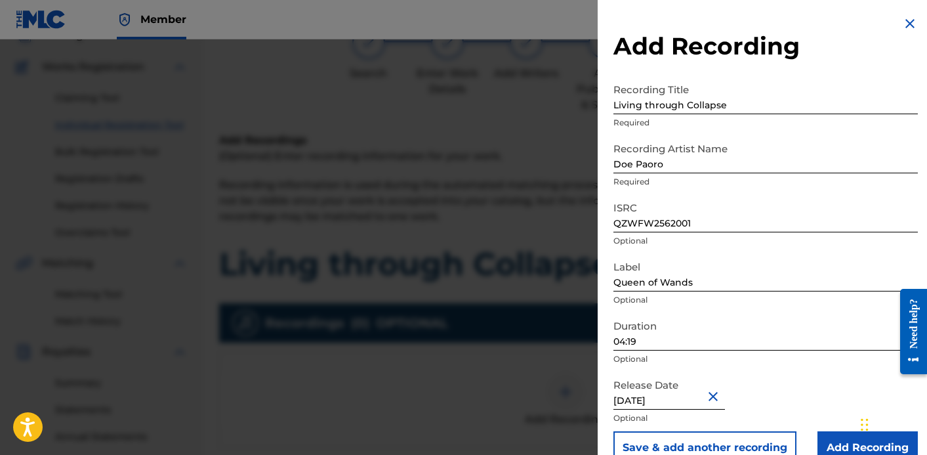
click at [841, 439] on input "Add Recording" at bounding box center [868, 447] width 100 height 33
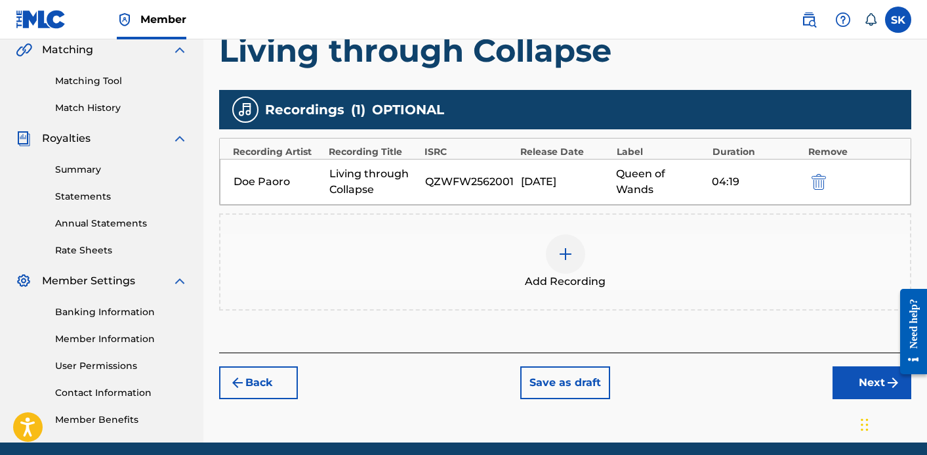
scroll to position [359, 0]
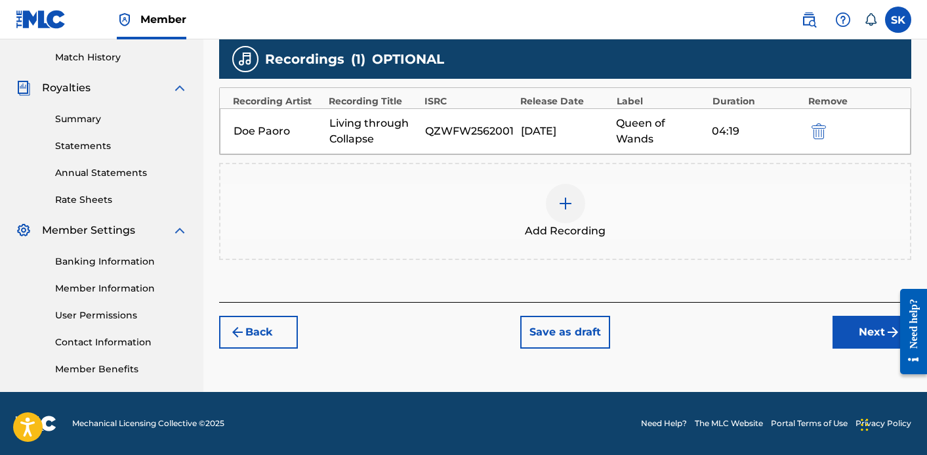
click at [854, 339] on button "Next" at bounding box center [872, 332] width 79 height 33
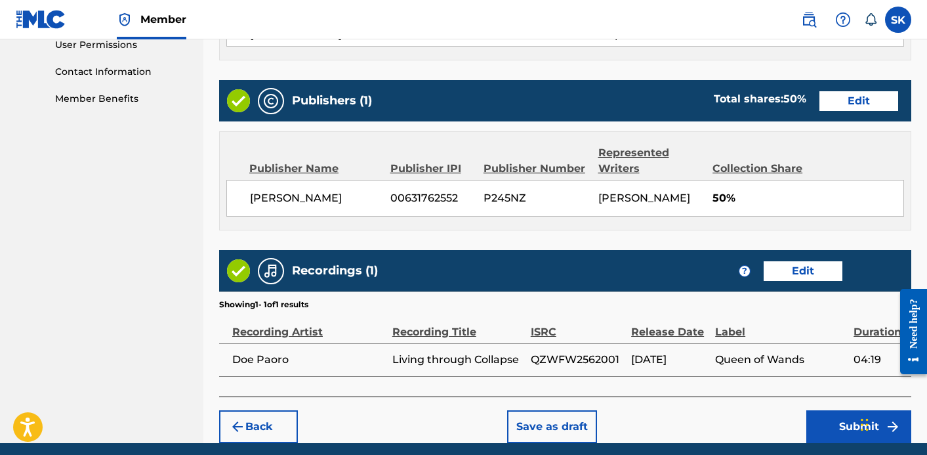
scroll to position [679, 0]
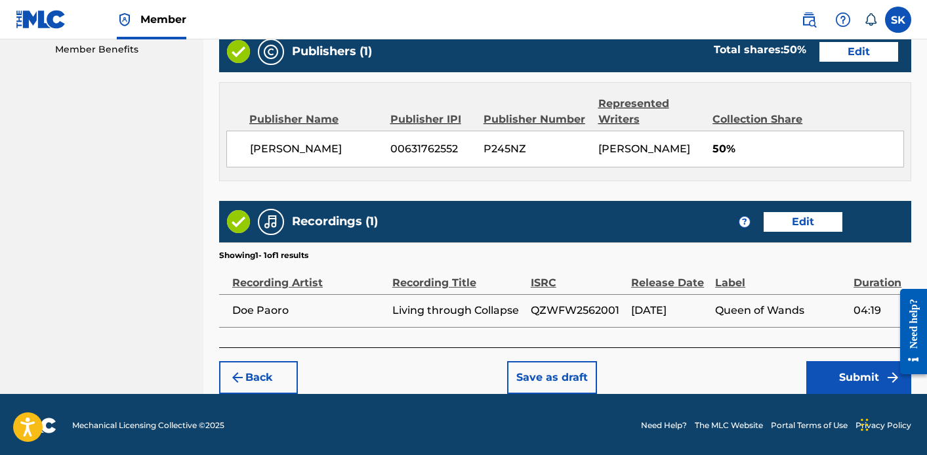
click at [848, 383] on button "Submit" at bounding box center [859, 377] width 105 height 33
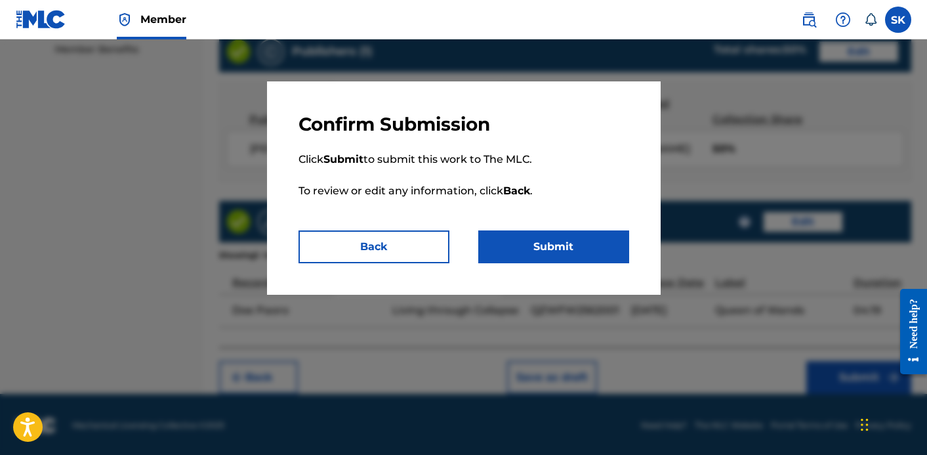
click at [577, 238] on button "Submit" at bounding box center [553, 246] width 151 height 33
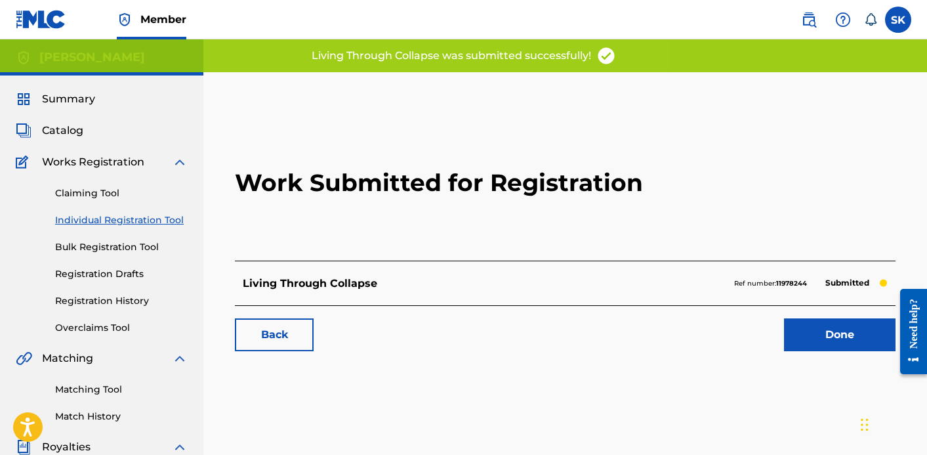
click at [810, 337] on link "Done" at bounding box center [840, 334] width 112 height 33
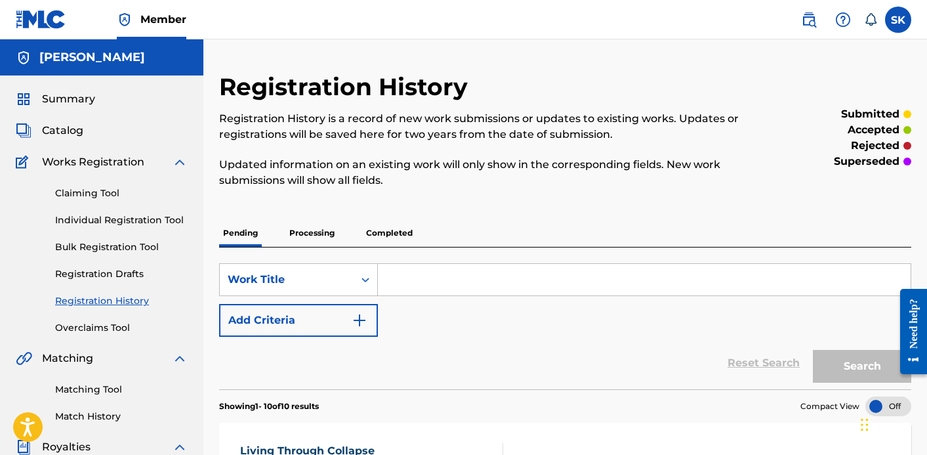
click at [132, 210] on div "Claiming Tool Individual Registration Tool Bulk Registration Tool Registration …" at bounding box center [102, 252] width 172 height 165
click at [133, 219] on link "Individual Registration Tool" at bounding box center [121, 220] width 133 height 14
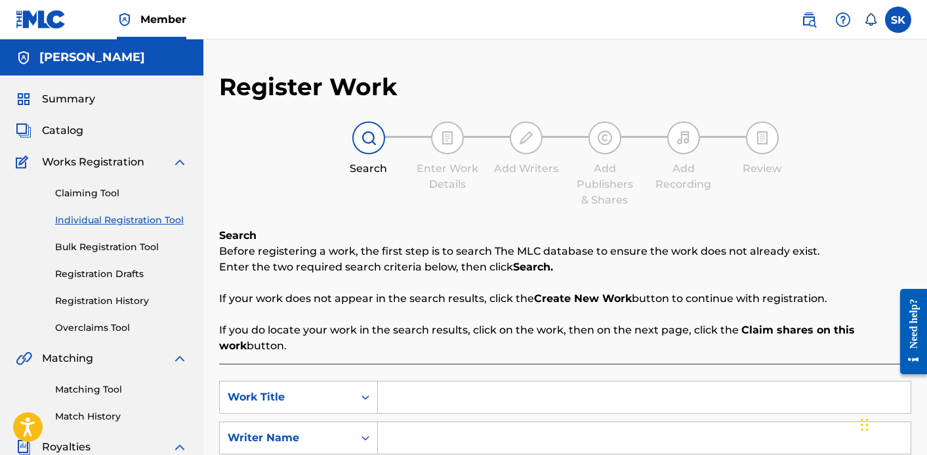
click at [439, 407] on input "Search Form" at bounding box center [644, 396] width 533 height 31
type input "22 Amens"
type input "[PERSON_NAME]"
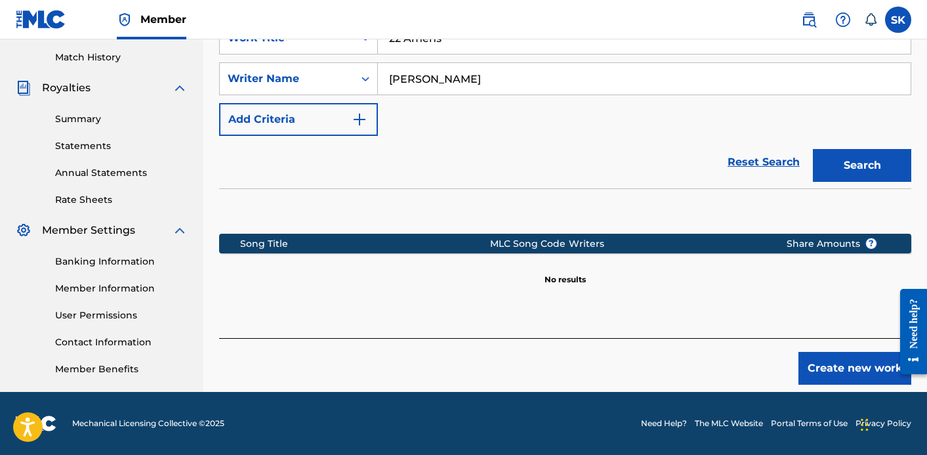
click at [839, 372] on button "Create new work" at bounding box center [855, 368] width 113 height 33
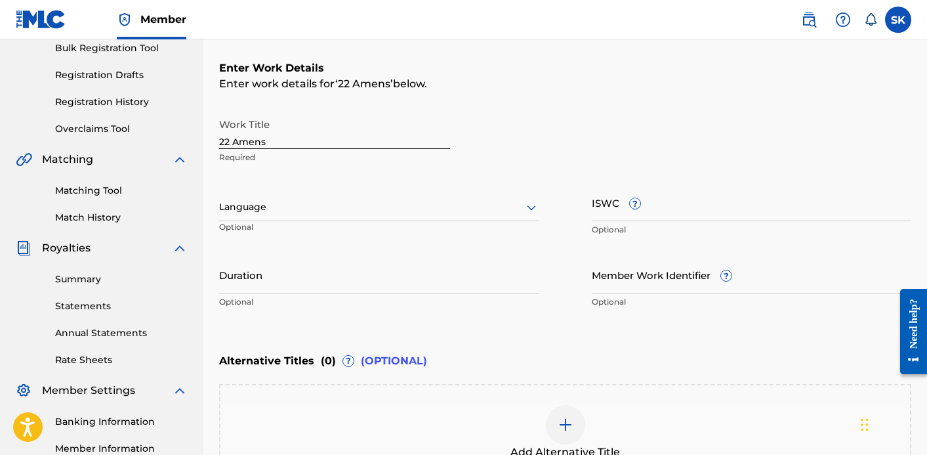
scroll to position [162, 0]
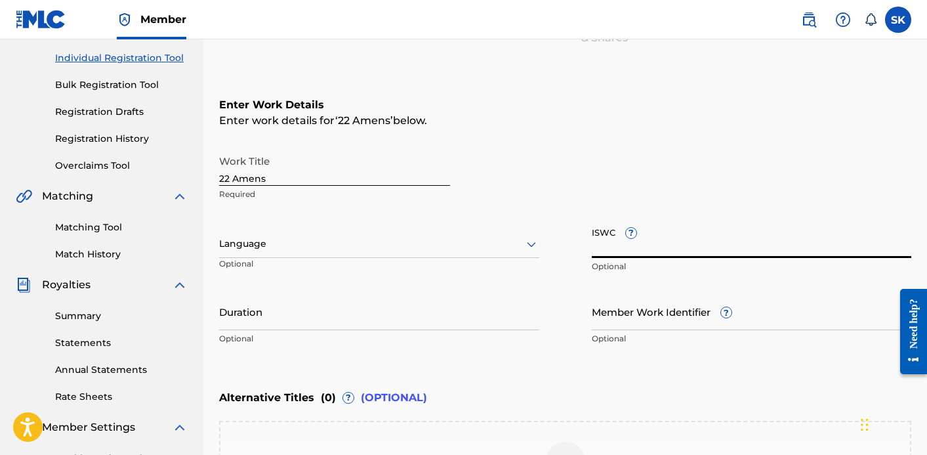
click at [607, 247] on input "ISWC ?" at bounding box center [752, 238] width 320 height 37
paste input "T3344002688"
type input "T3344002688"
click at [387, 310] on input "Duration" at bounding box center [379, 311] width 320 height 37
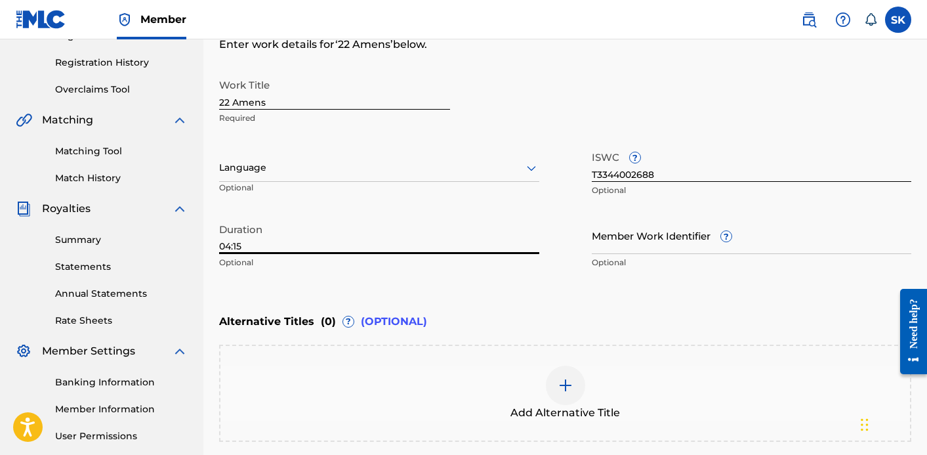
scroll to position [351, 0]
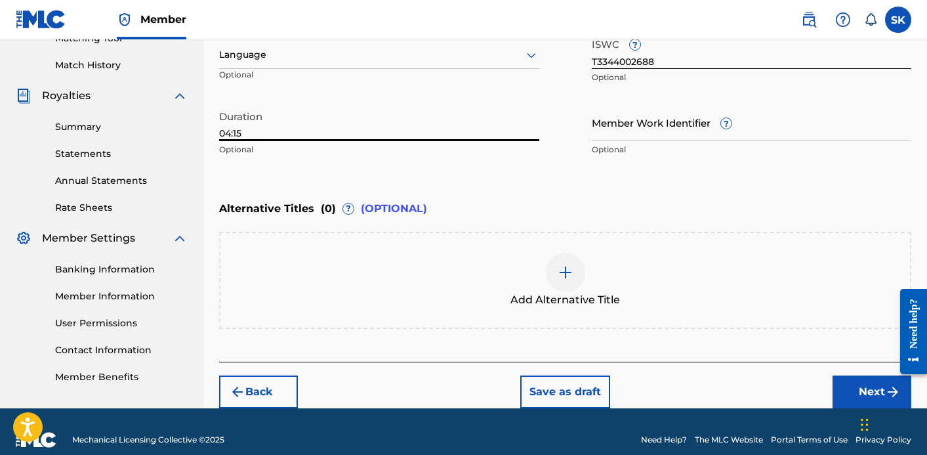
type input "04:15"
click at [848, 381] on button "Next" at bounding box center [872, 391] width 79 height 33
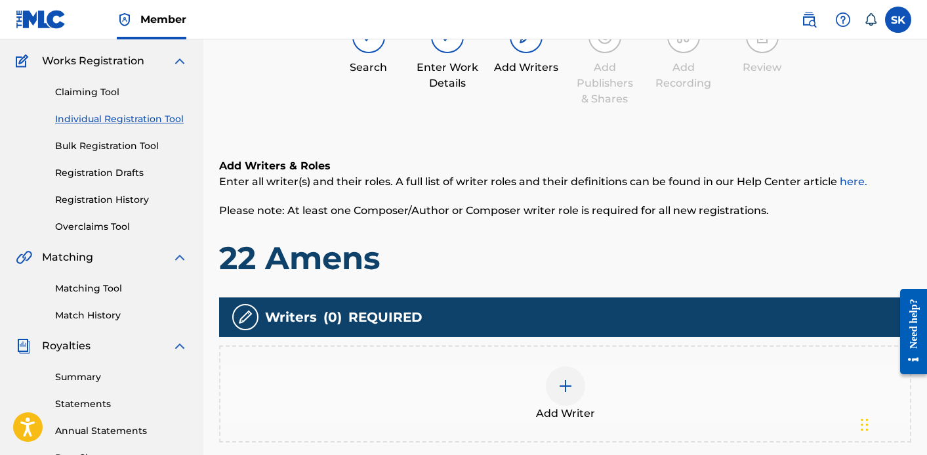
scroll to position [144, 0]
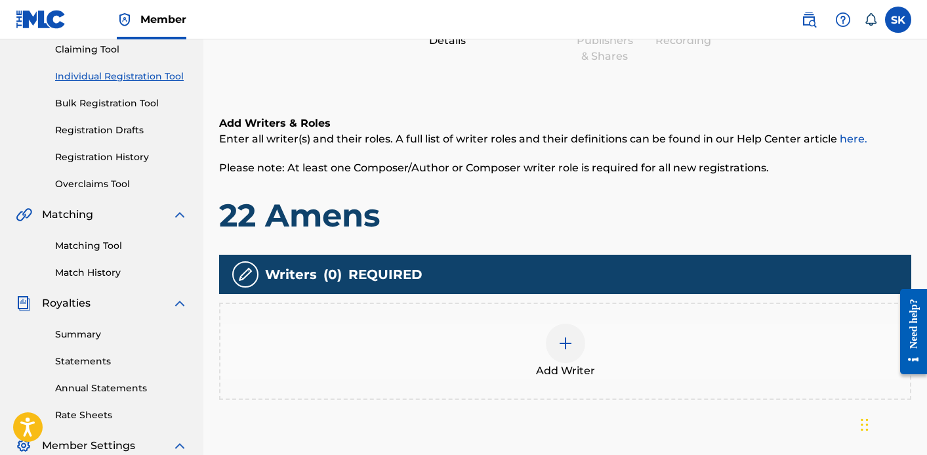
click at [553, 343] on div at bounding box center [565, 343] width 39 height 39
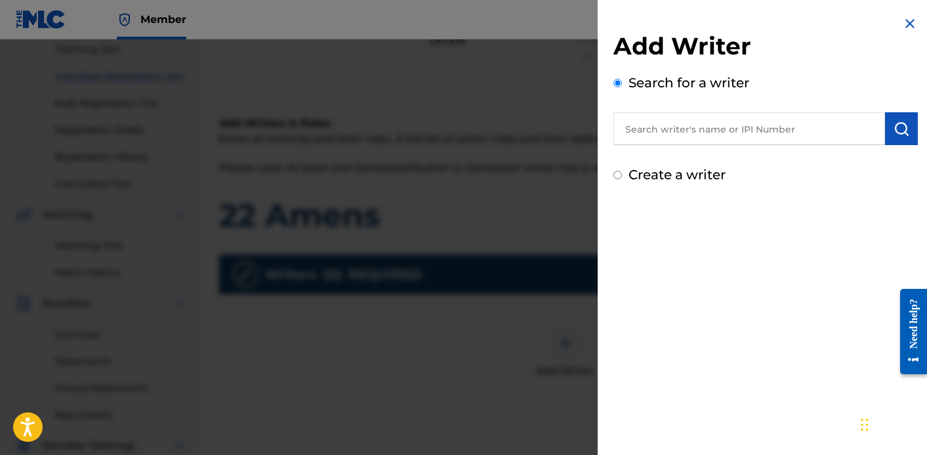
click at [721, 119] on input "text" at bounding box center [750, 128] width 272 height 33
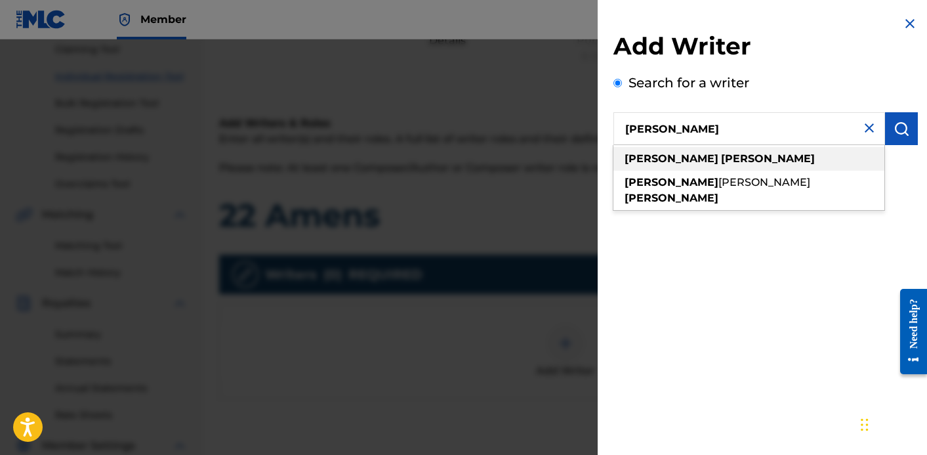
click at [705, 148] on div "[PERSON_NAME]" at bounding box center [749, 159] width 271 height 24
type input "[PERSON_NAME]"
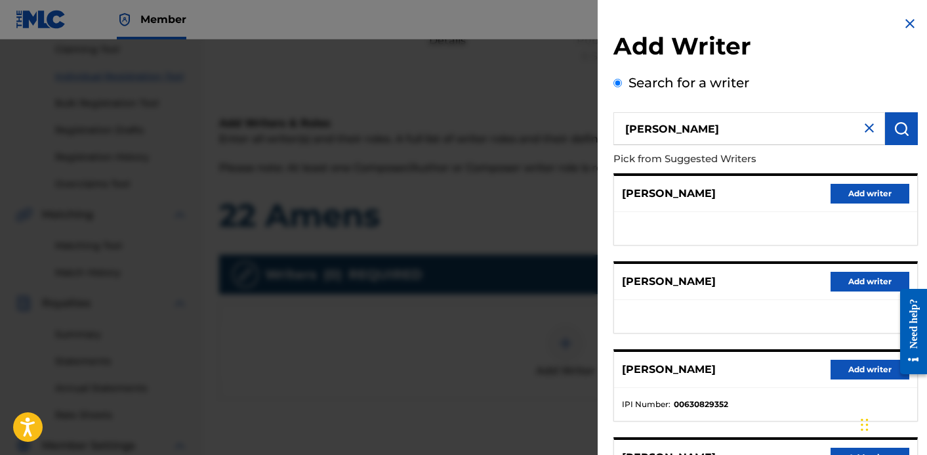
click at [867, 368] on button "Add writer" at bounding box center [870, 370] width 79 height 20
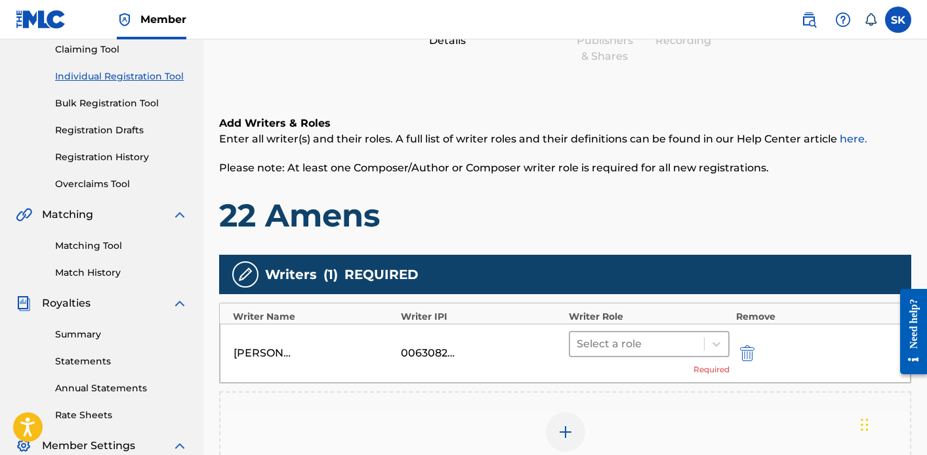
click at [635, 354] on div "Select a role" at bounding box center [637, 344] width 134 height 24
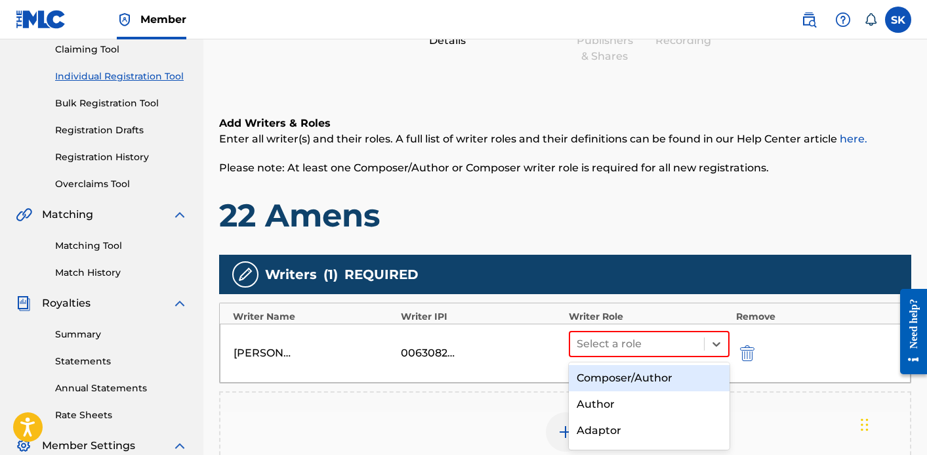
click at [638, 373] on div "Composer/Author" at bounding box center [649, 378] width 161 height 26
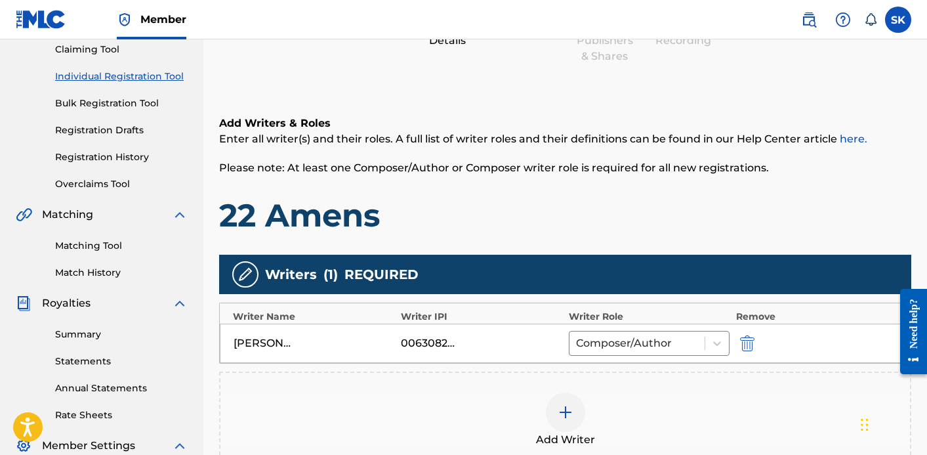
click at [579, 406] on div at bounding box center [565, 411] width 39 height 39
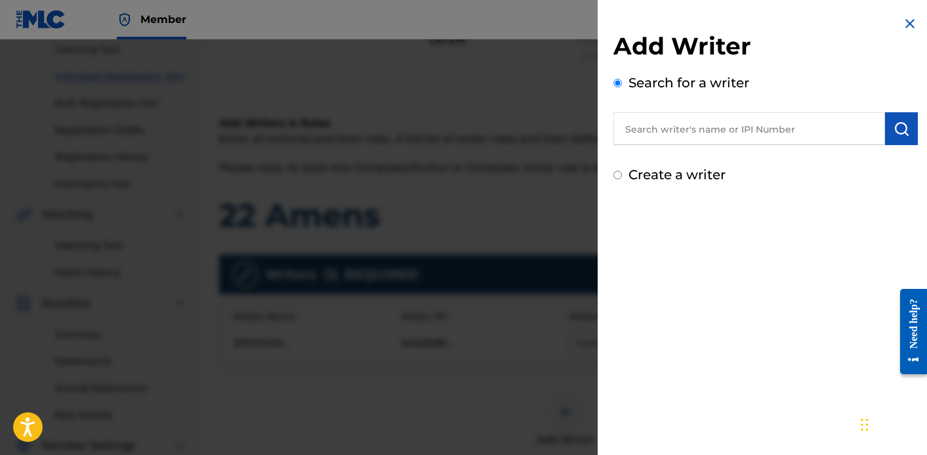
click at [702, 127] on input "text" at bounding box center [750, 128] width 272 height 33
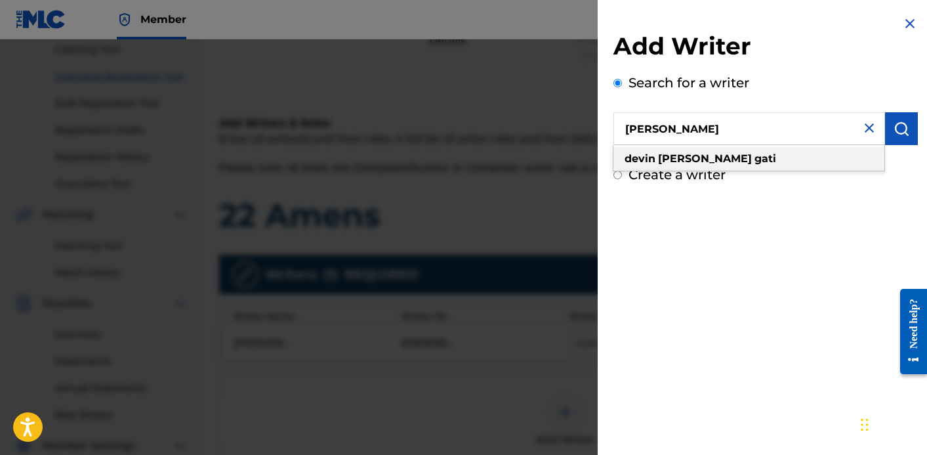
click at [702, 160] on strong "[PERSON_NAME]" at bounding box center [705, 158] width 94 height 12
type input "[PERSON_NAME]"
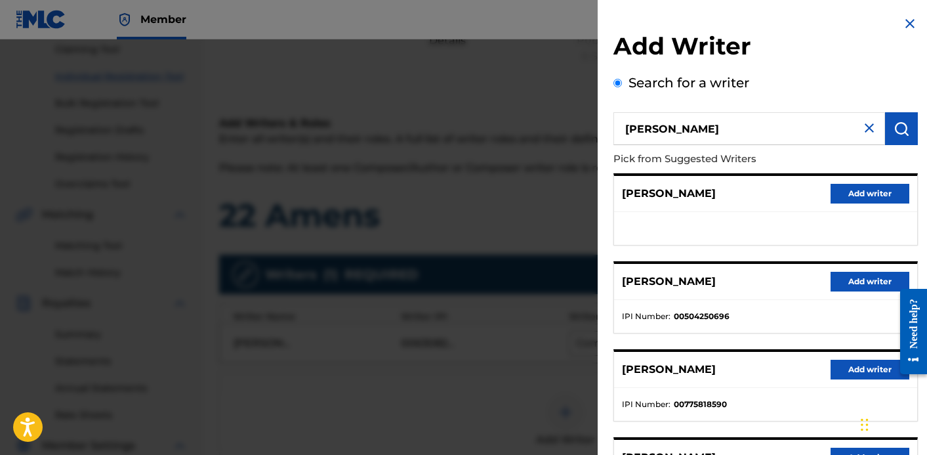
click at [862, 281] on button "Add writer" at bounding box center [870, 282] width 79 height 20
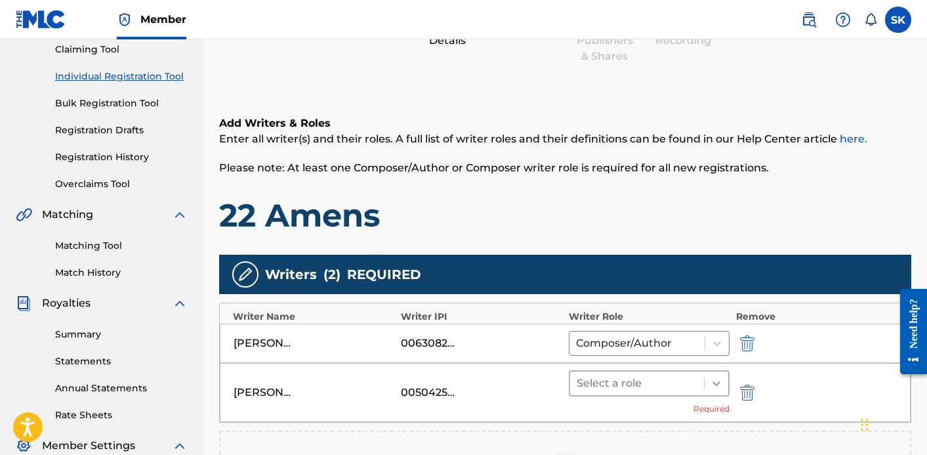
click at [713, 385] on icon at bounding box center [716, 383] width 13 height 13
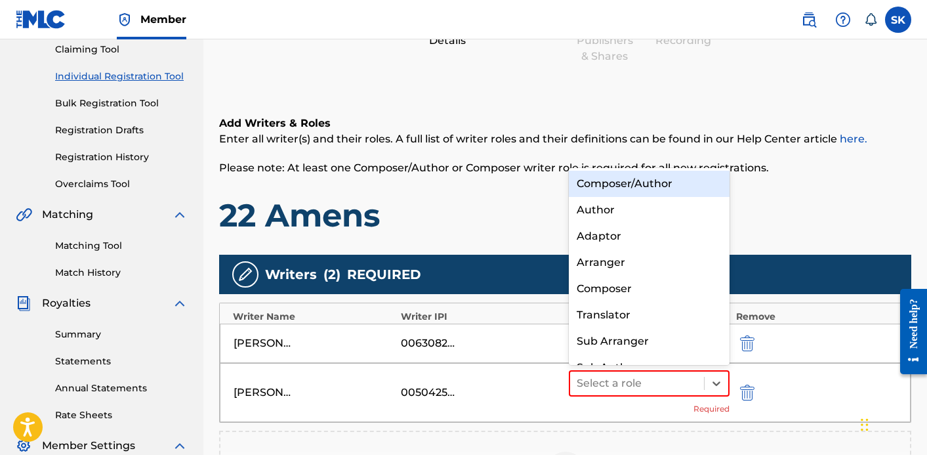
click at [680, 182] on div "Composer/Author" at bounding box center [649, 184] width 161 height 26
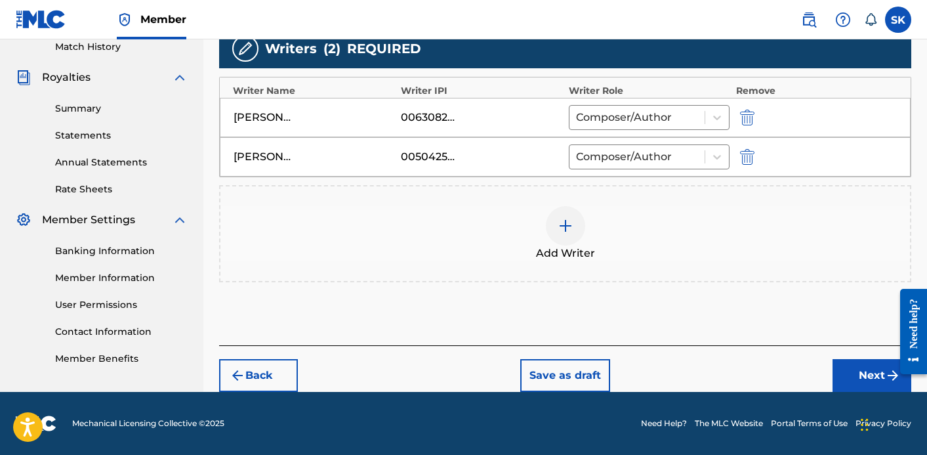
click at [877, 373] on button "Next" at bounding box center [872, 375] width 79 height 33
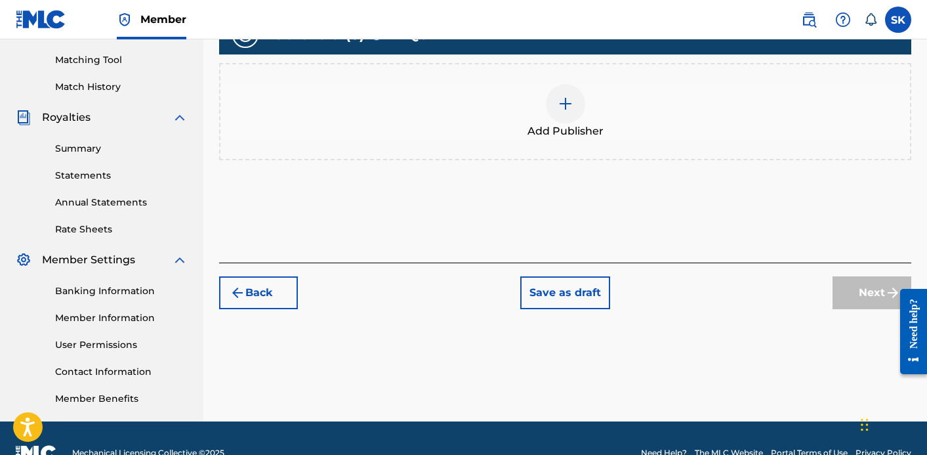
scroll to position [359, 0]
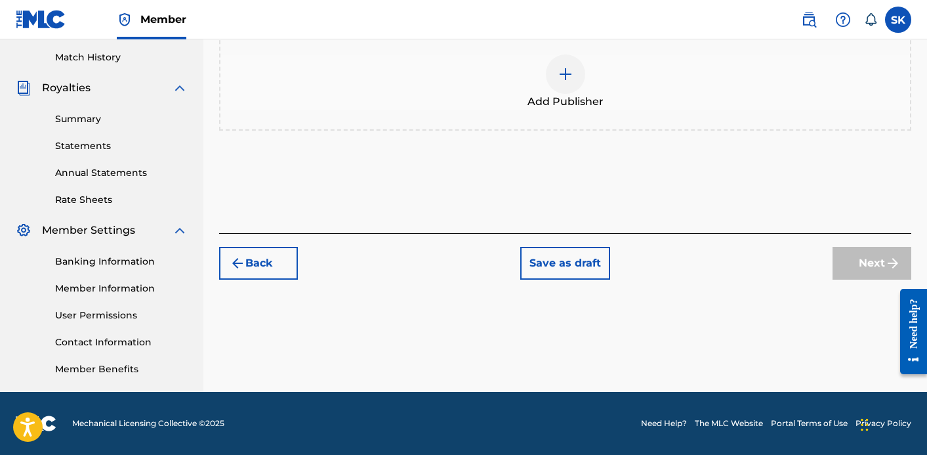
click at [570, 85] on div at bounding box center [565, 73] width 39 height 39
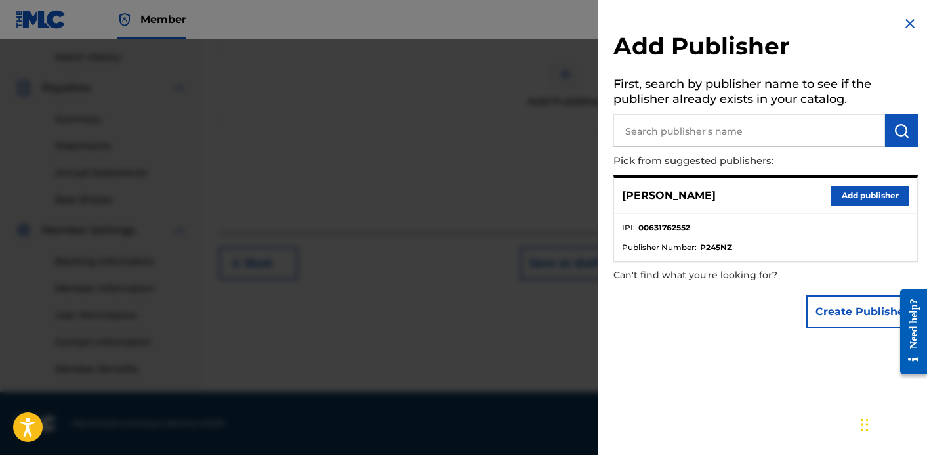
click at [869, 196] on button "Add publisher" at bounding box center [870, 196] width 79 height 20
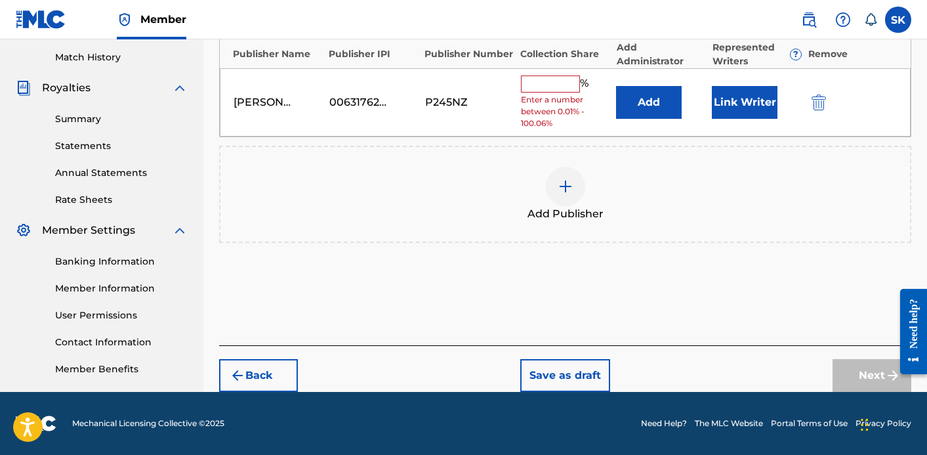
click at [554, 83] on input "text" at bounding box center [550, 83] width 59 height 17
type input "50"
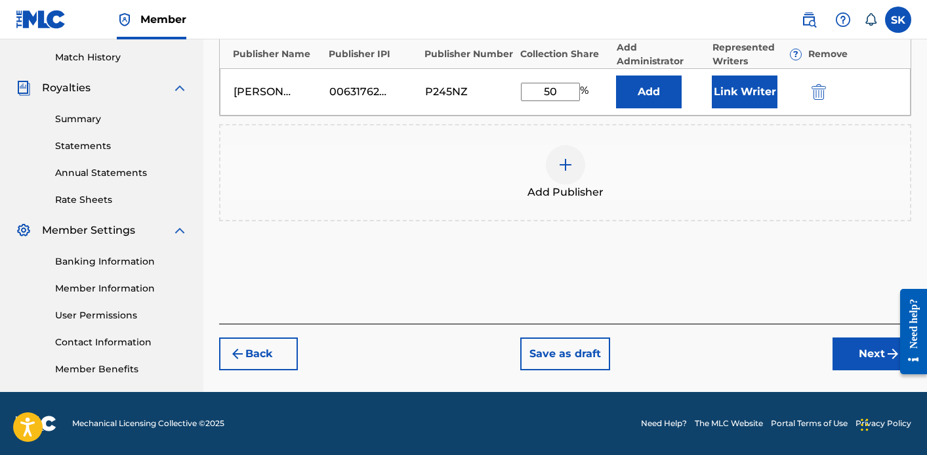
click at [745, 98] on button "Link Writer" at bounding box center [745, 91] width 66 height 33
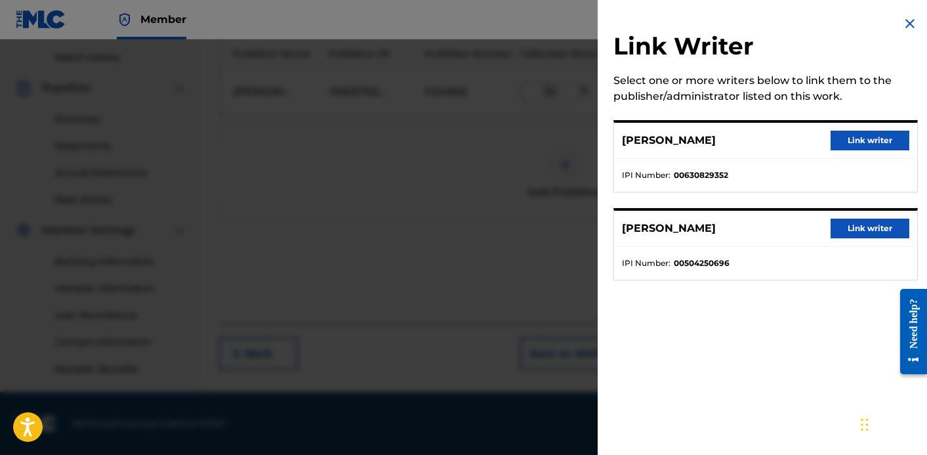
click at [883, 142] on button "Link writer" at bounding box center [870, 141] width 79 height 20
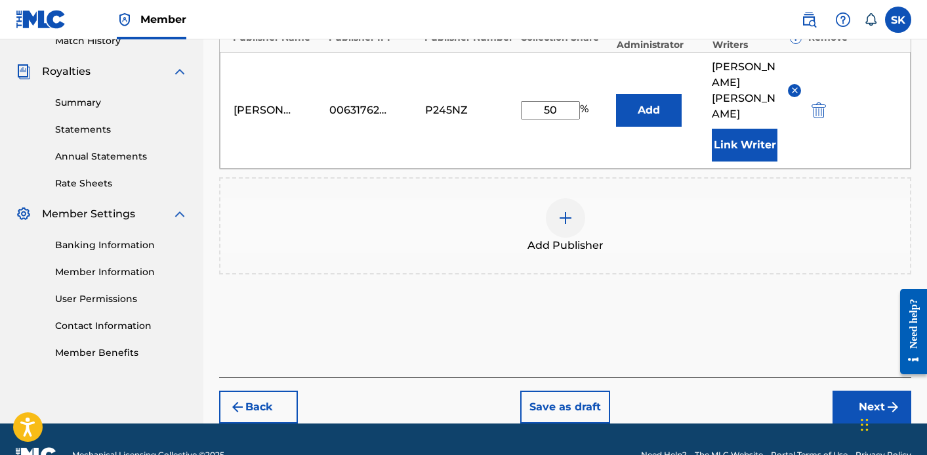
click at [856, 390] on button "Next" at bounding box center [872, 406] width 79 height 33
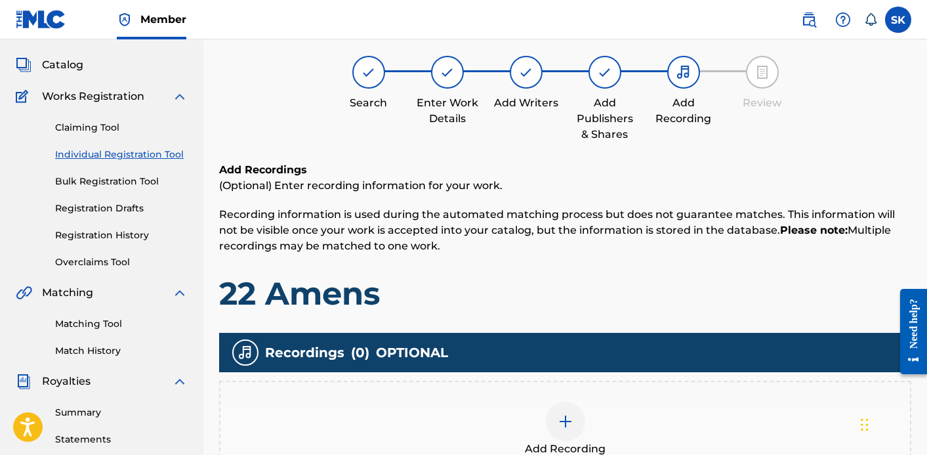
scroll to position [59, 0]
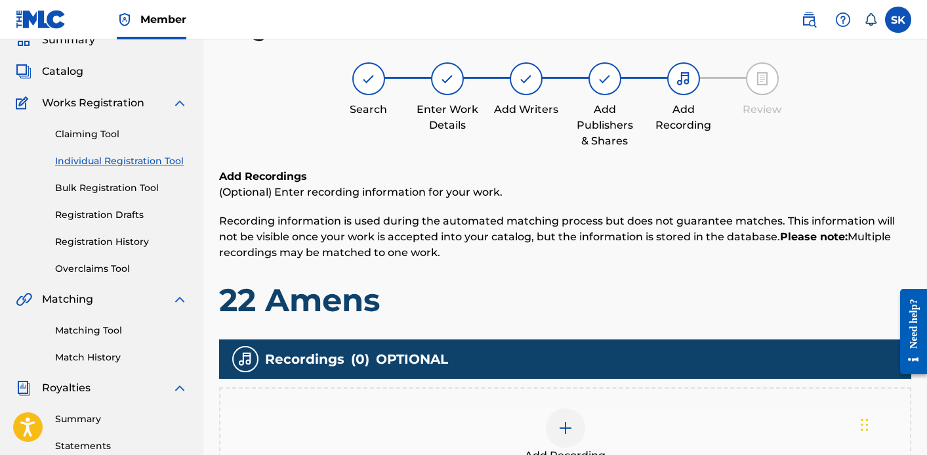
click at [622, 413] on div "Add Recording" at bounding box center [565, 435] width 690 height 55
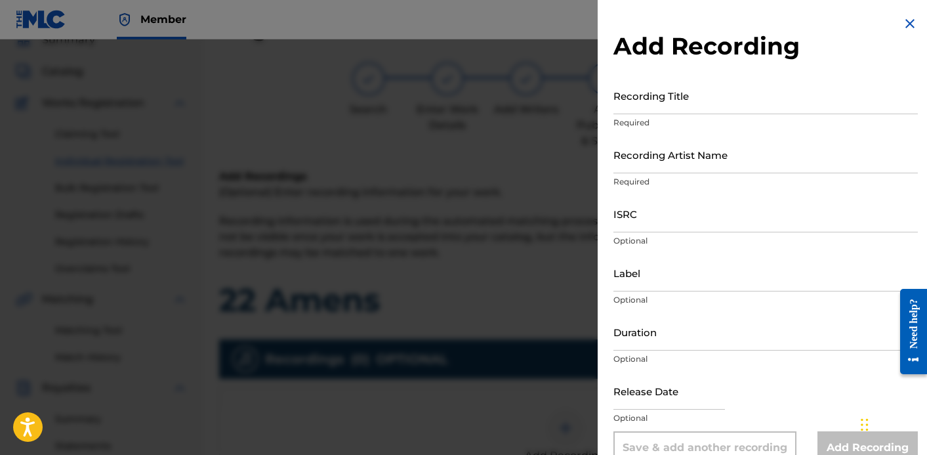
click at [675, 90] on input "Recording Title" at bounding box center [766, 95] width 304 height 37
type input "22 Amens"
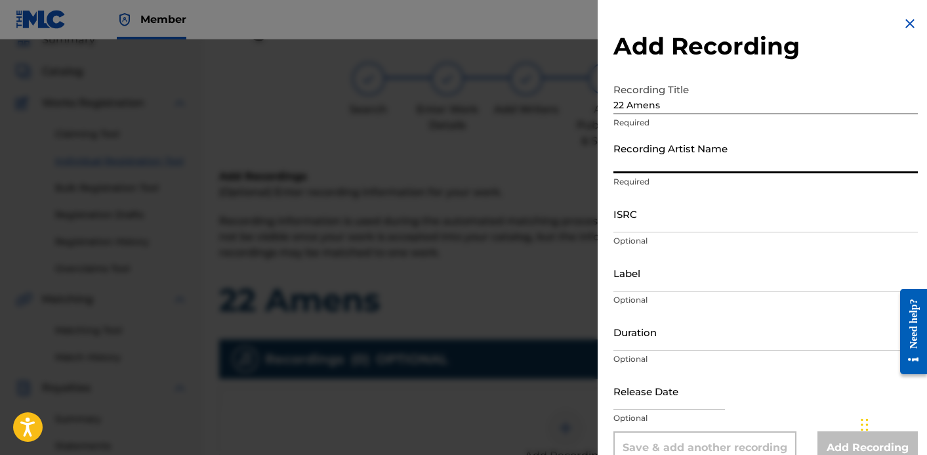
type input "D"
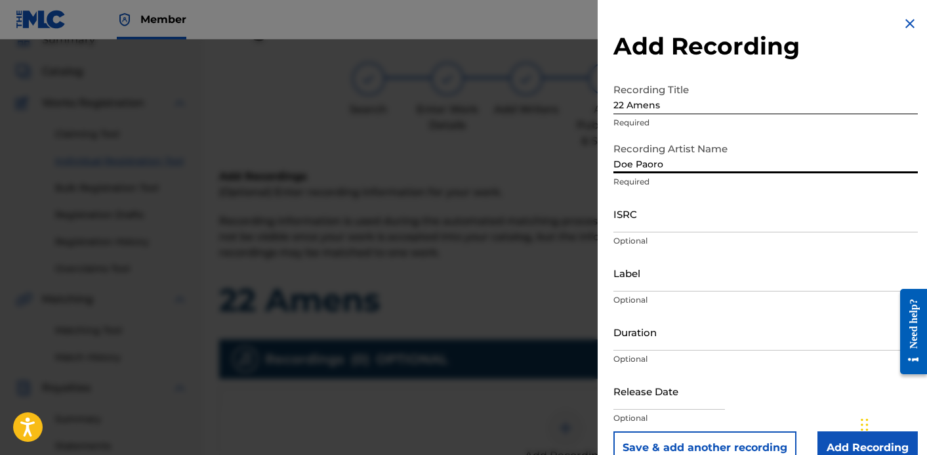
type input "Doe Paoro"
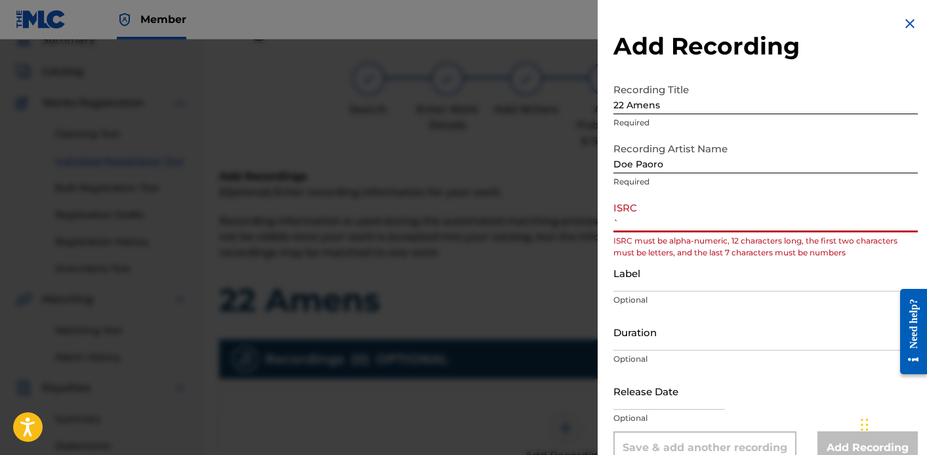
paste input "QZWFW2562002"
click at [622, 220] on input "`QZWFW2562002" at bounding box center [766, 213] width 304 height 37
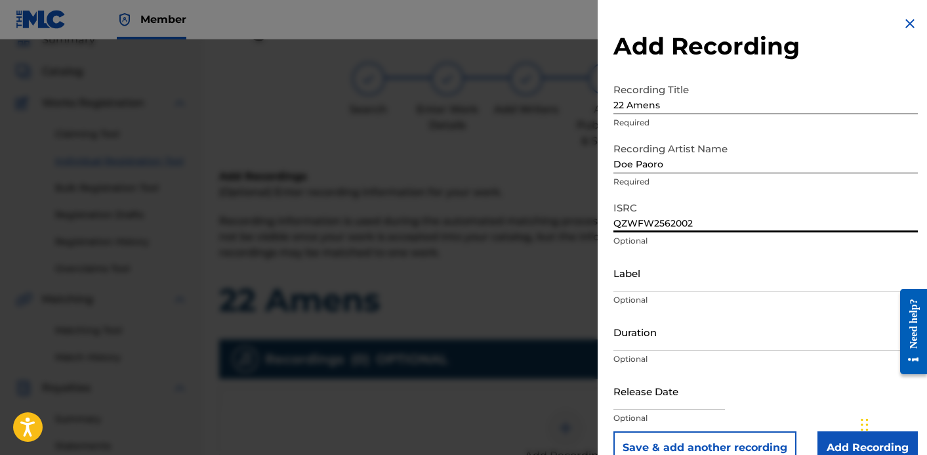
type input "QZWFW2562002"
click at [660, 287] on input "Label" at bounding box center [766, 272] width 304 height 37
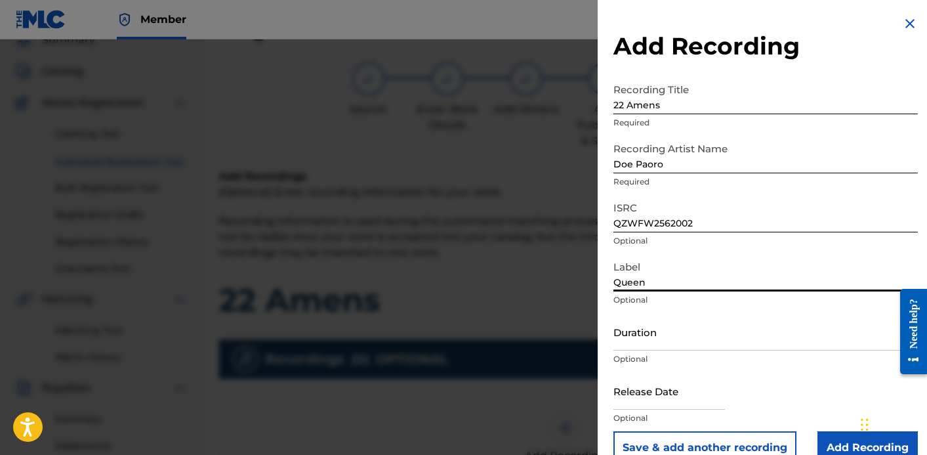
type input "Queen of Wands"
click at [699, 341] on input "Duration" at bounding box center [766, 331] width 304 height 37
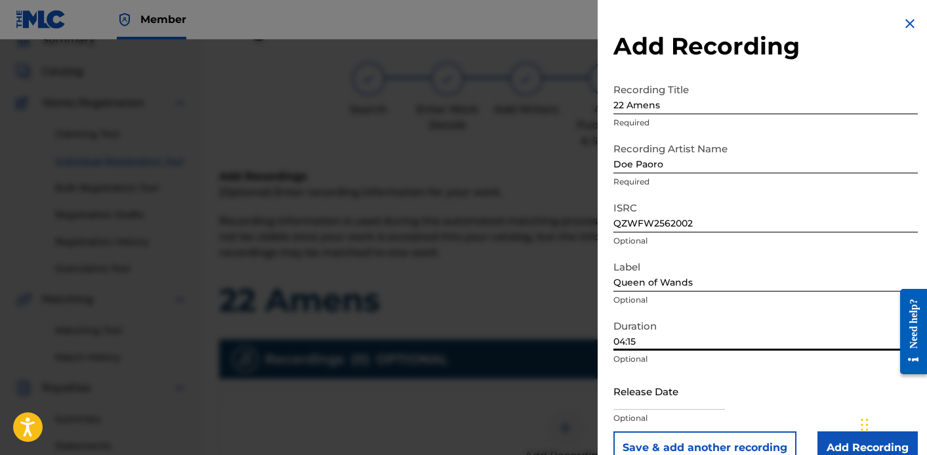
type input "04:15"
click at [677, 387] on input "text" at bounding box center [670, 390] width 112 height 37
select select "7"
select select "2025"
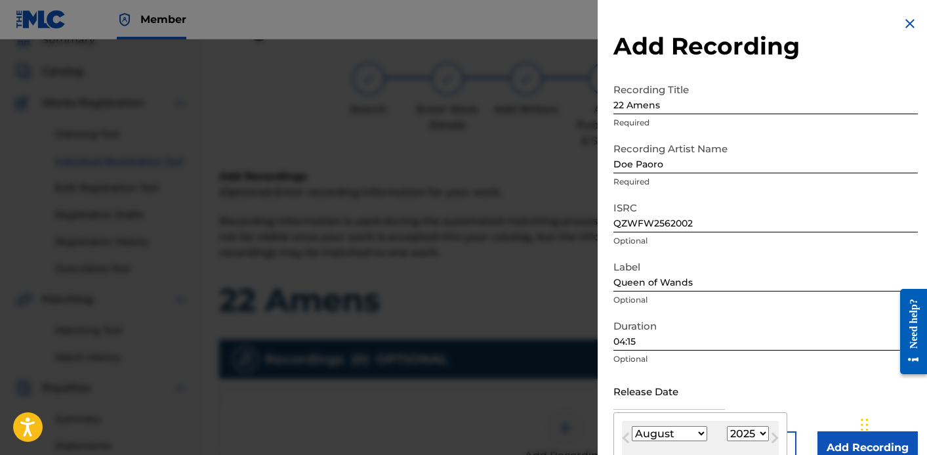
type input "[DATE]"
select select "8"
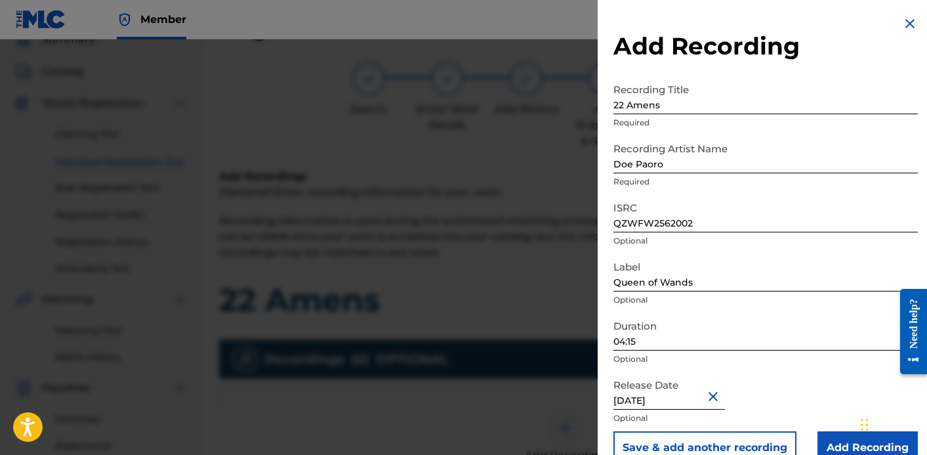
click at [846, 445] on input "Add Recording" at bounding box center [868, 447] width 100 height 33
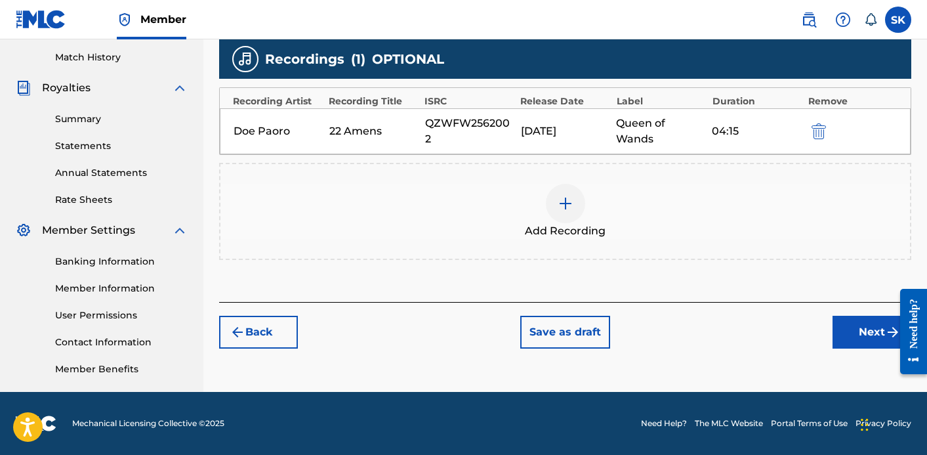
click at [864, 342] on button "Next" at bounding box center [872, 332] width 79 height 33
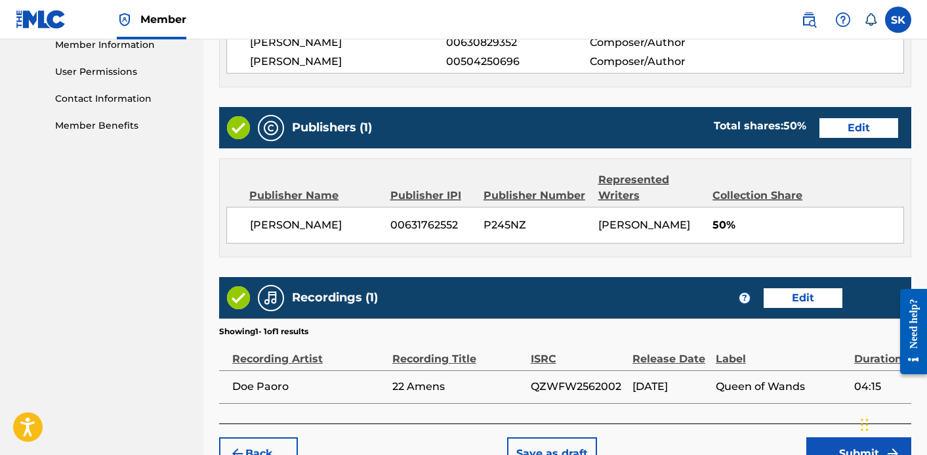
scroll to position [679, 0]
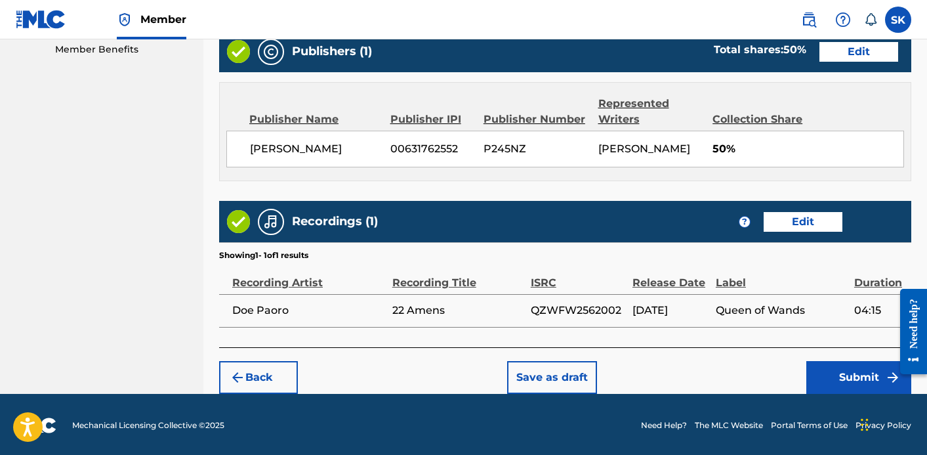
click at [823, 387] on button "Submit" at bounding box center [859, 377] width 105 height 33
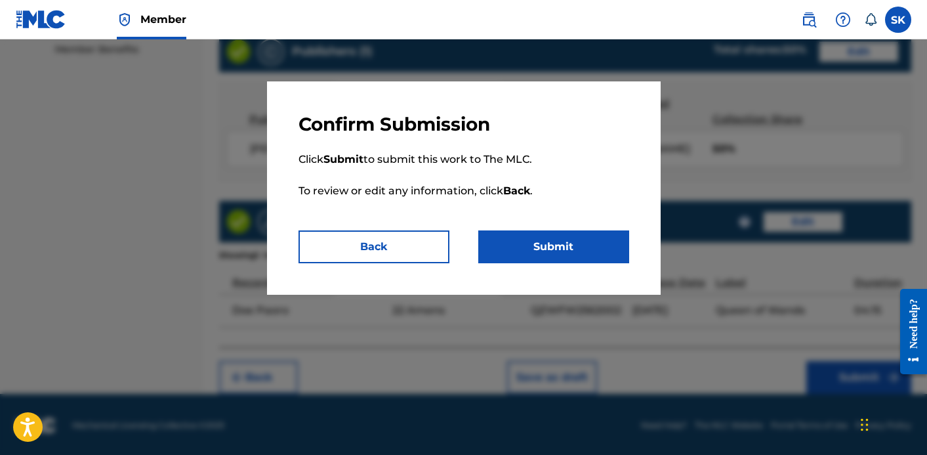
click at [566, 246] on button "Submit" at bounding box center [553, 246] width 151 height 33
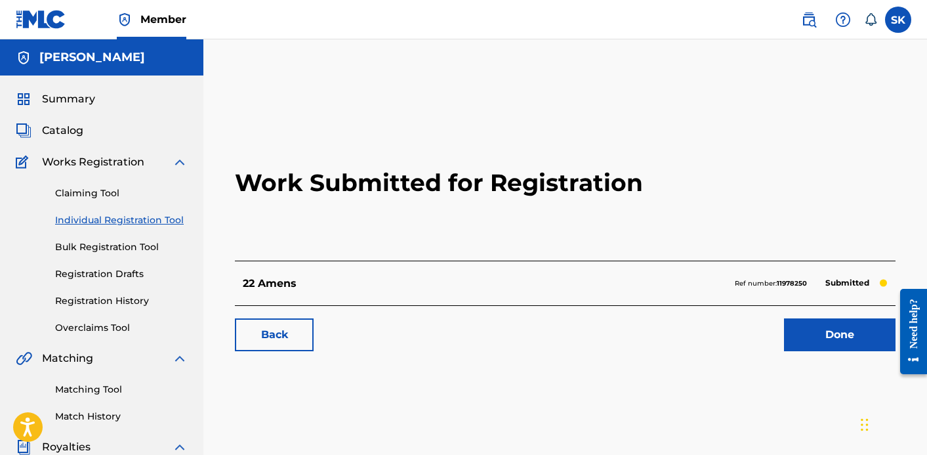
click at [858, 344] on link "Done" at bounding box center [840, 334] width 112 height 33
